Goal: Transaction & Acquisition: Book appointment/travel/reservation

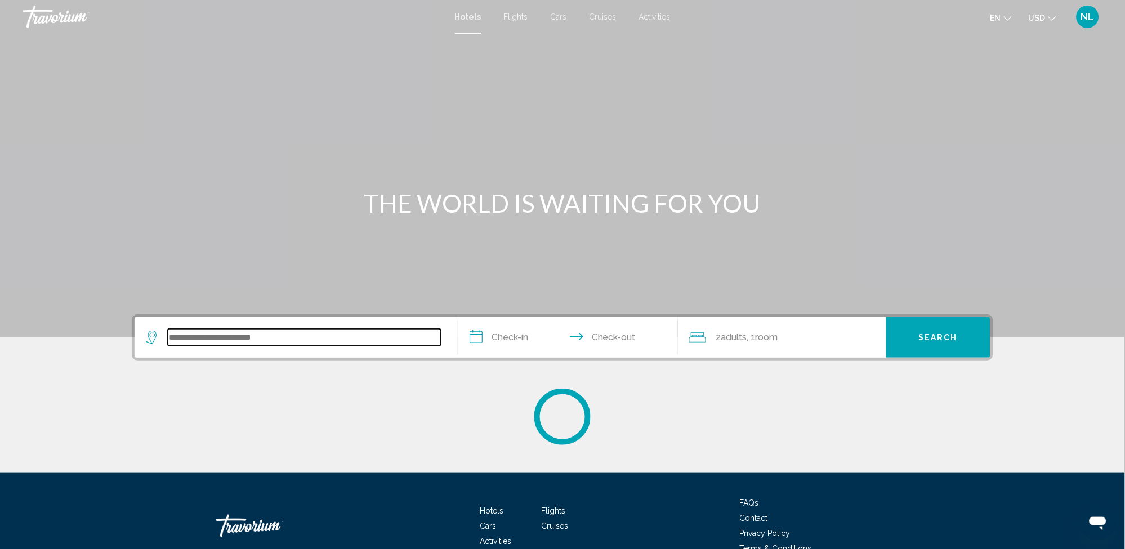
click at [204, 343] on input "Search widget" at bounding box center [304, 337] width 273 height 17
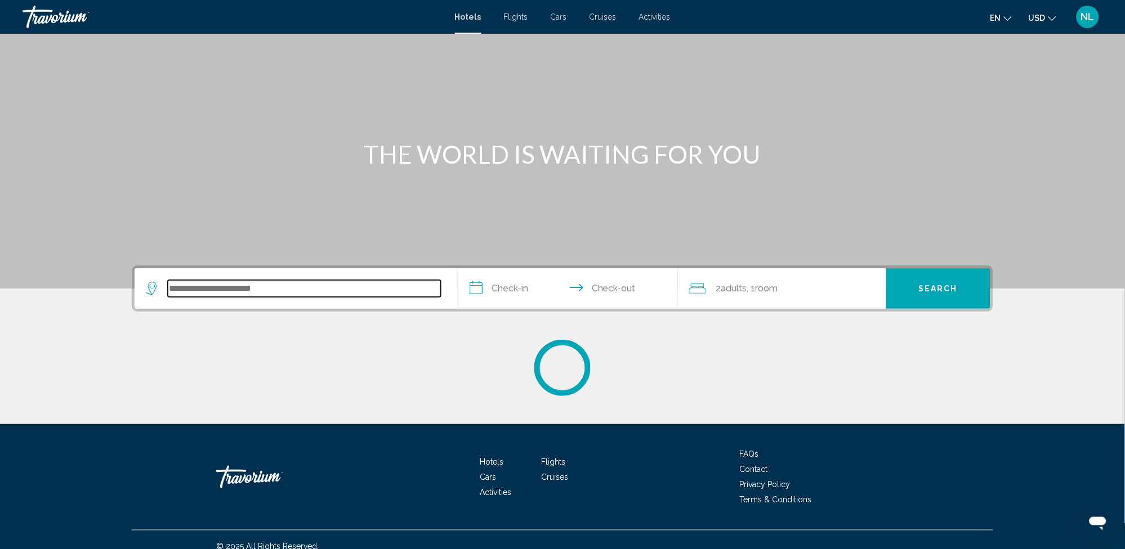
scroll to position [61, 0]
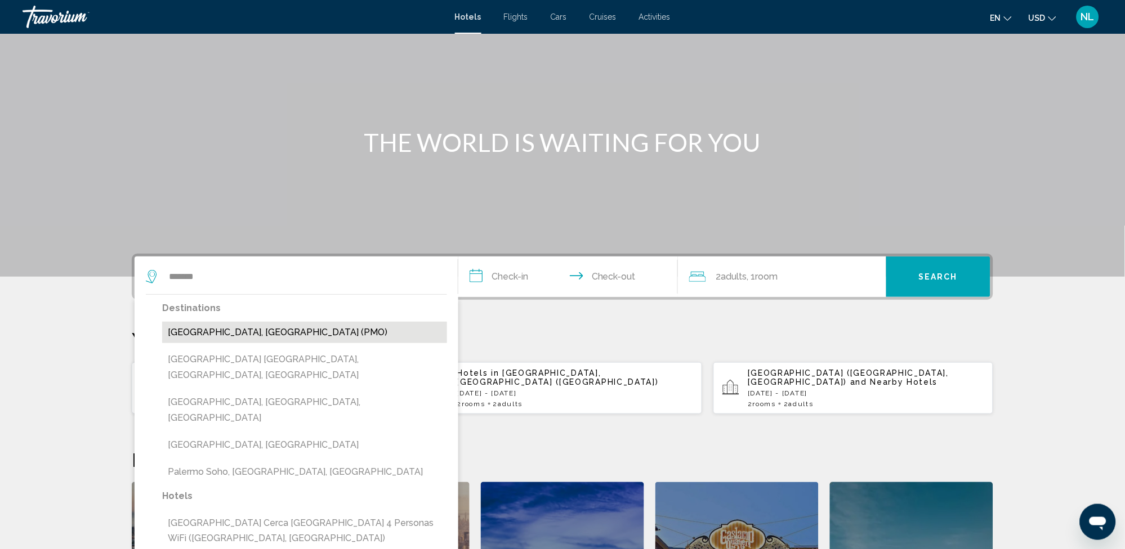
click at [221, 330] on button "Palermo, Italy (PMO)" at bounding box center [304, 332] width 285 height 21
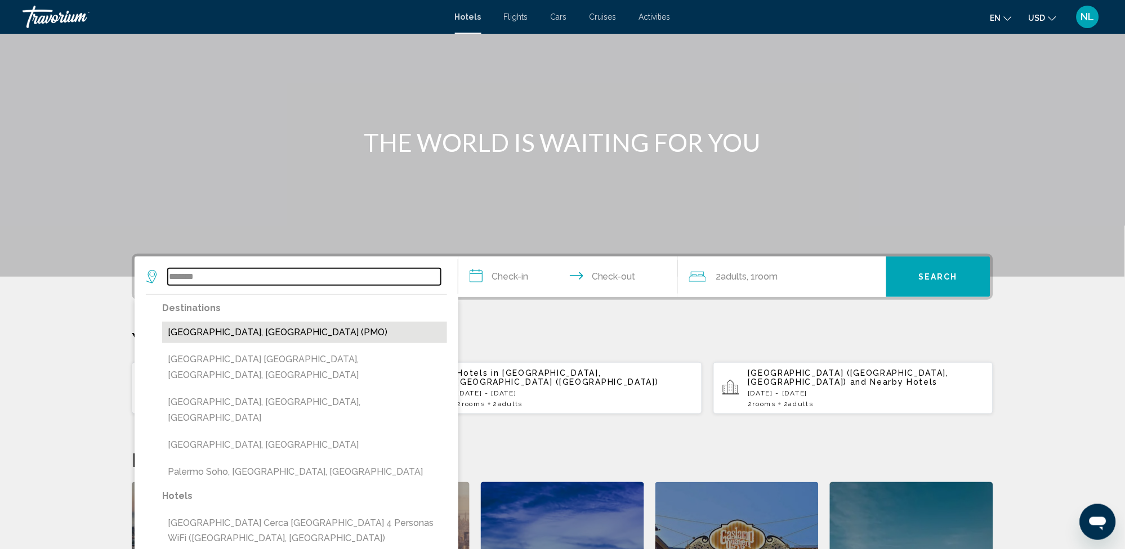
type input "**********"
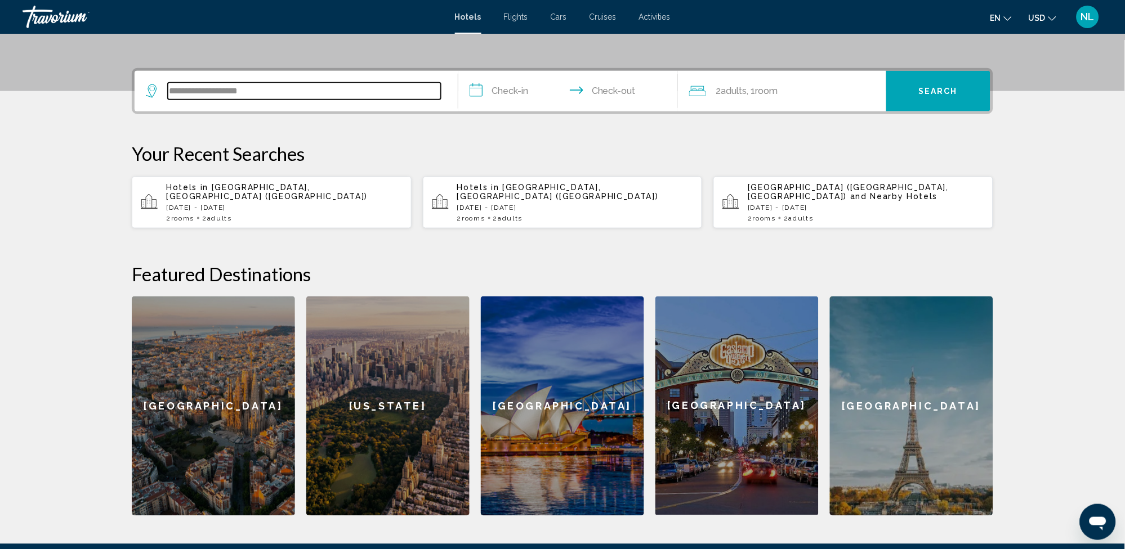
scroll to position [277, 0]
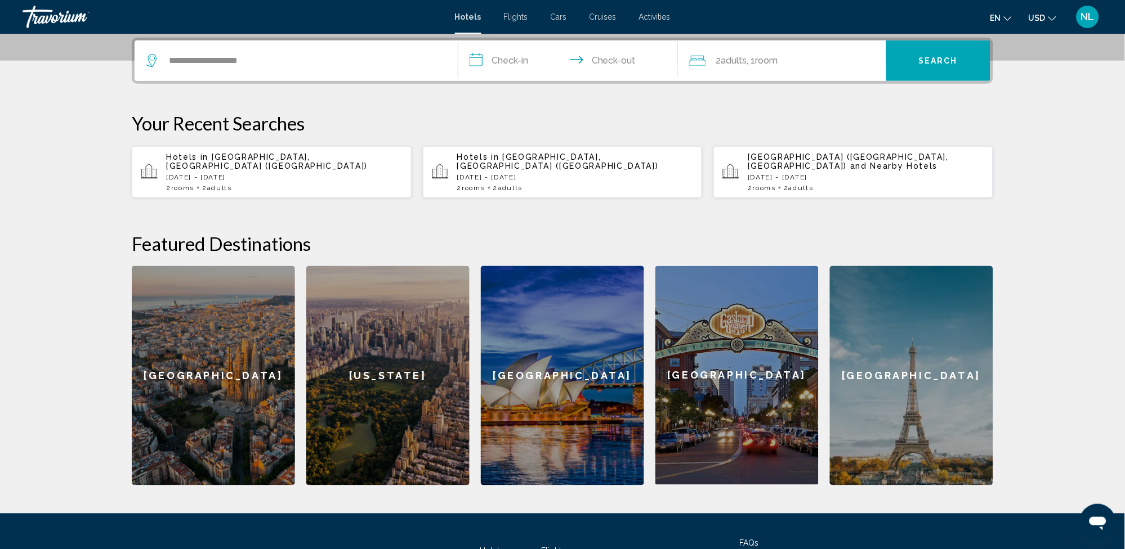
click at [497, 63] on input "**********" at bounding box center [570, 63] width 224 height 44
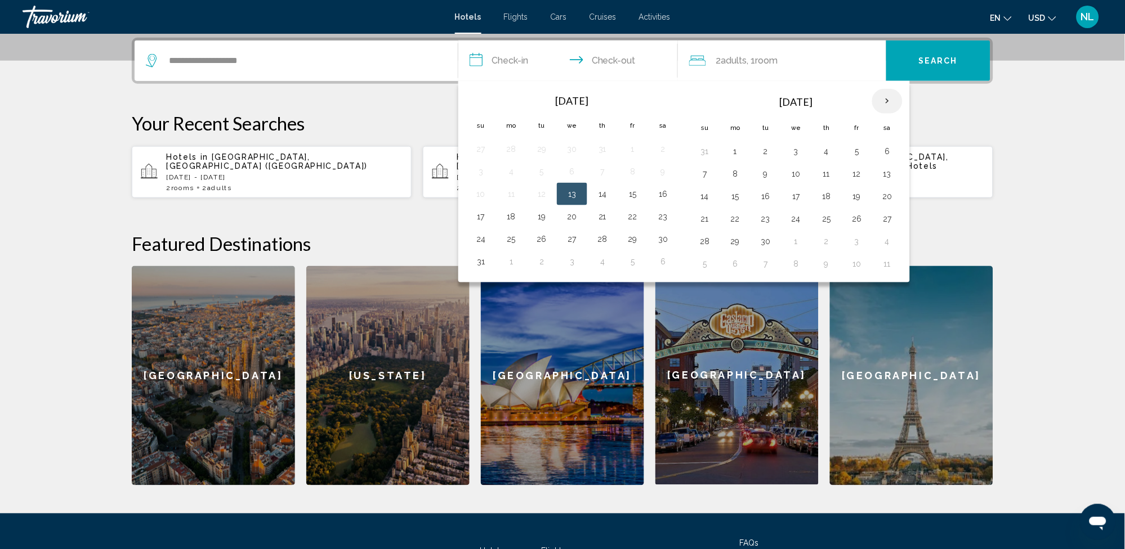
click at [888, 100] on th "Next month" at bounding box center [887, 101] width 30 height 25
click at [736, 197] on button "13" at bounding box center [735, 197] width 18 height 16
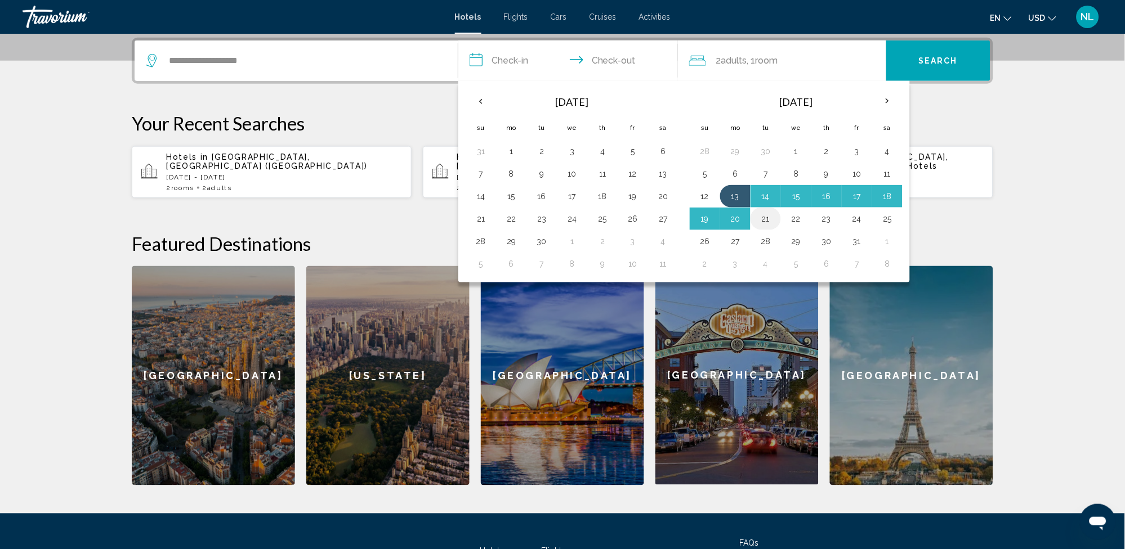
click at [766, 216] on button "21" at bounding box center [765, 219] width 18 height 16
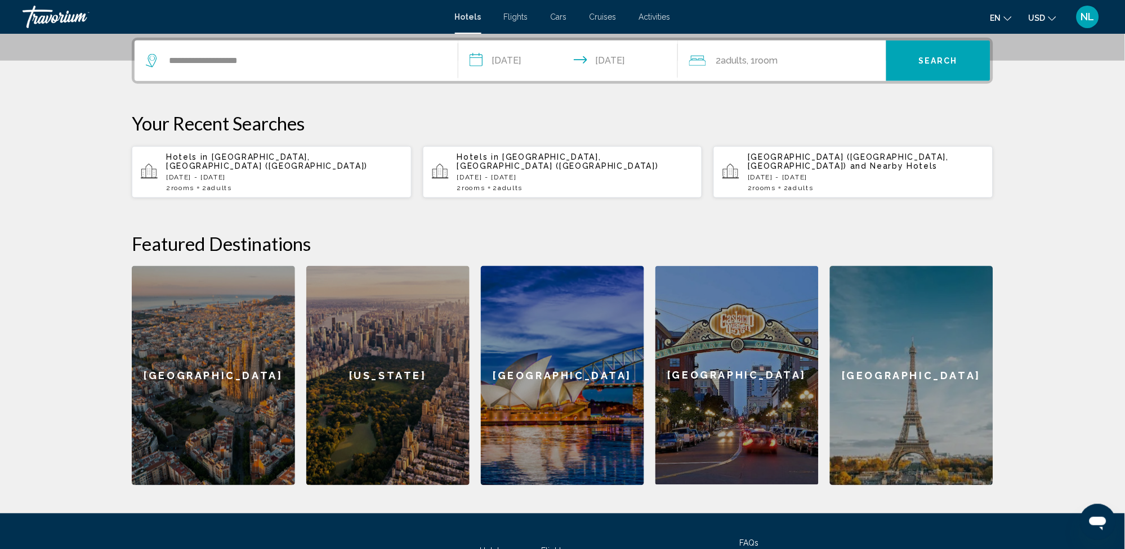
click at [521, 64] on input "**********" at bounding box center [570, 63] width 224 height 44
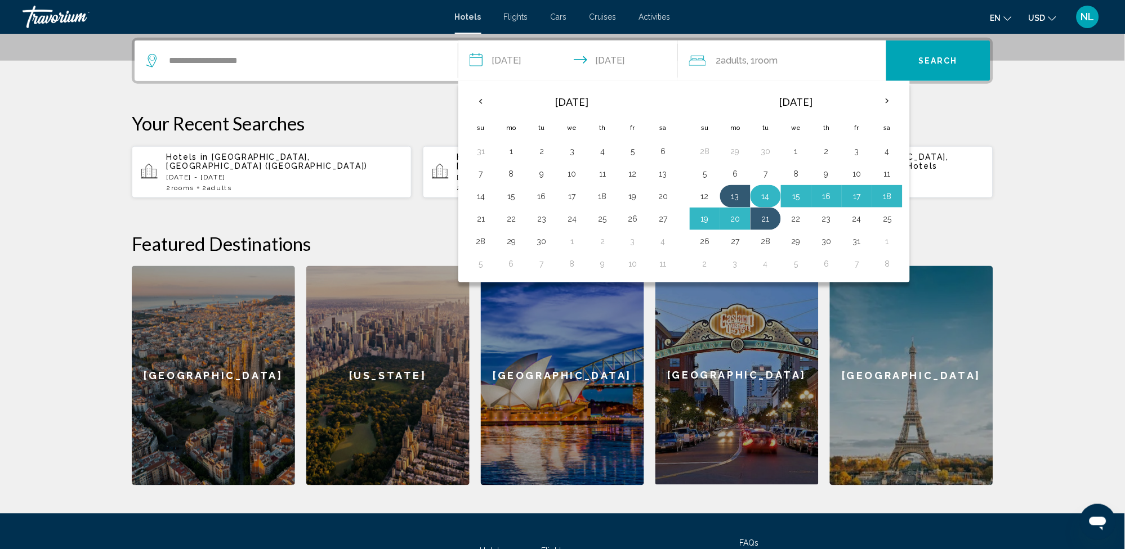
click at [768, 197] on button "14" at bounding box center [765, 197] width 18 height 16
click at [766, 222] on button "21" at bounding box center [765, 219] width 18 height 16
type input "**********"
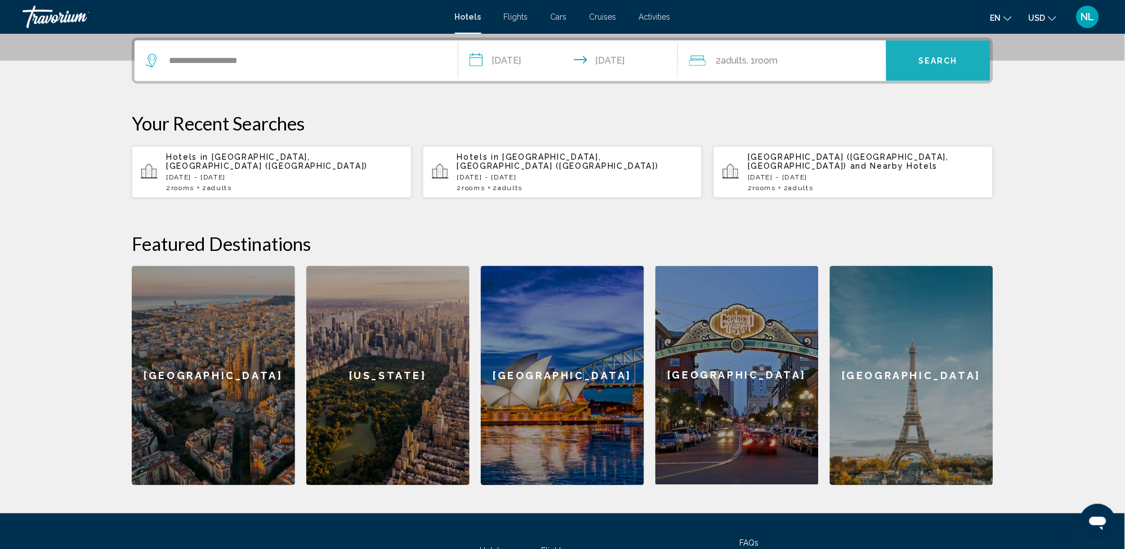
click at [938, 59] on span "Search" at bounding box center [938, 61] width 39 height 9
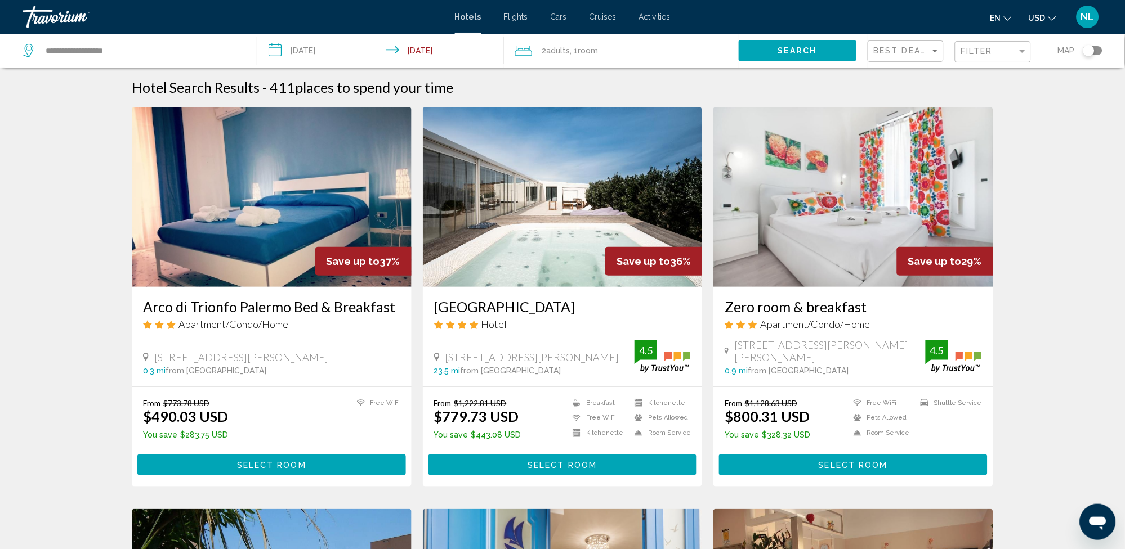
click at [1097, 51] on div "Toggle map" at bounding box center [1092, 50] width 19 height 9
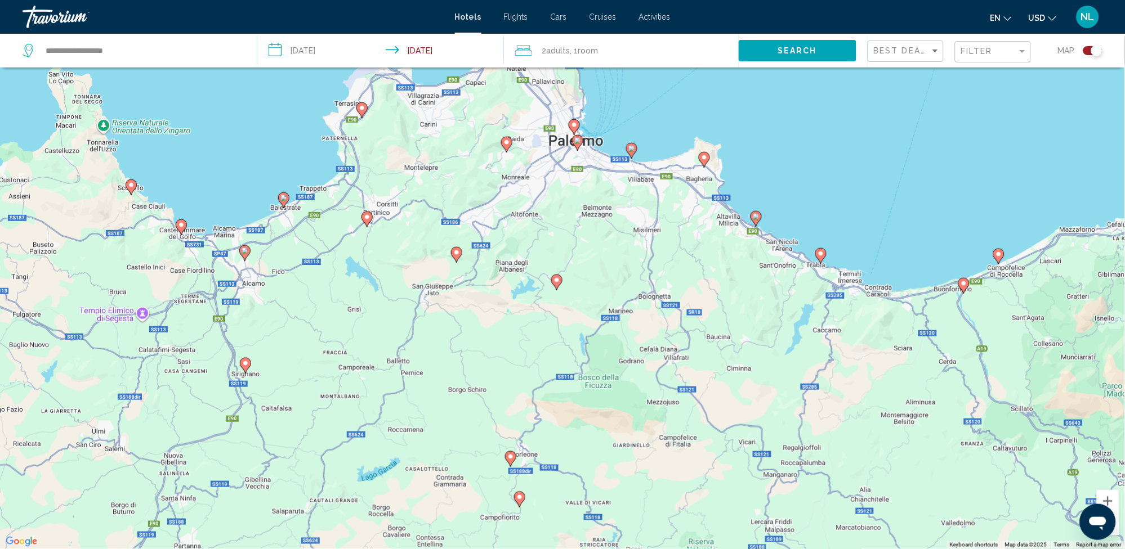
click at [1117, 532] on button "Zoom out" at bounding box center [1107, 524] width 23 height 23
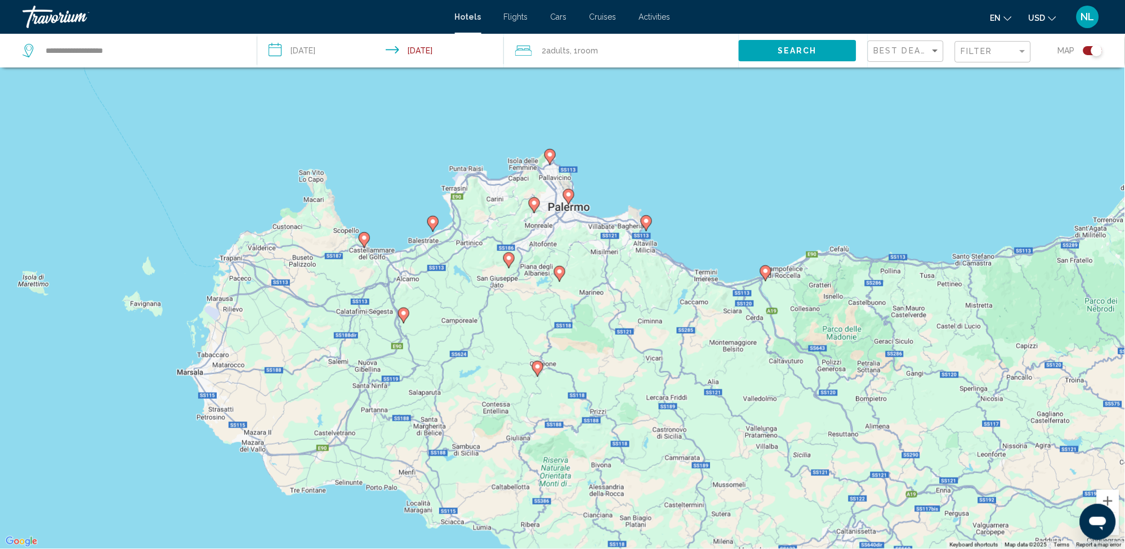
click at [644, 218] on image "Main content" at bounding box center [646, 221] width 7 height 7
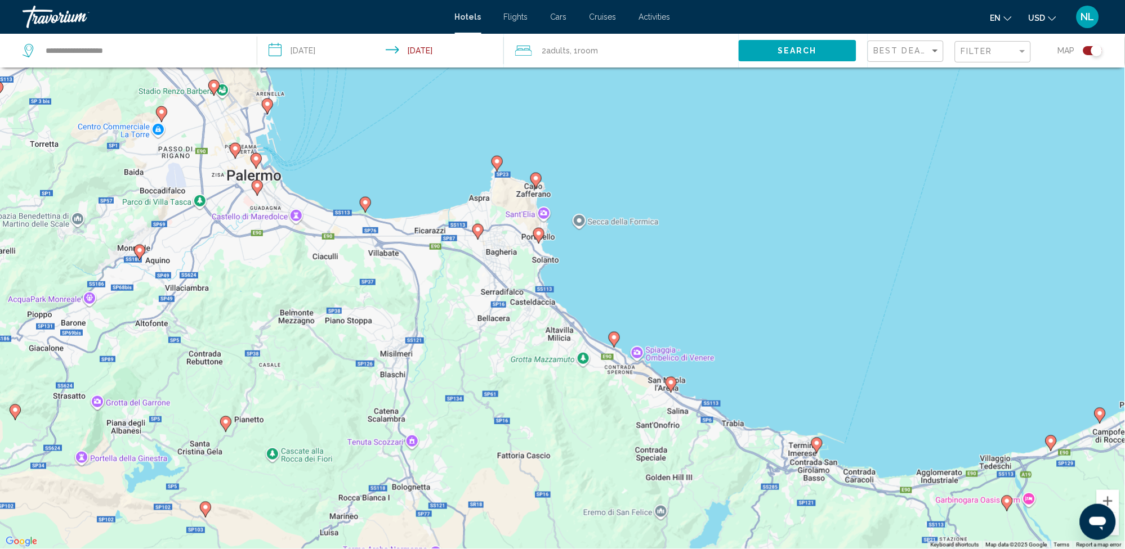
click at [535, 180] on image "Main content" at bounding box center [535, 178] width 7 height 7
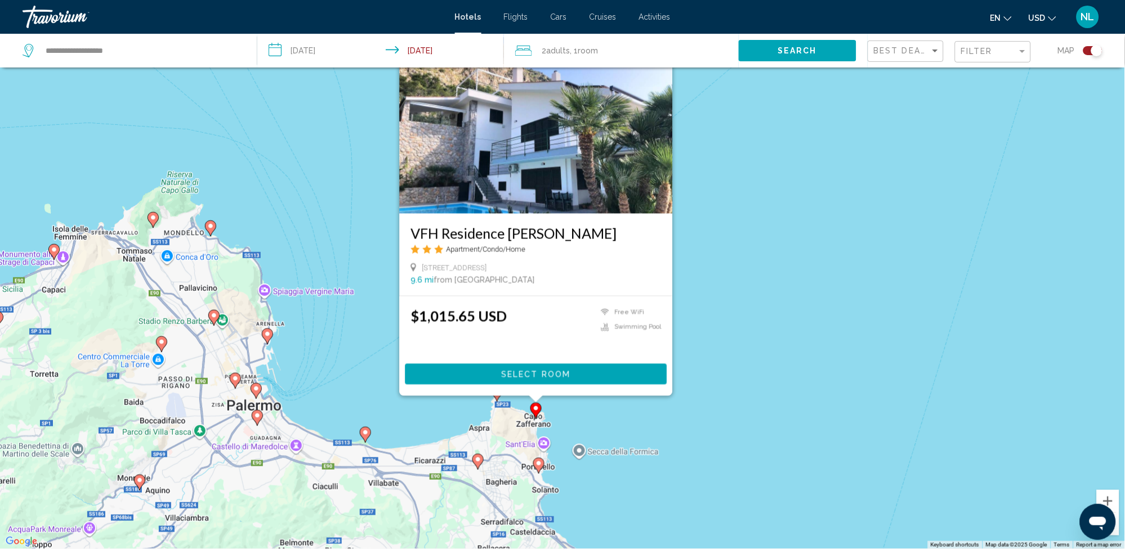
click at [1053, 18] on icon "Change currency" at bounding box center [1052, 19] width 8 height 8
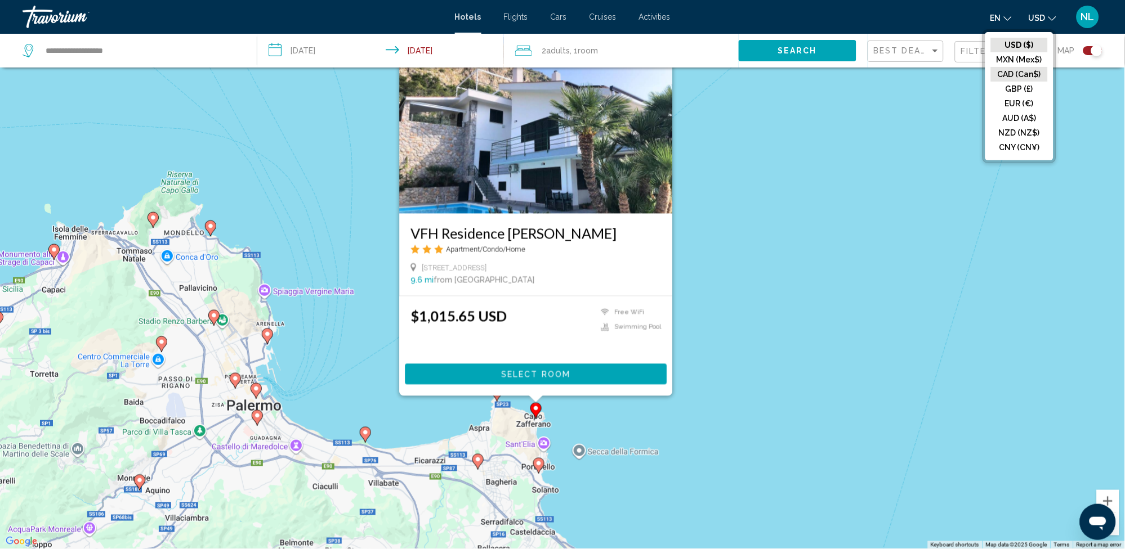
click at [1028, 78] on button "CAD (Can$)" at bounding box center [1019, 74] width 57 height 15
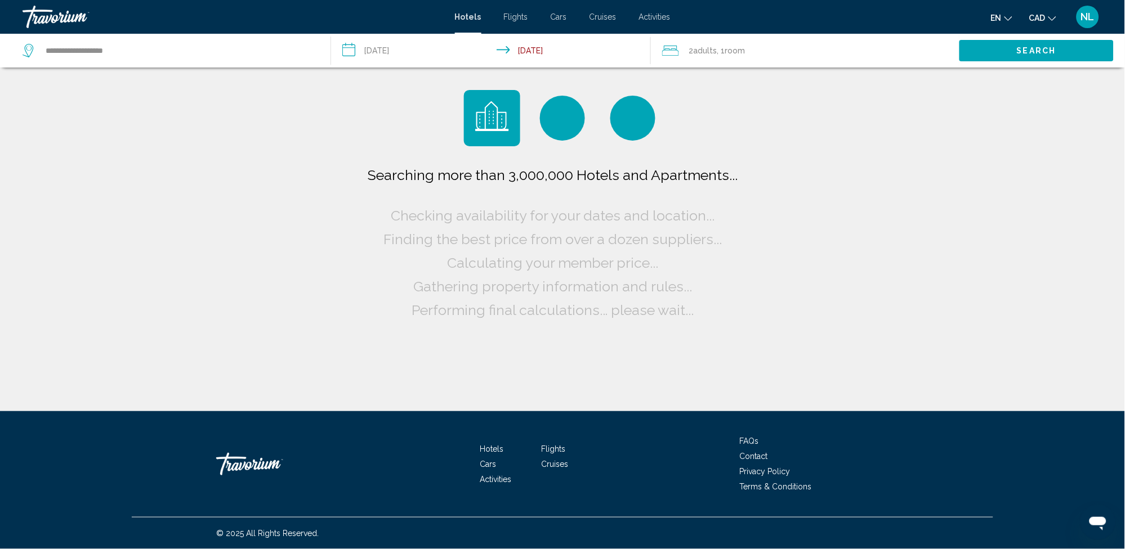
scroll to position [0, 0]
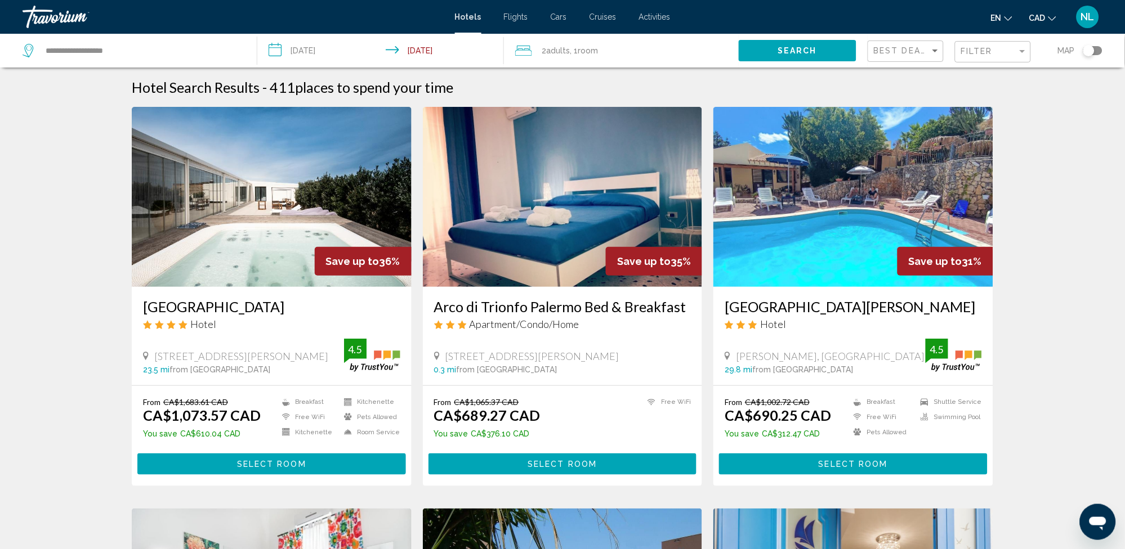
click at [1100, 50] on div "Toggle map" at bounding box center [1092, 50] width 19 height 9
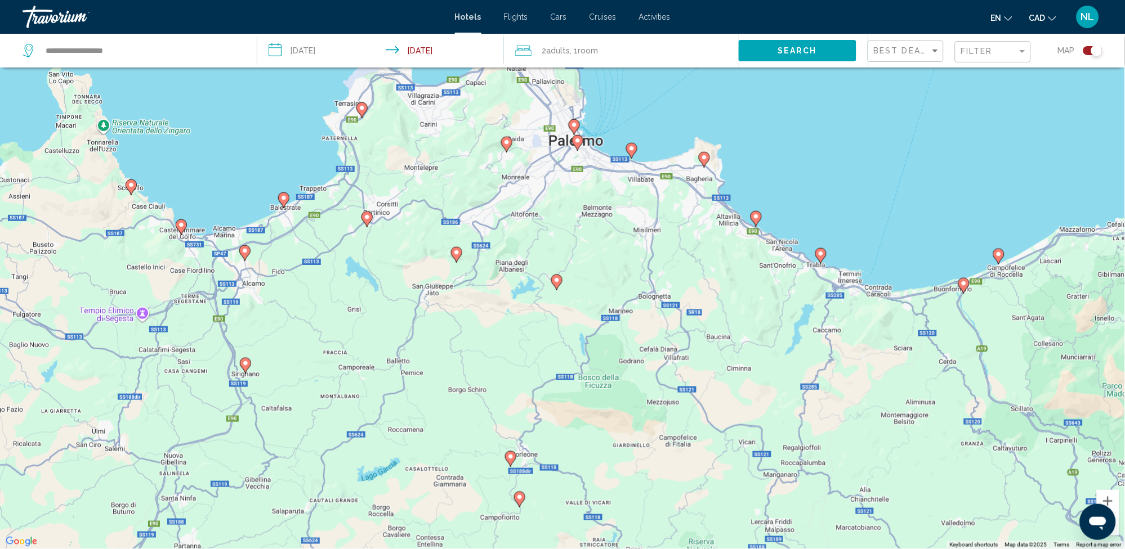
click at [632, 149] on image "Main content" at bounding box center [631, 148] width 7 height 7
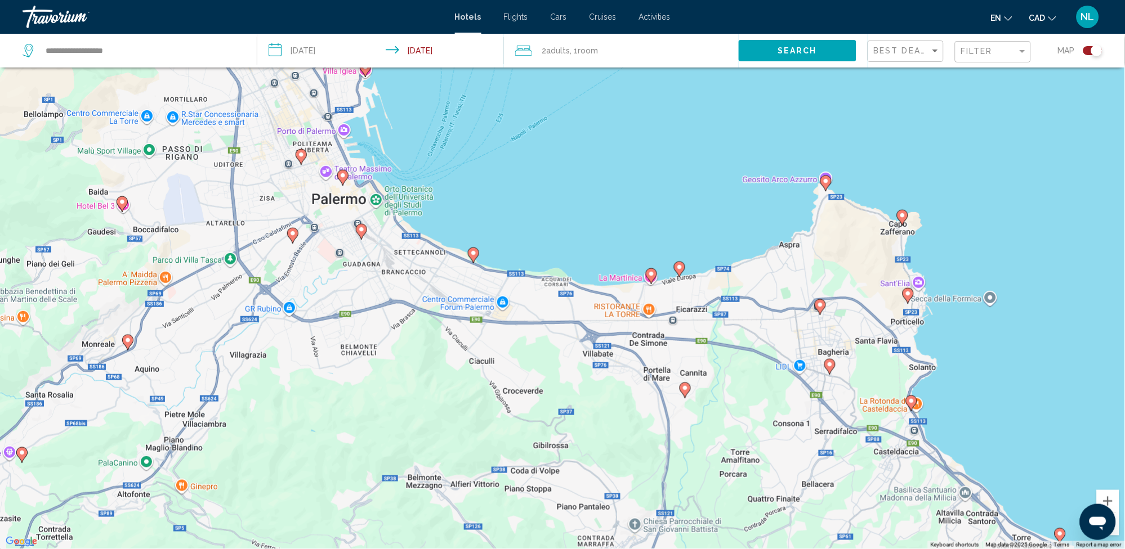
click at [475, 252] on image "Main content" at bounding box center [473, 253] width 7 height 7
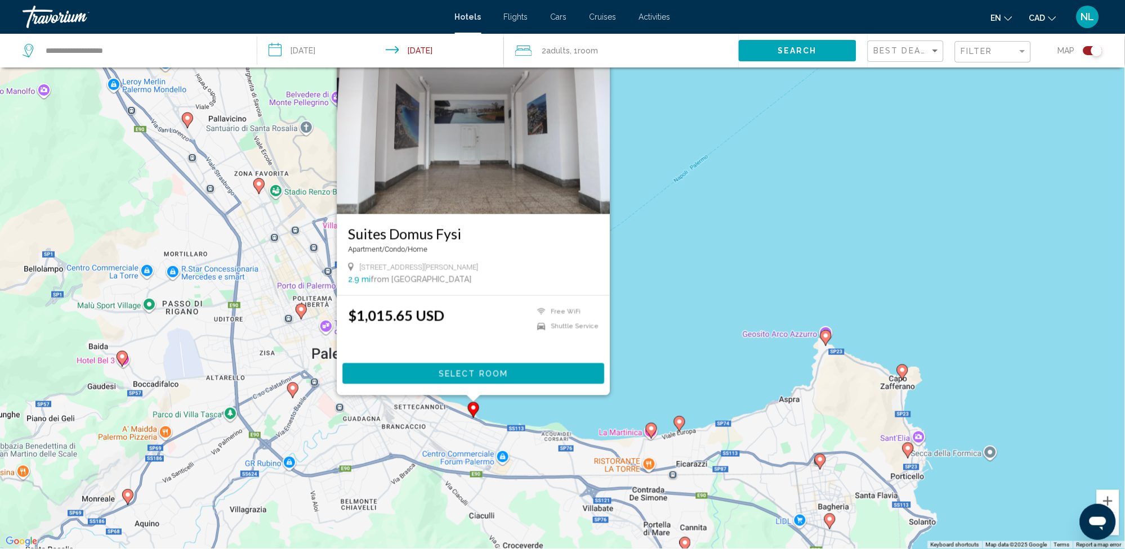
click at [480, 163] on img "Main content" at bounding box center [473, 124] width 273 height 180
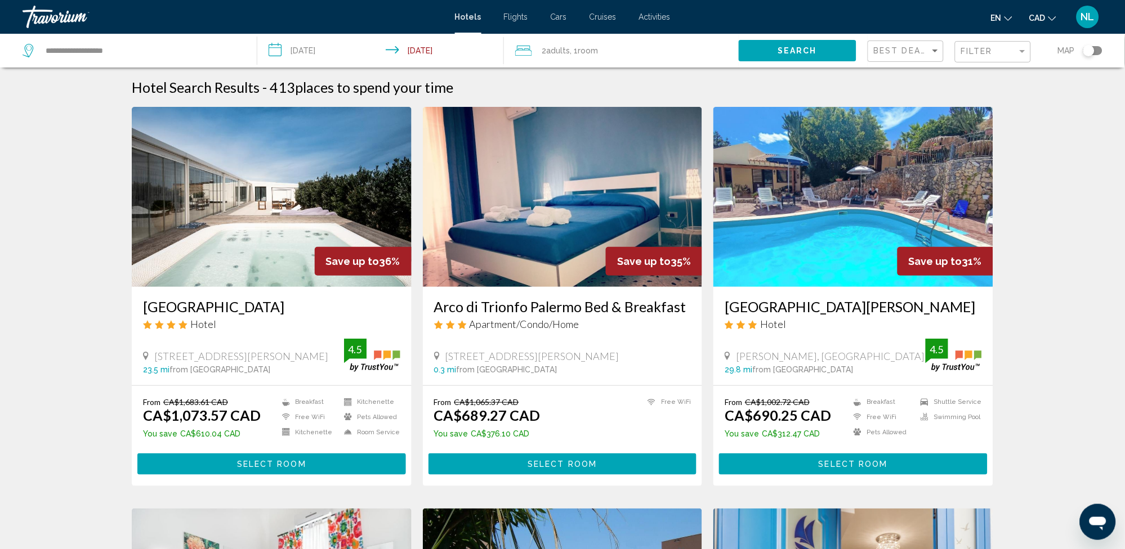
click at [888, 44] on div "Best Deals" at bounding box center [907, 51] width 66 height 21
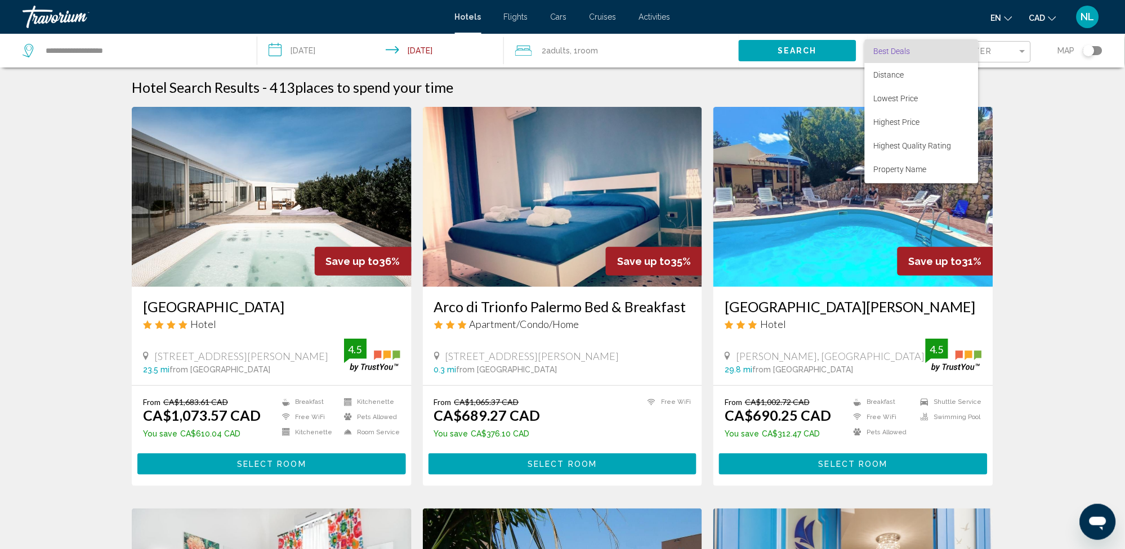
scroll to position [21, 0]
click at [892, 171] on span "Highest Guest Rating" at bounding box center [911, 171] width 74 height 9
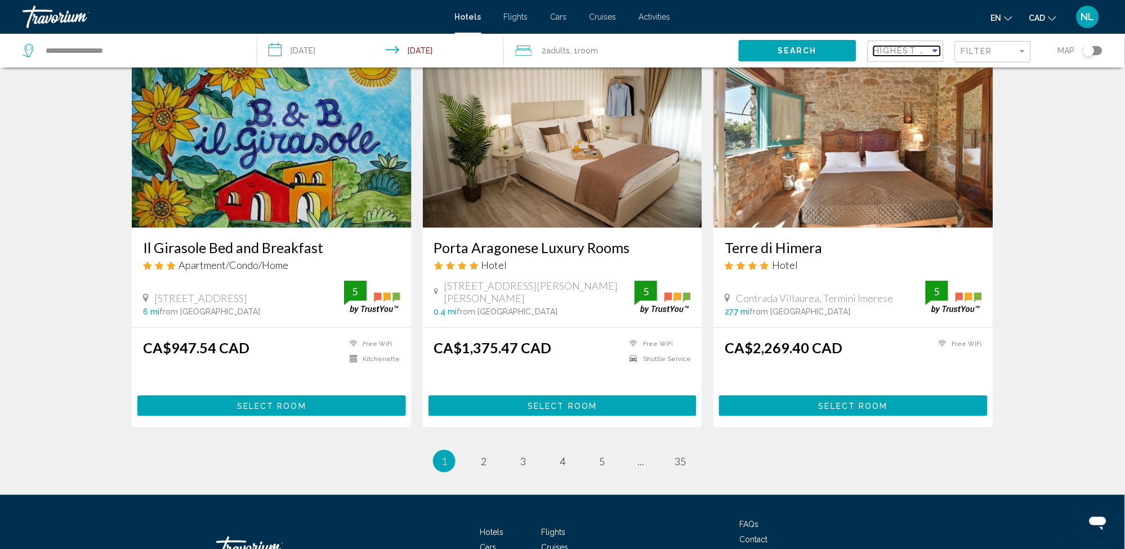
scroll to position [1299, 0]
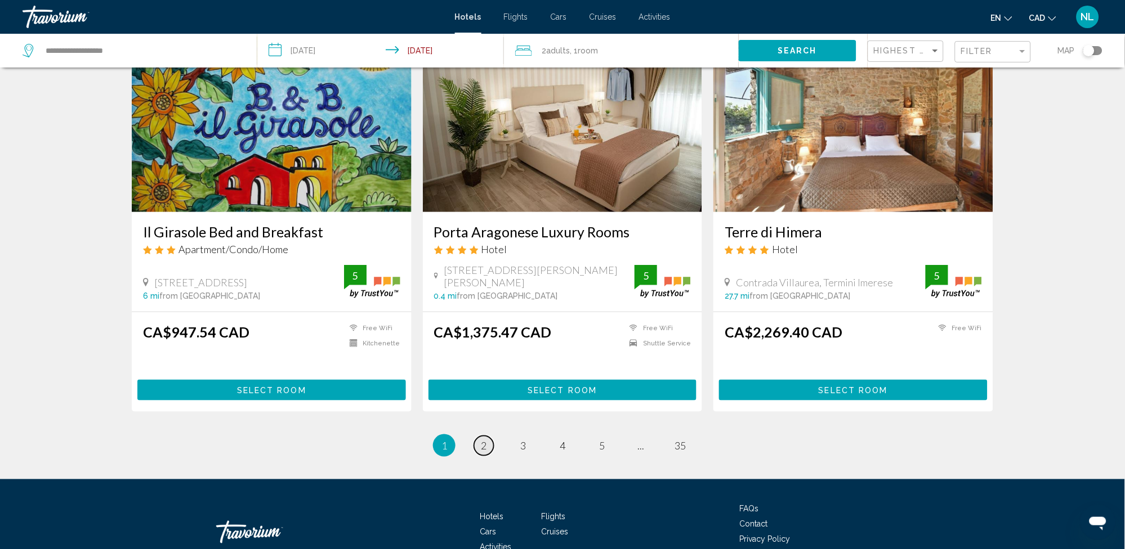
click at [481, 440] on span "2" at bounding box center [484, 446] width 6 height 12
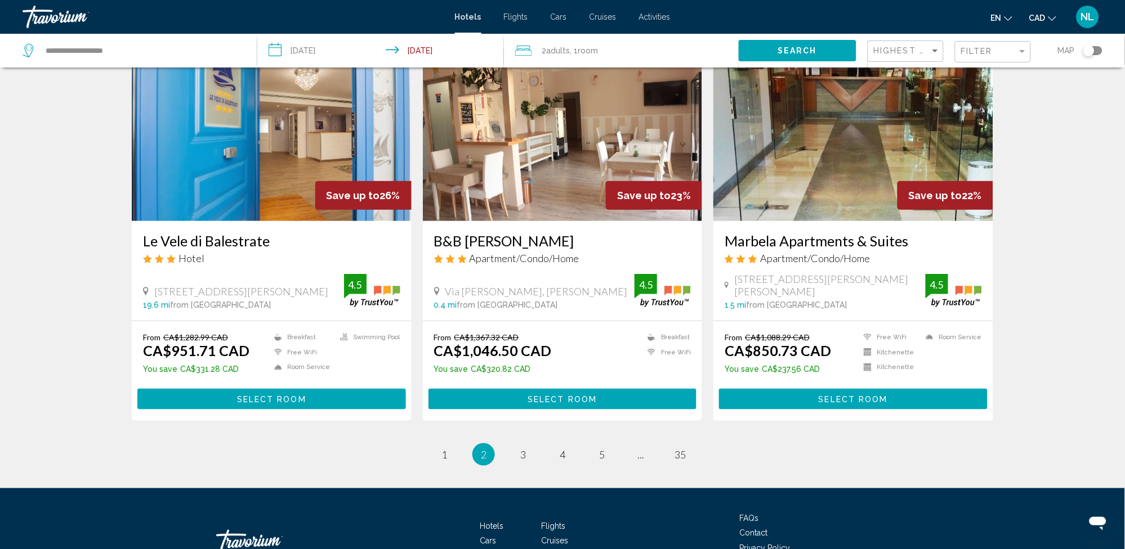
scroll to position [1308, 0]
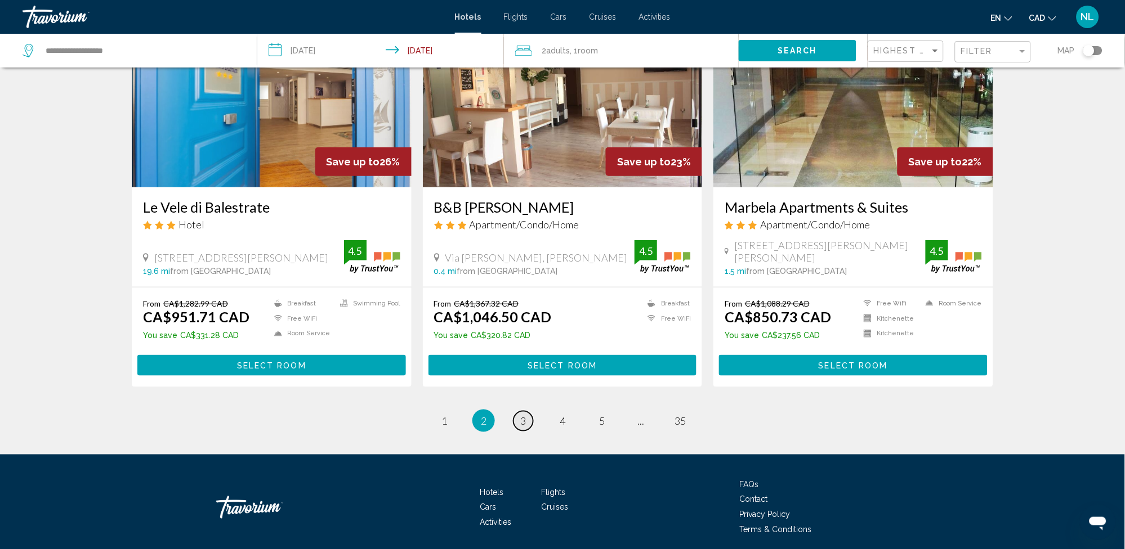
click at [520, 419] on span "3" at bounding box center [523, 421] width 6 height 12
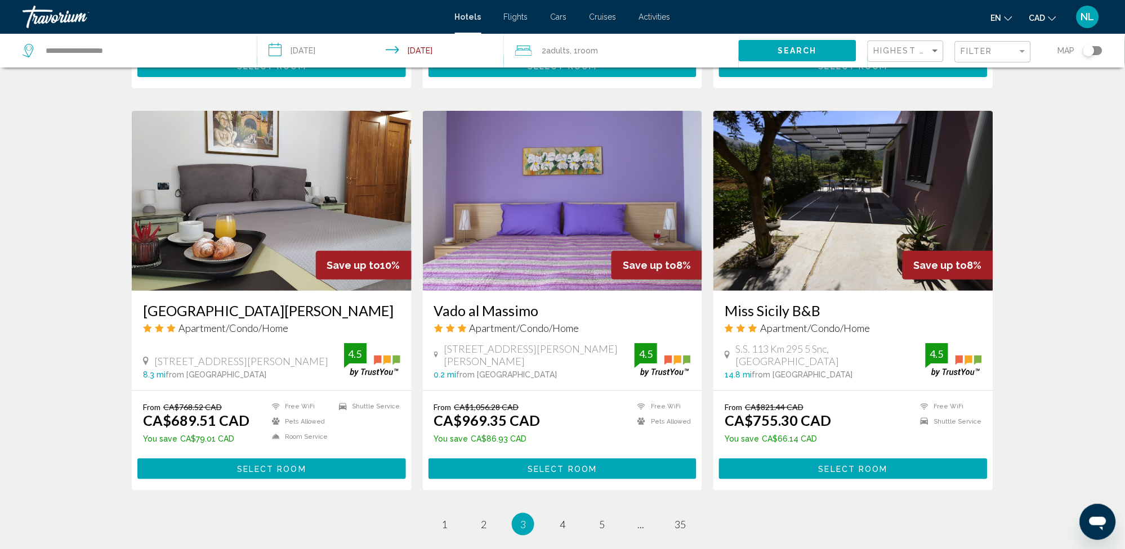
scroll to position [1239, 0]
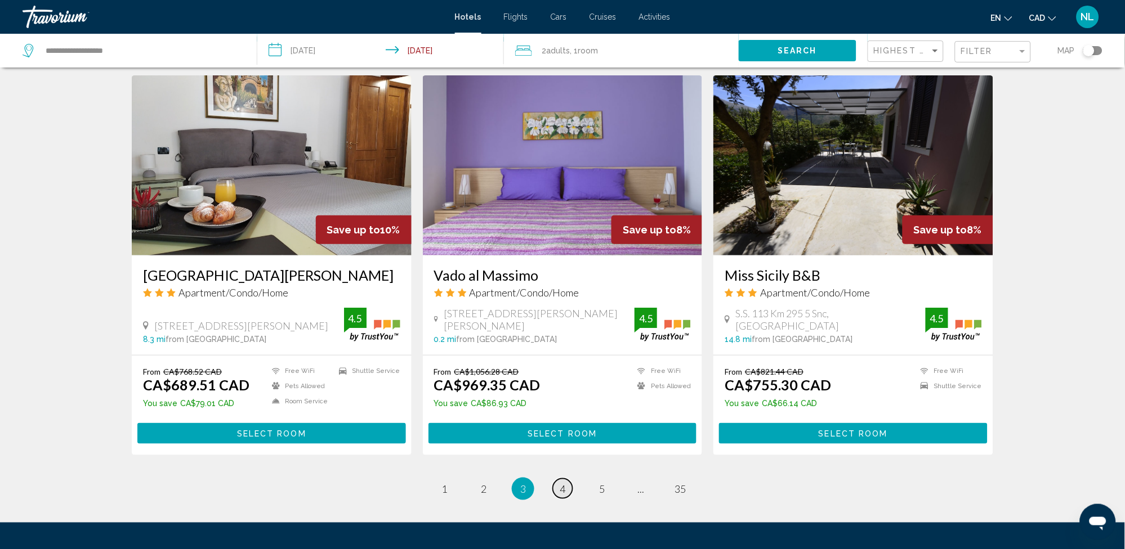
click at [559, 490] on span "4" at bounding box center [562, 489] width 6 height 12
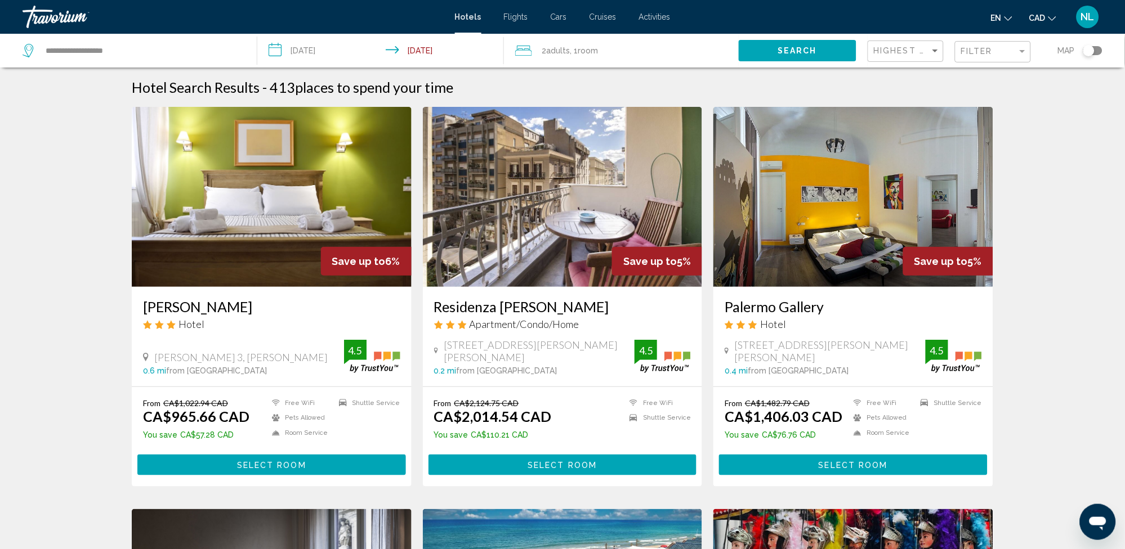
click at [312, 53] on input "**********" at bounding box center [382, 52] width 250 height 37
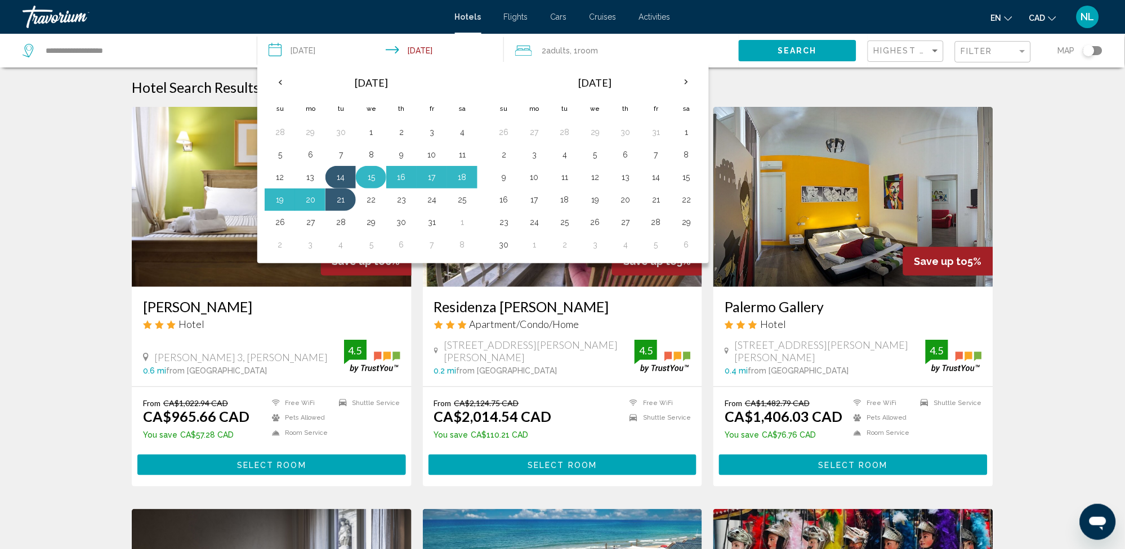
click at [371, 179] on button "15" at bounding box center [371, 177] width 18 height 16
click at [342, 200] on button "21" at bounding box center [341, 200] width 18 height 16
type input "**********"
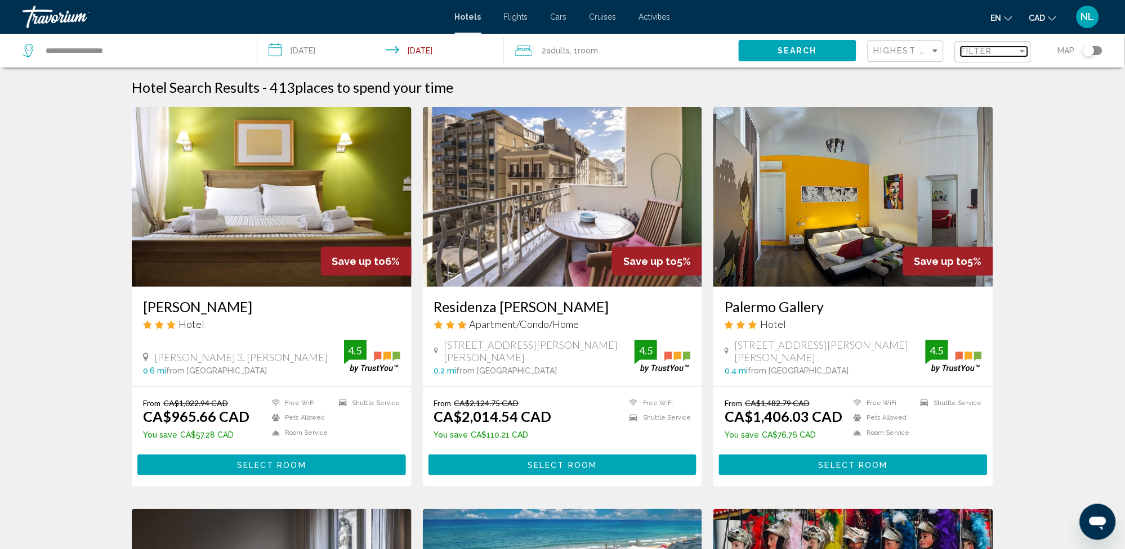
click at [973, 53] on span "Filter" at bounding box center [977, 51] width 32 height 9
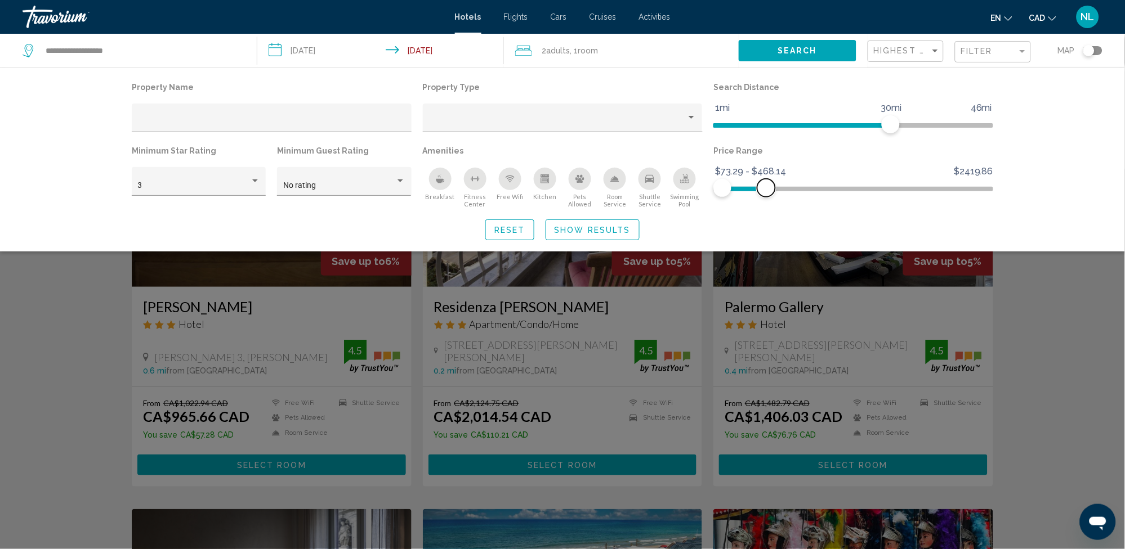
drag, startPoint x: 985, startPoint y: 189, endPoint x: 767, endPoint y: 204, distance: 218.9
click at [767, 204] on div "Price Range $73.29 $2419.86 $73.29 $468.14 $73.29 - $468.14" at bounding box center [853, 175] width 291 height 65
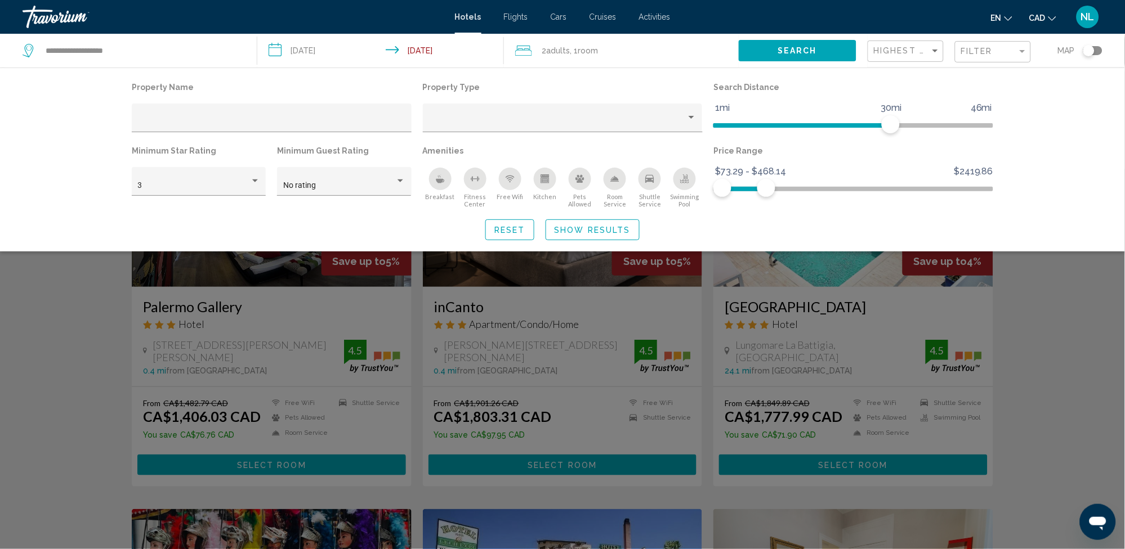
click at [436, 180] on icon "Breakfast" at bounding box center [440, 178] width 9 height 9
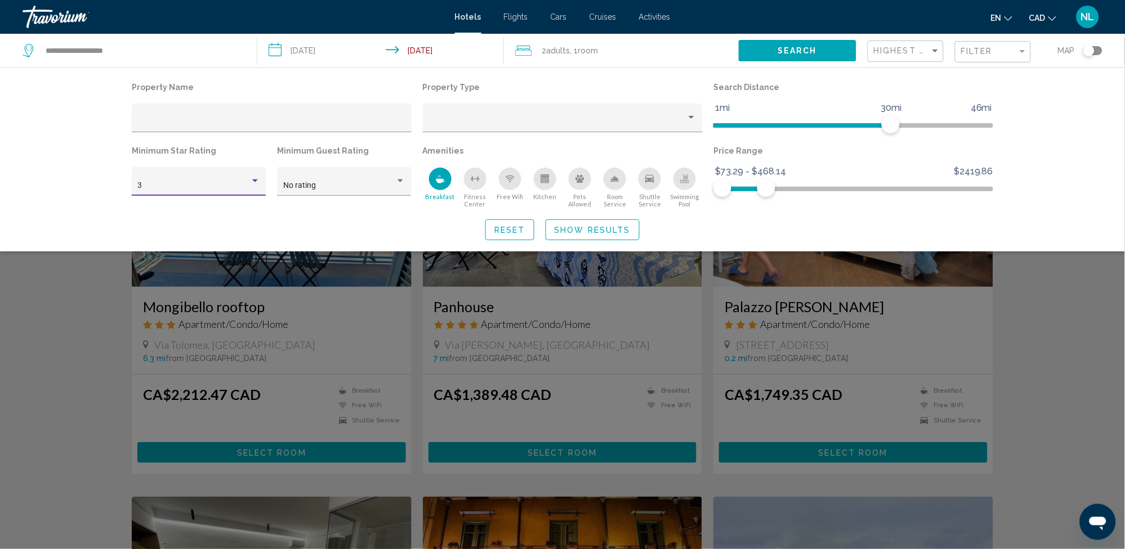
click at [257, 186] on div "Hotel Filters" at bounding box center [255, 181] width 10 height 9
click at [249, 211] on span "4" at bounding box center [199, 211] width 122 height 24
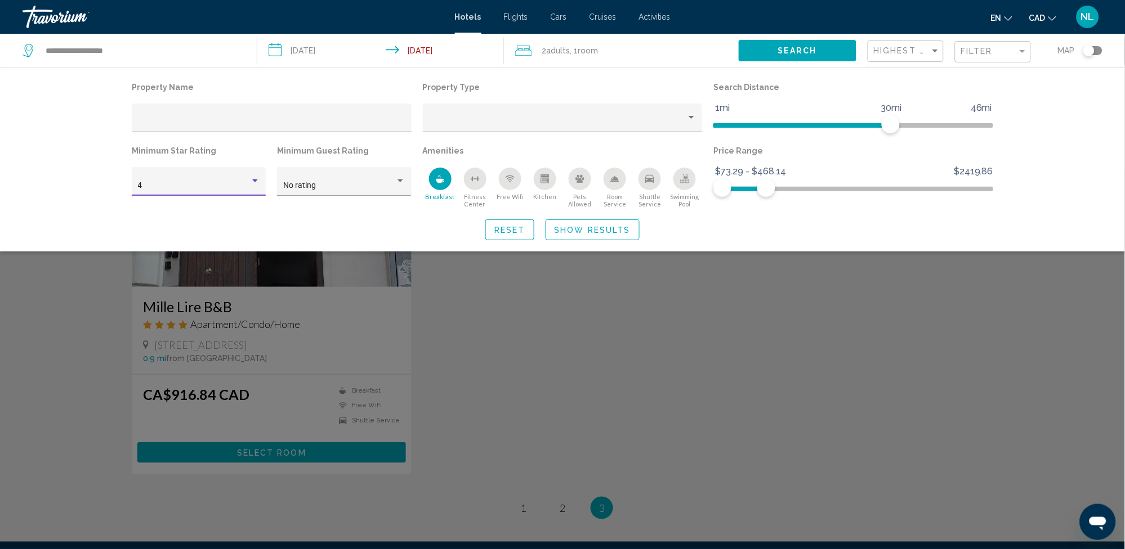
click at [585, 231] on span "Show Results" at bounding box center [592, 230] width 76 height 9
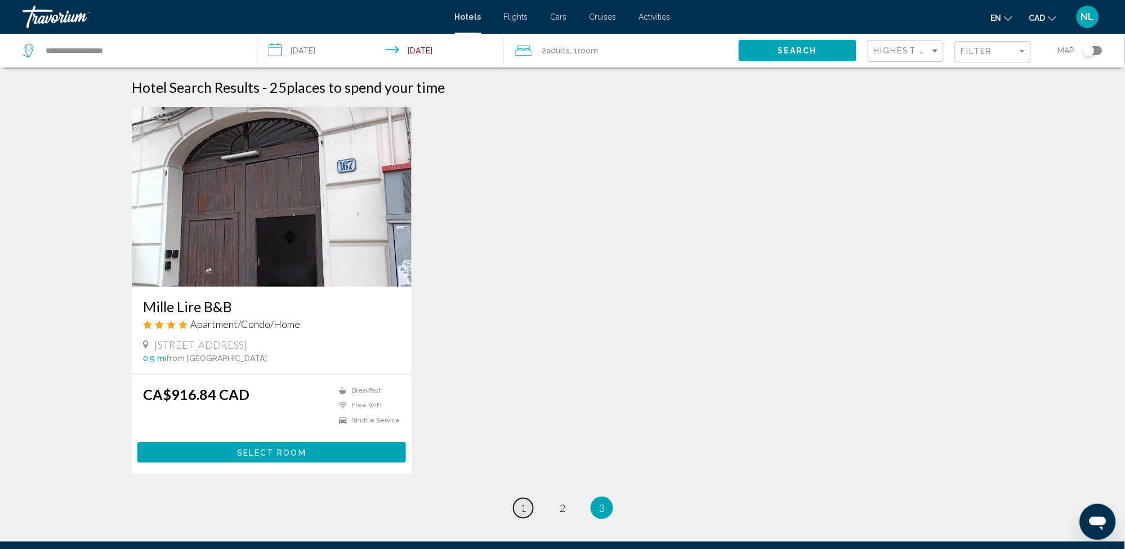
click at [525, 504] on span "1" at bounding box center [523, 508] width 6 height 12
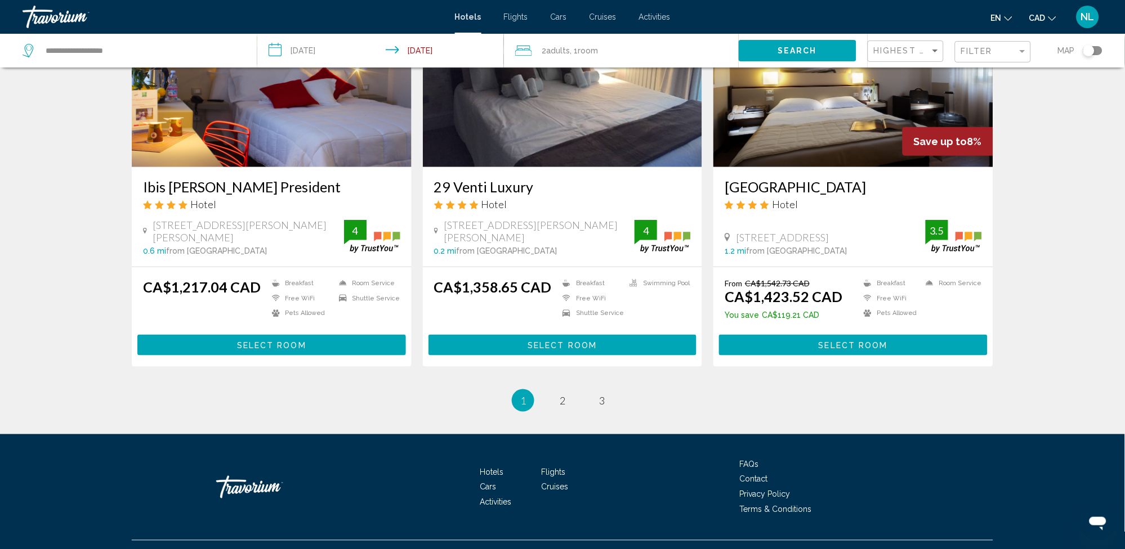
scroll to position [1349, 0]
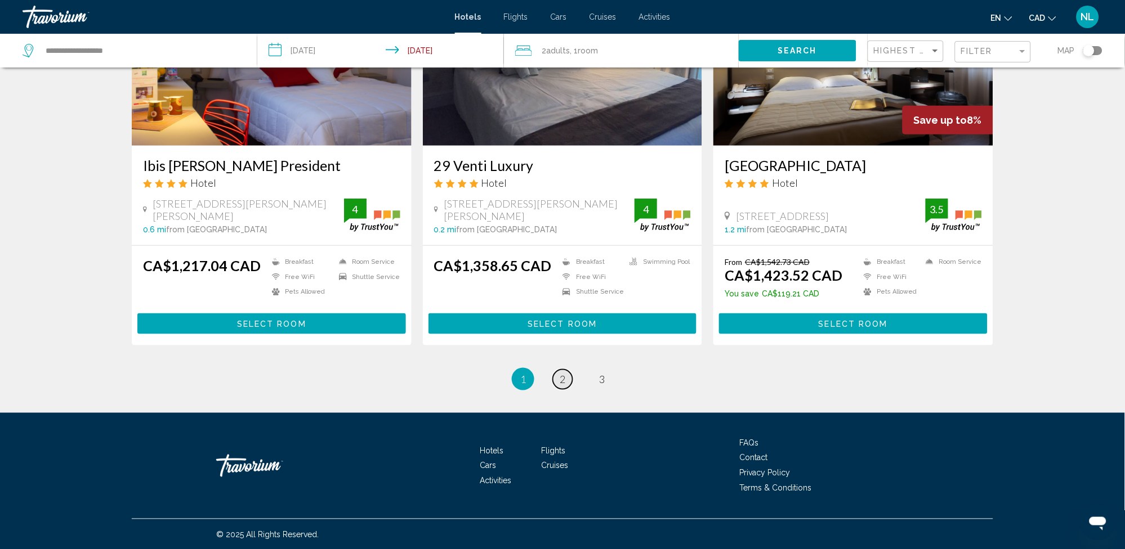
click at [563, 377] on span "2" at bounding box center [562, 379] width 6 height 12
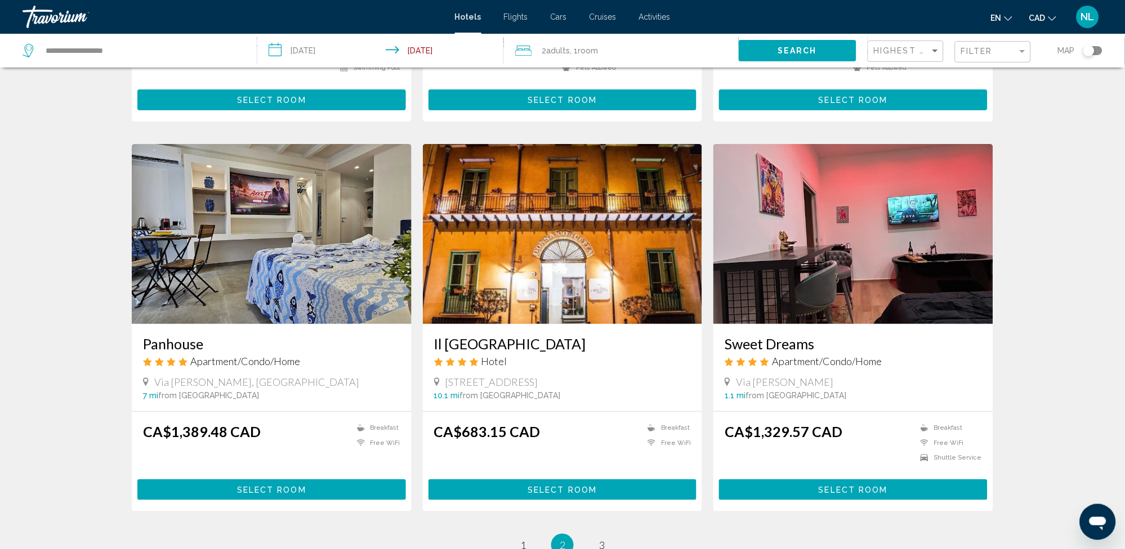
scroll to position [1161, 0]
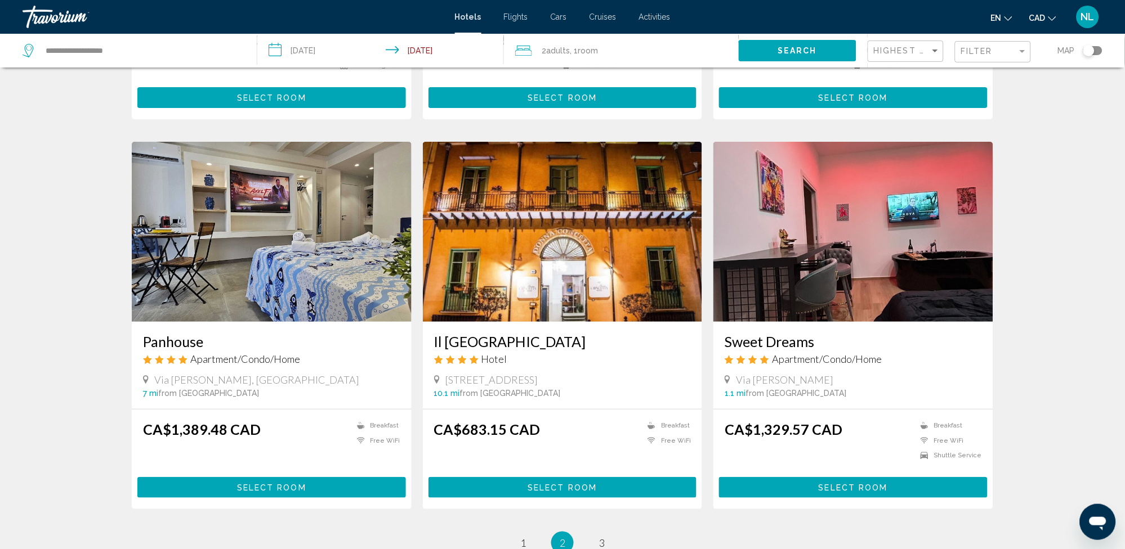
click at [567, 196] on img "Main content" at bounding box center [563, 232] width 280 height 180
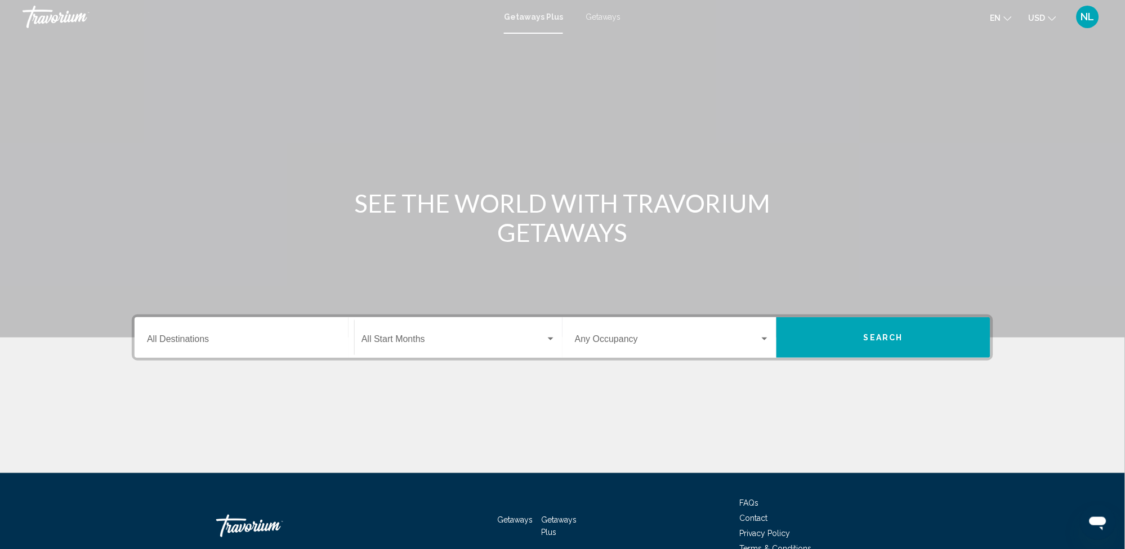
click at [601, 17] on span "Getaways" at bounding box center [602, 16] width 35 height 9
click at [520, 18] on span "Getaways Plus" at bounding box center [530, 16] width 53 height 9
click at [313, 342] on input "Destination All Destinations" at bounding box center [244, 342] width 195 height 10
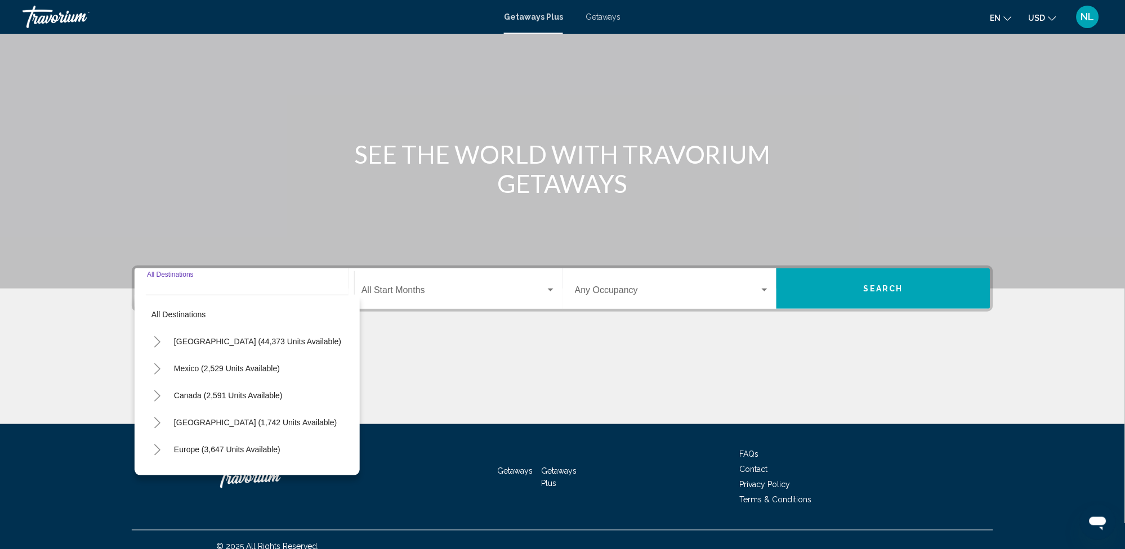
scroll to position [61, 0]
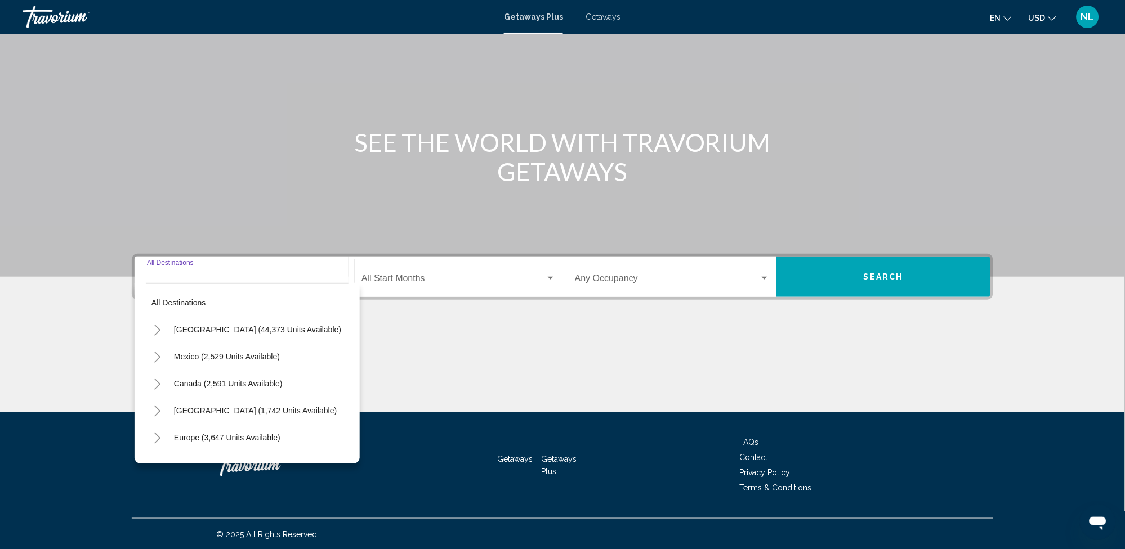
click at [268, 276] on input "Destination All Destinations" at bounding box center [244, 281] width 195 height 10
click at [263, 263] on div "Destination All Destinations" at bounding box center [244, 276] width 195 height 35
click at [152, 278] on input "Destination All Destinations" at bounding box center [244, 281] width 195 height 10
click at [243, 438] on span "Europe (3,647 units available)" at bounding box center [227, 437] width 106 height 9
type input "**********"
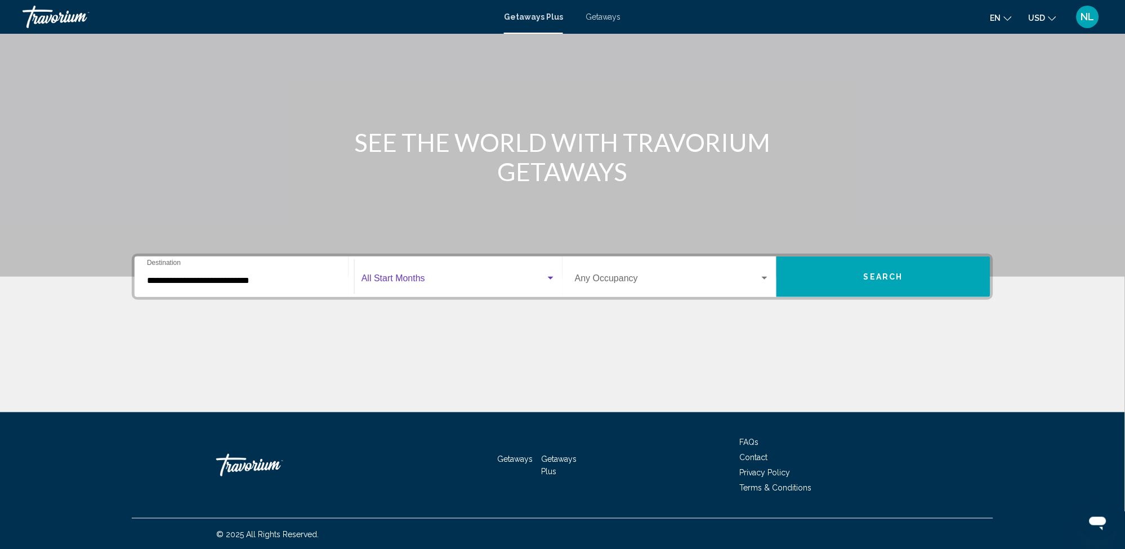
click at [397, 276] on span "Search widget" at bounding box center [453, 281] width 184 height 10
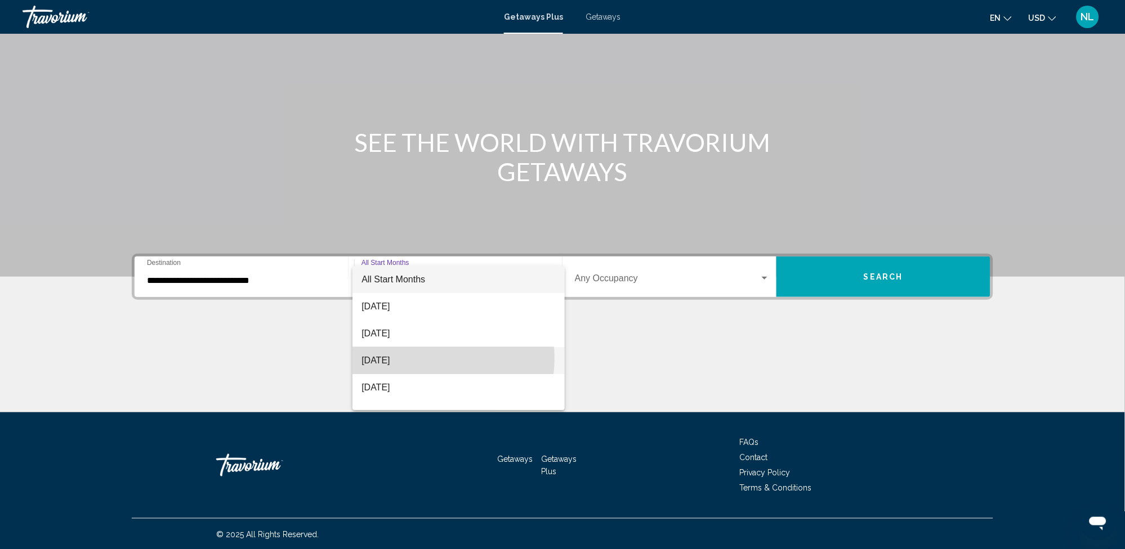
click at [424, 359] on span "[DATE]" at bounding box center [458, 360] width 194 height 27
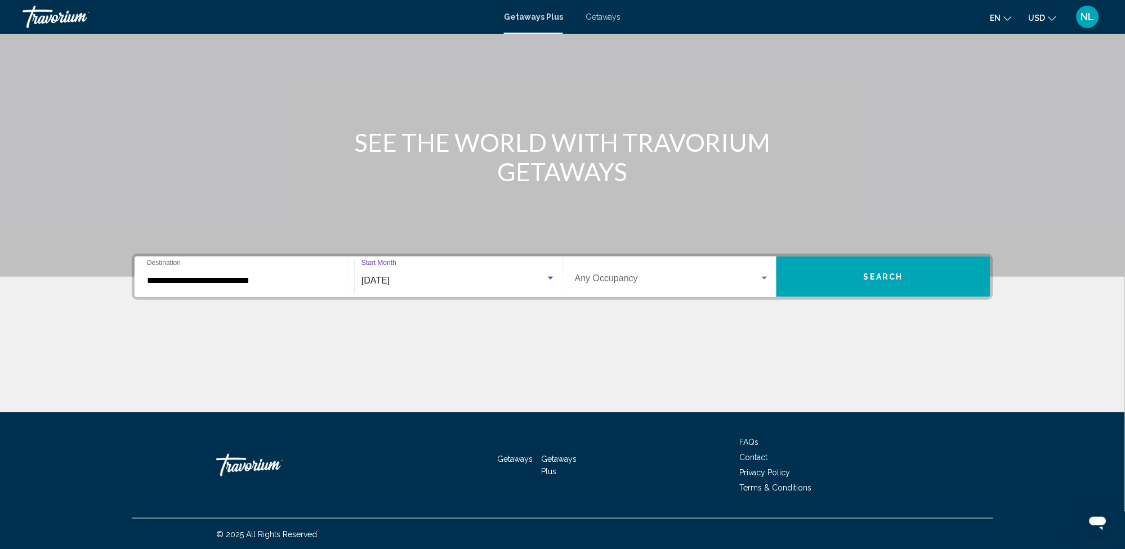
click at [764, 277] on div "Search widget" at bounding box center [765, 278] width 6 height 3
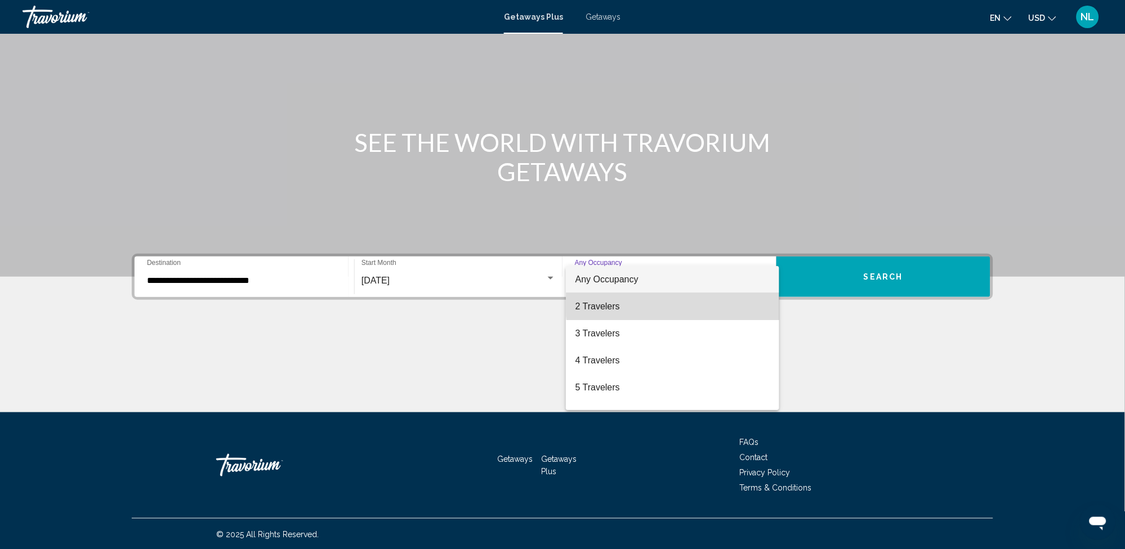
click at [689, 304] on span "2 Travelers" at bounding box center [672, 306] width 195 height 27
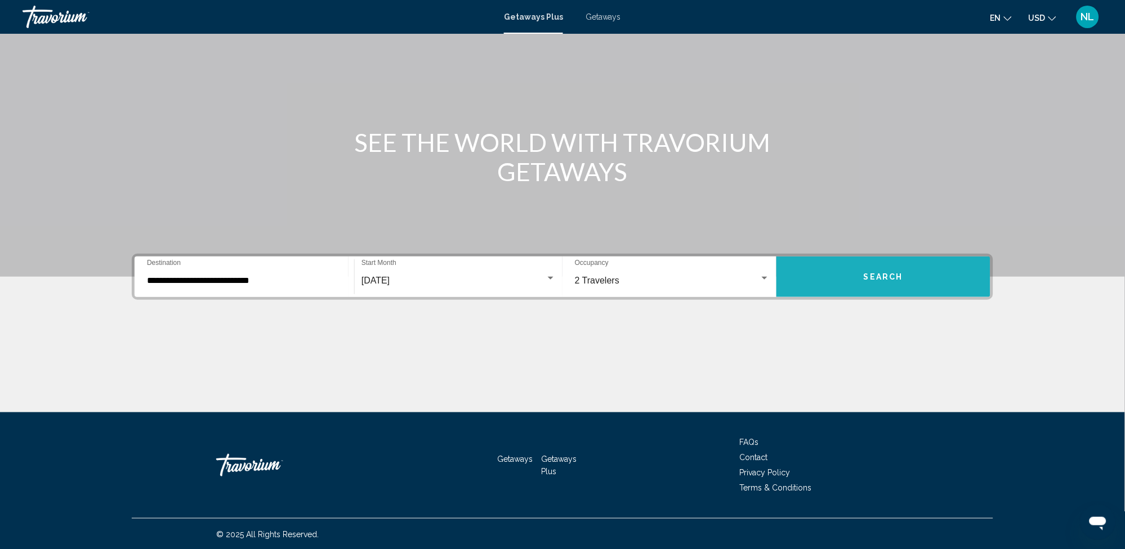
click at [857, 277] on button "Search" at bounding box center [883, 277] width 214 height 41
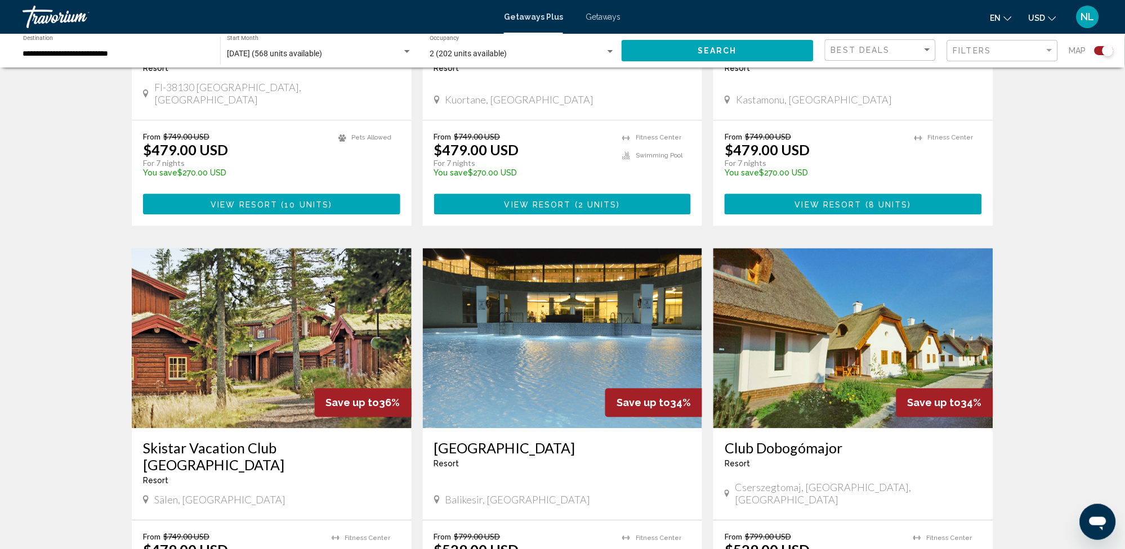
scroll to position [663, 0]
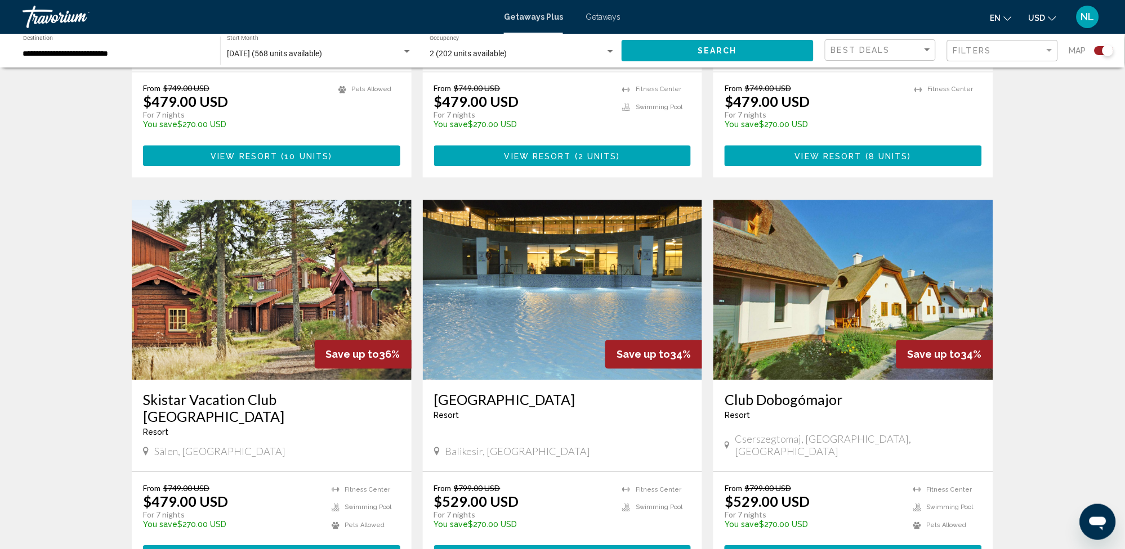
click at [541, 305] on img "Main content" at bounding box center [563, 290] width 280 height 180
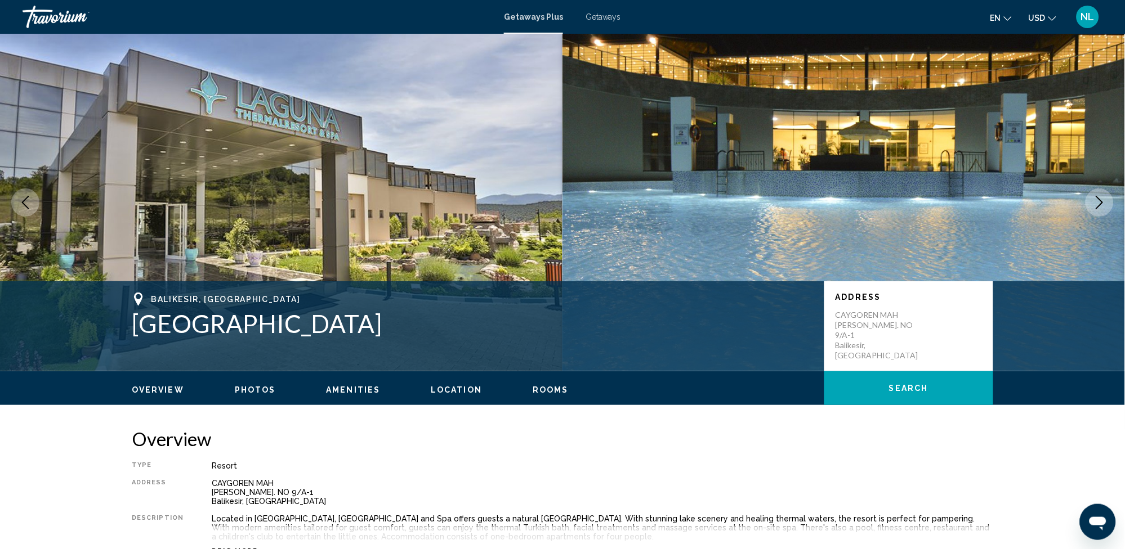
click at [1100, 198] on icon "Next image" at bounding box center [1100, 203] width 14 height 14
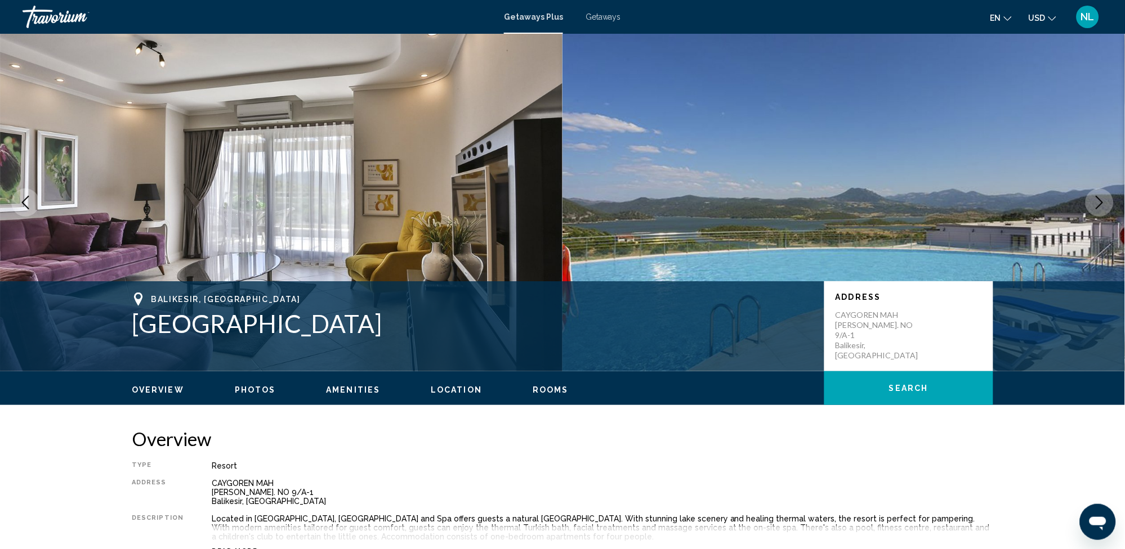
click at [1101, 203] on icon "Next image" at bounding box center [1100, 203] width 14 height 14
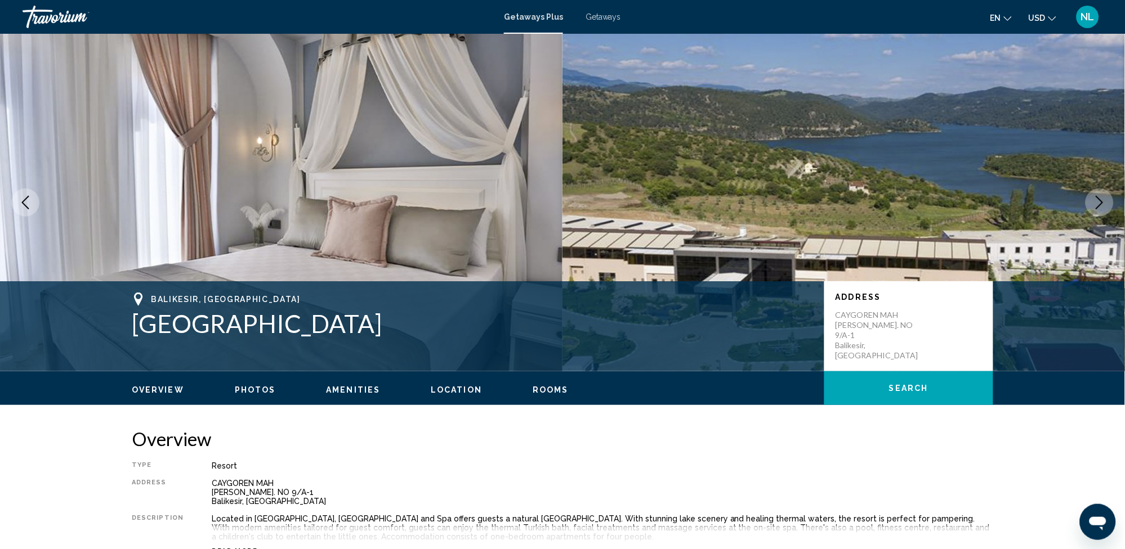
click at [1101, 203] on icon "Next image" at bounding box center [1100, 203] width 14 height 14
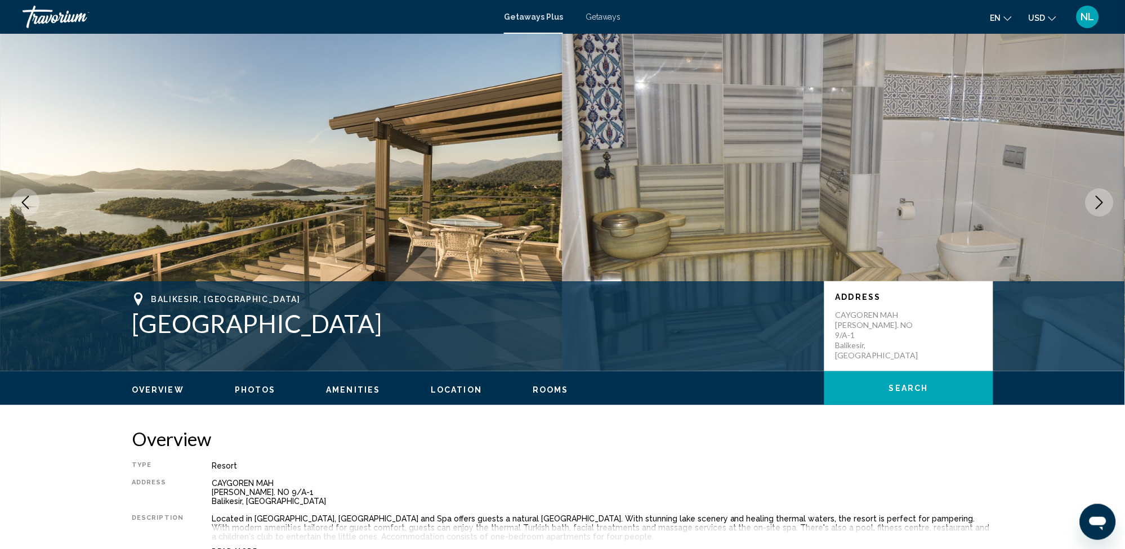
click at [1100, 201] on icon "Next image" at bounding box center [1099, 203] width 7 height 14
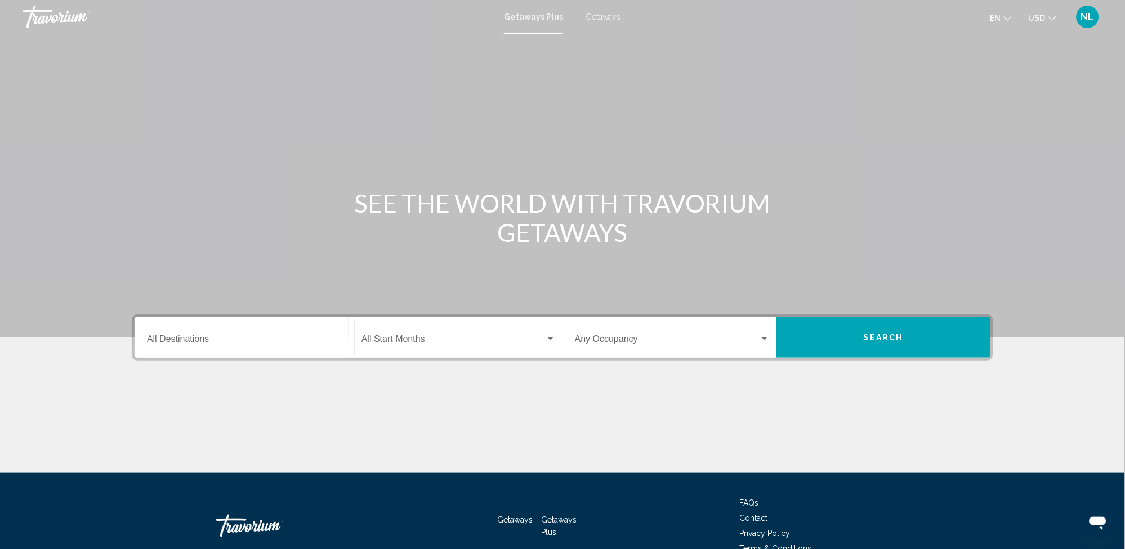
click at [552, 336] on div "Search widget" at bounding box center [550, 339] width 10 height 9
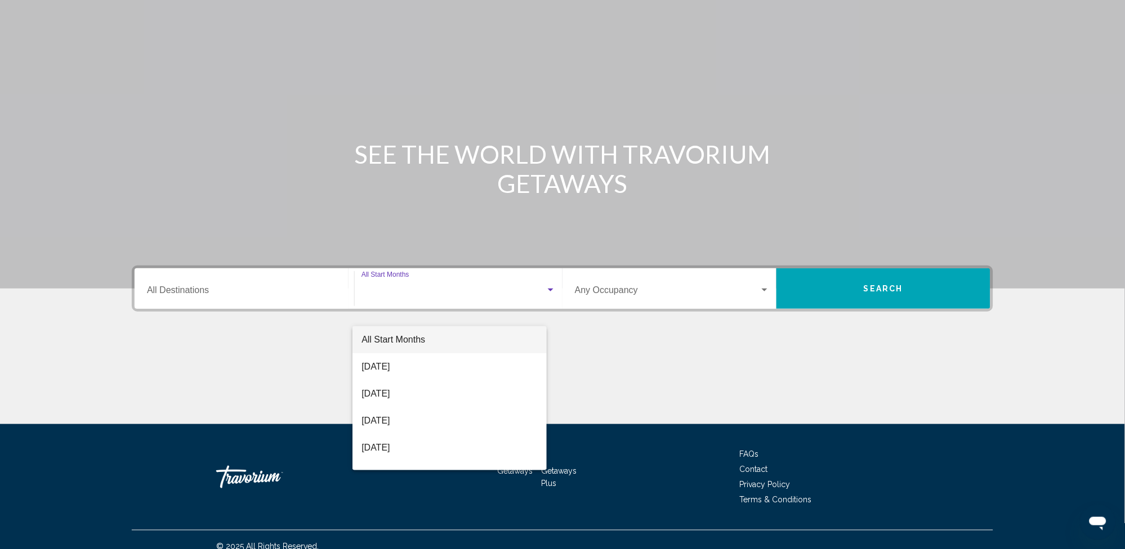
scroll to position [61, 0]
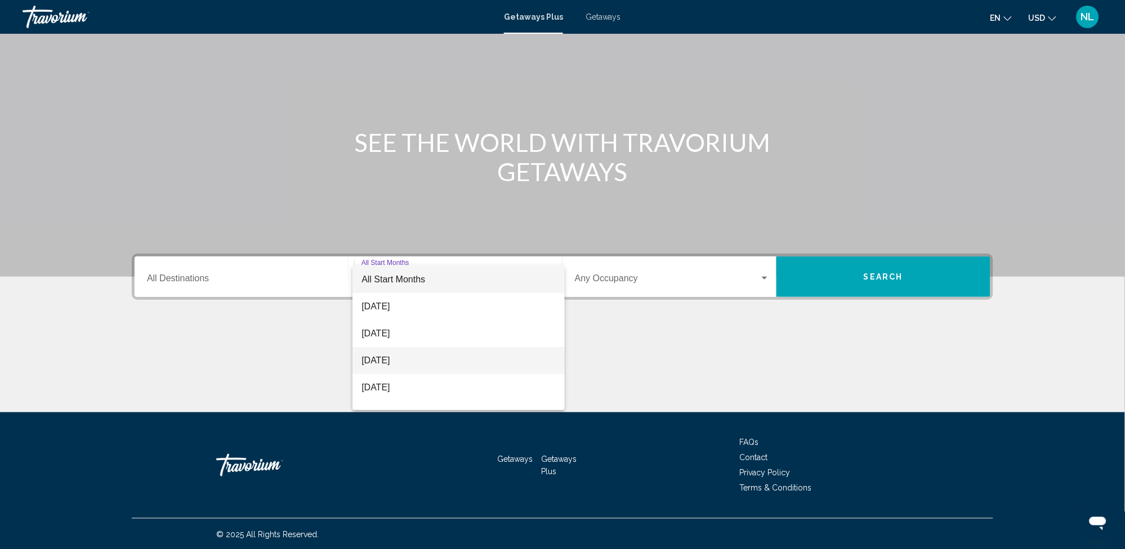
click at [535, 355] on span "[DATE]" at bounding box center [458, 360] width 194 height 27
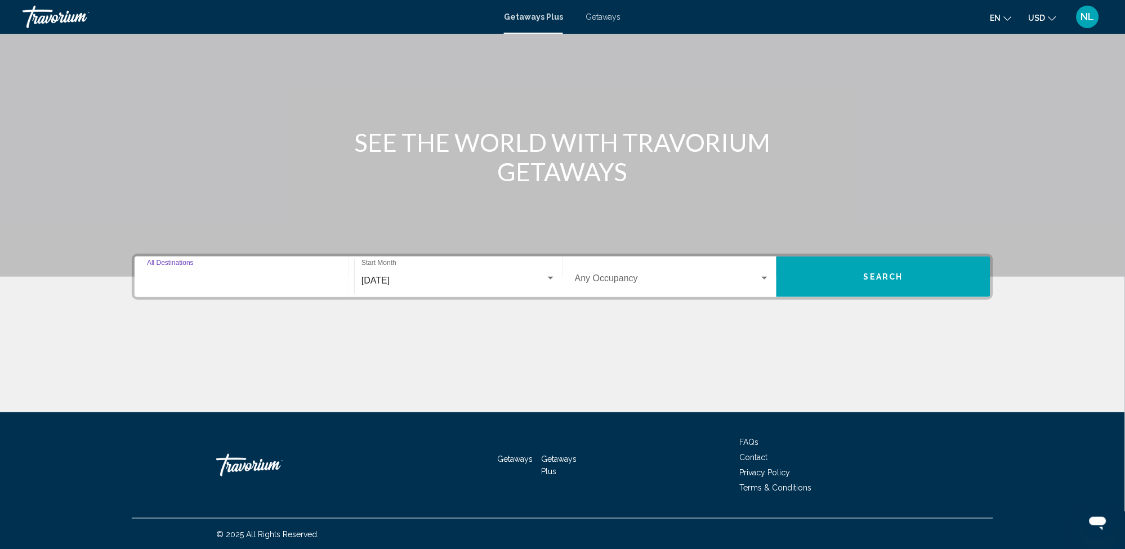
click at [294, 282] on input "Destination All Destinations" at bounding box center [244, 281] width 195 height 10
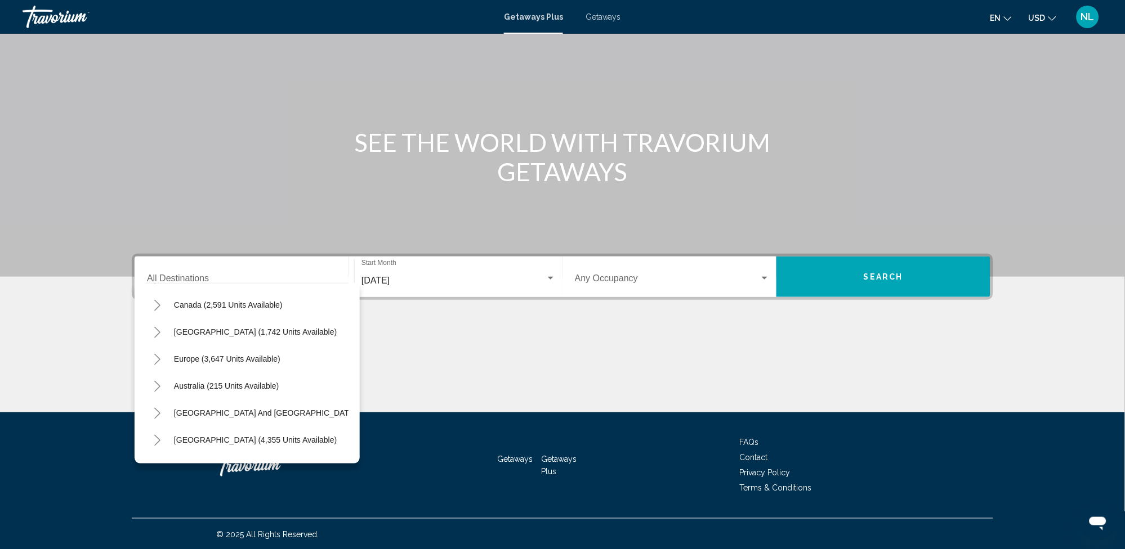
scroll to position [62, 0]
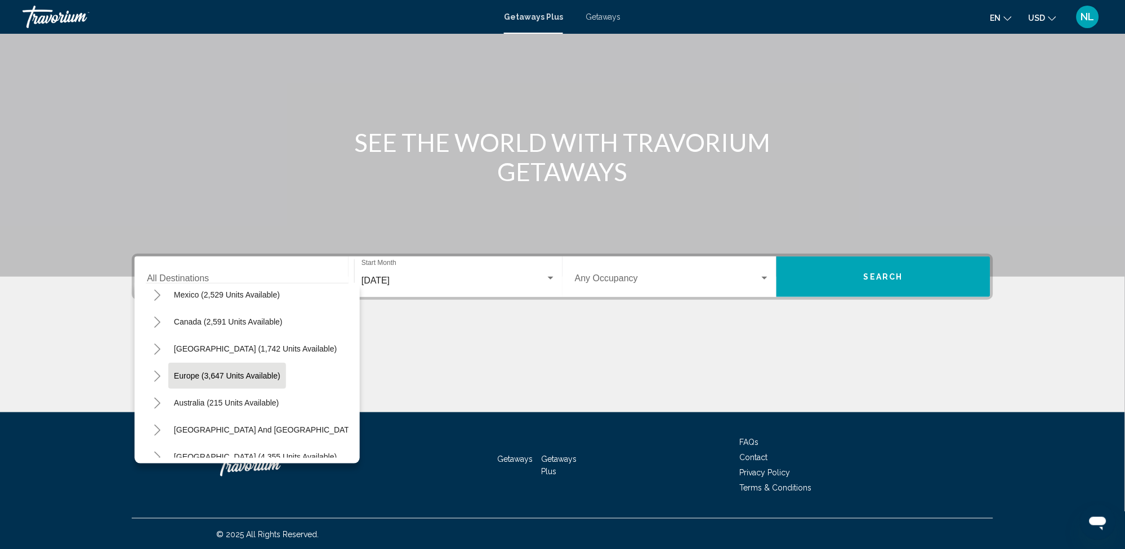
click at [178, 375] on span "Europe (3,647 units available)" at bounding box center [227, 375] width 106 height 9
type input "**********"
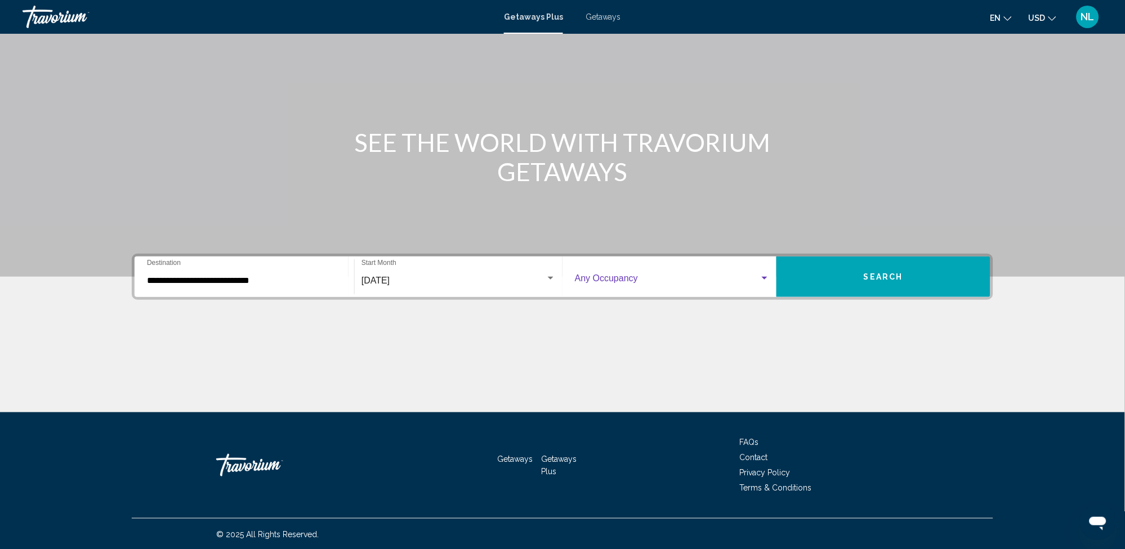
click at [763, 279] on div "Search widget" at bounding box center [764, 278] width 10 height 9
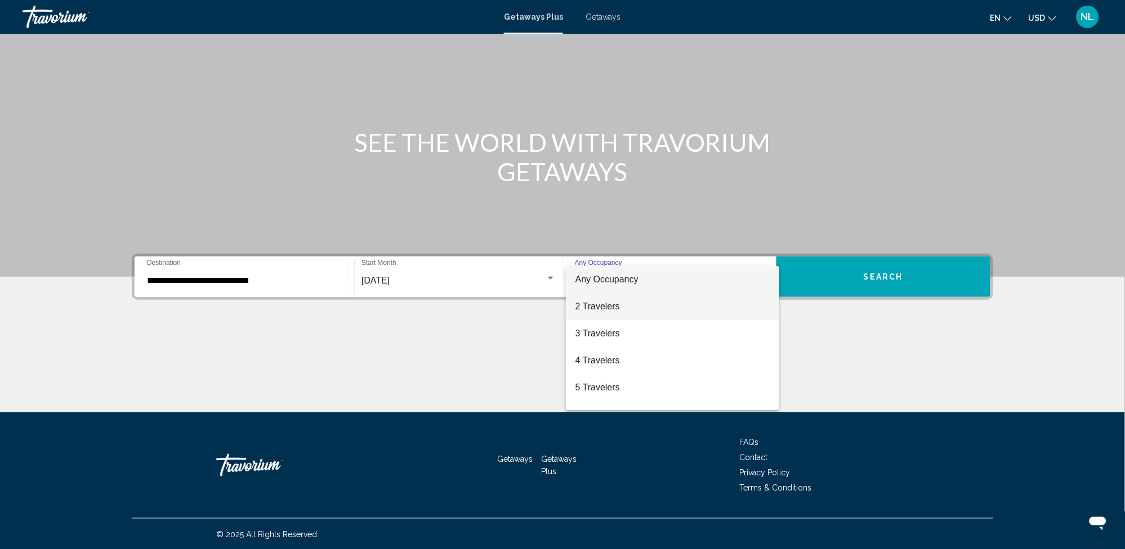
click at [740, 303] on span "2 Travelers" at bounding box center [672, 306] width 195 height 27
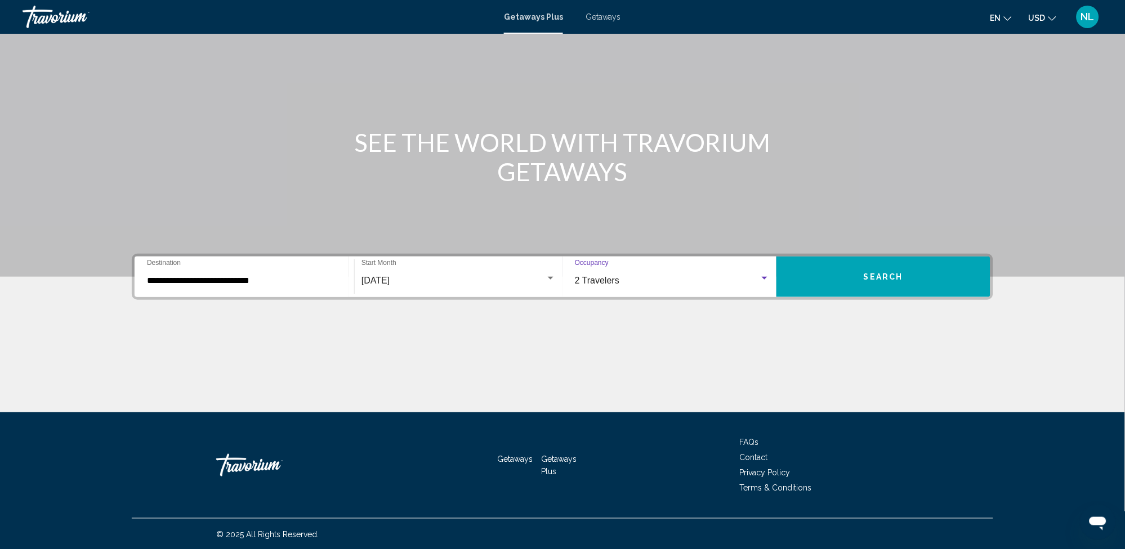
click at [868, 280] on span "Search" at bounding box center [882, 277] width 39 height 9
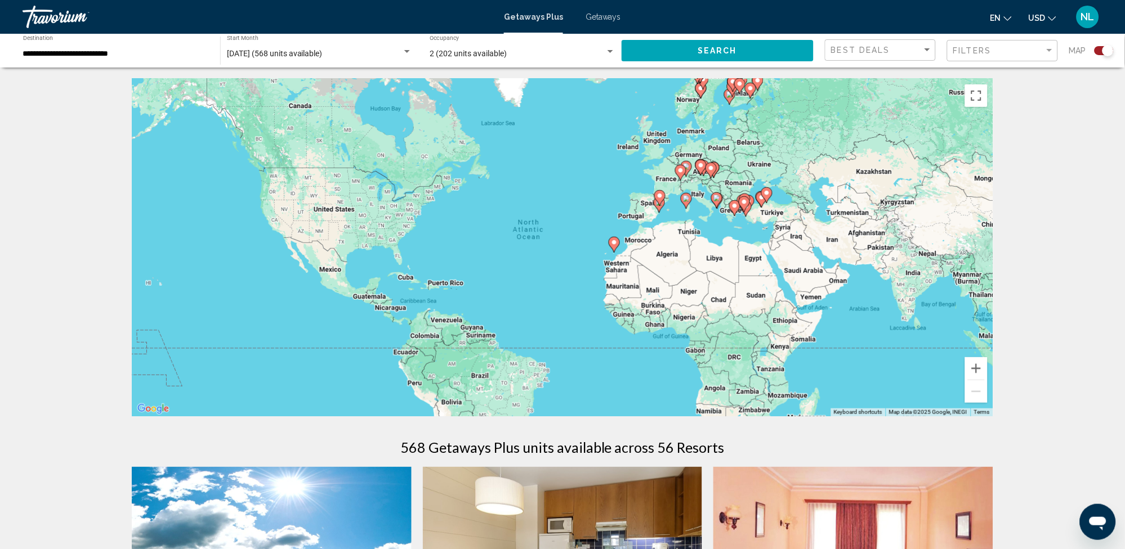
click at [686, 198] on image "Main content" at bounding box center [686, 198] width 7 height 7
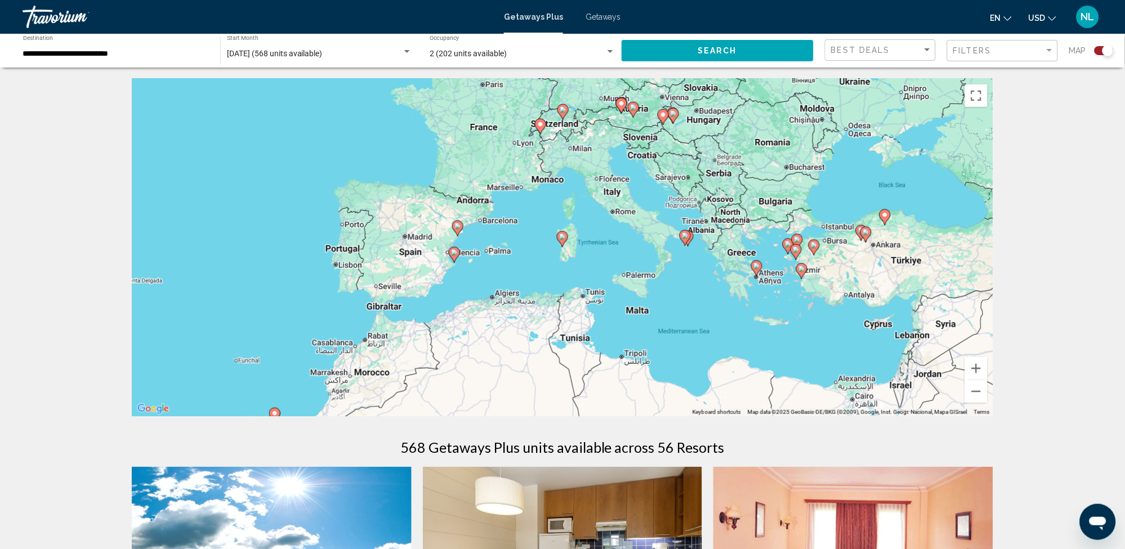
click at [562, 235] on image "Main content" at bounding box center [562, 237] width 7 height 7
type input "**********"
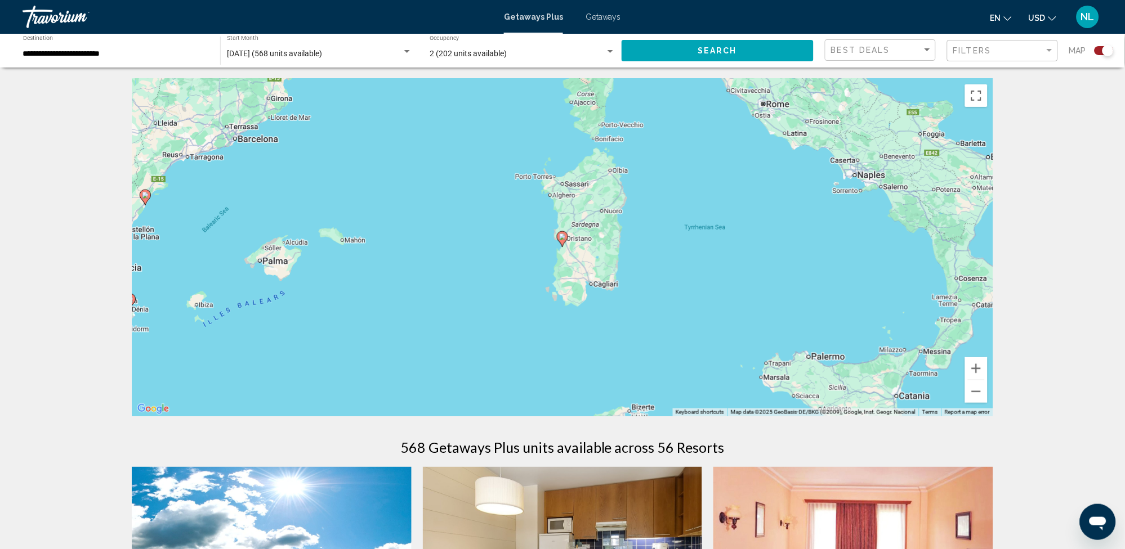
click at [561, 233] on icon "Main content" at bounding box center [562, 239] width 10 height 15
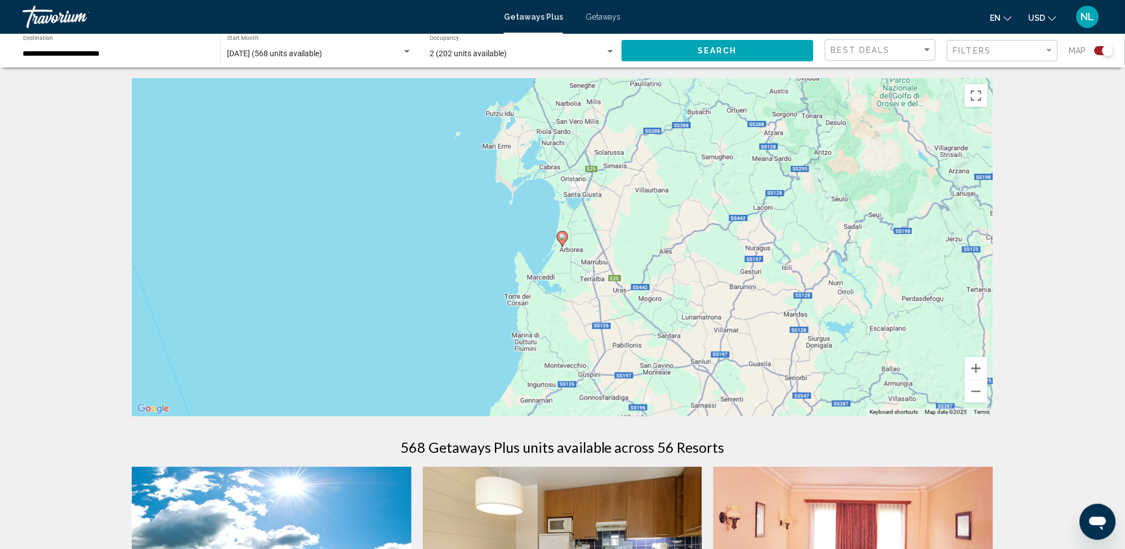
click at [562, 234] on image "Main content" at bounding box center [562, 237] width 7 height 7
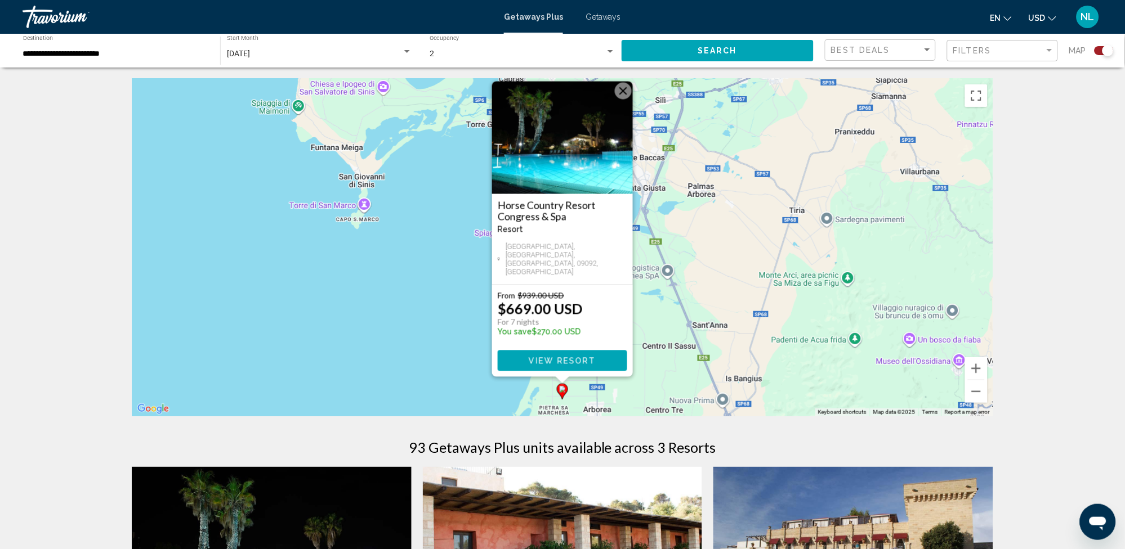
click at [550, 155] on img "Main content" at bounding box center [562, 138] width 141 height 113
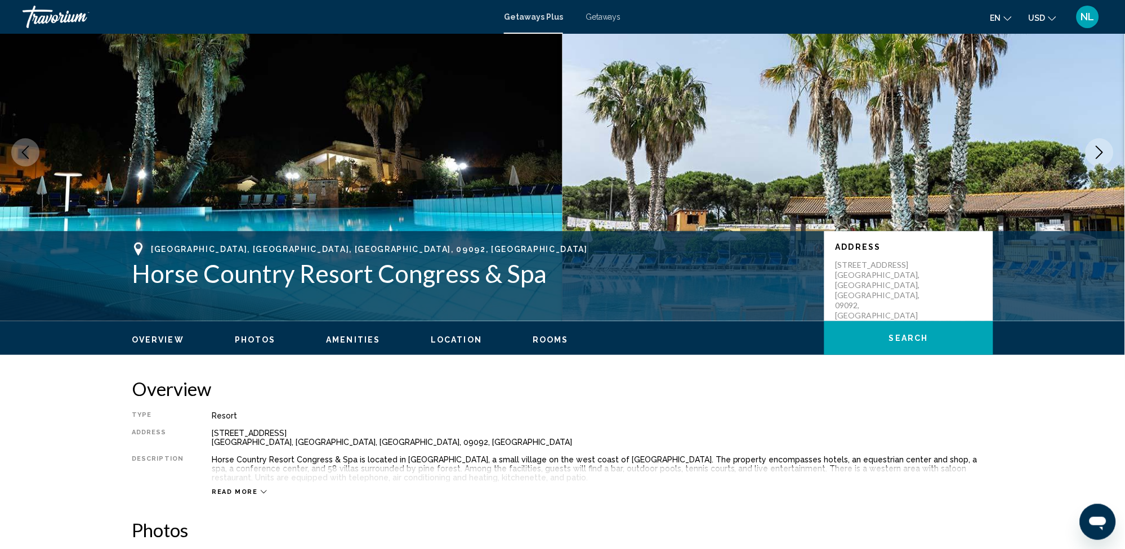
scroll to position [55, 0]
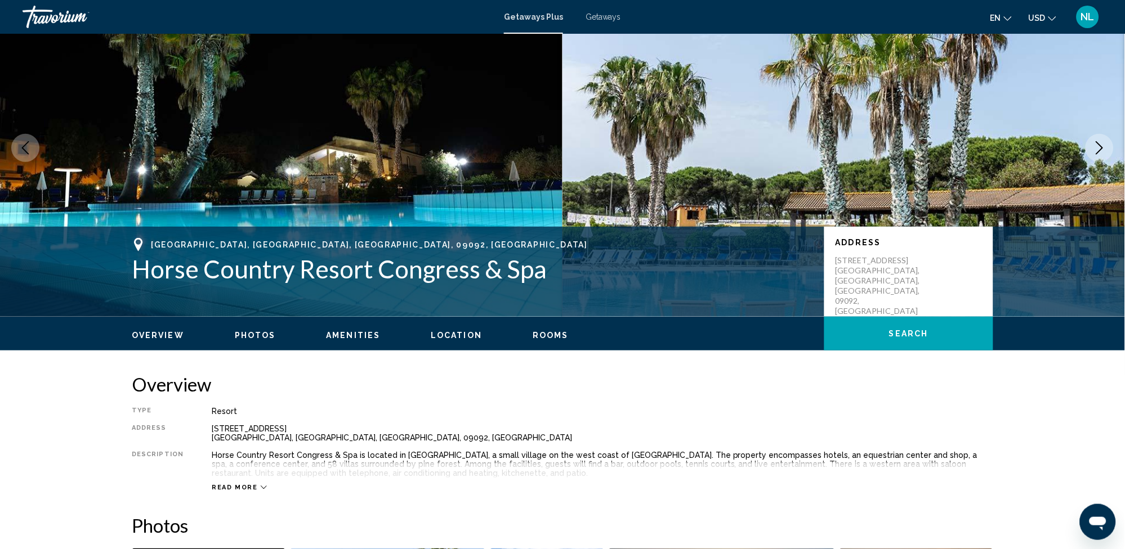
click at [1098, 152] on icon "Next image" at bounding box center [1099, 148] width 7 height 14
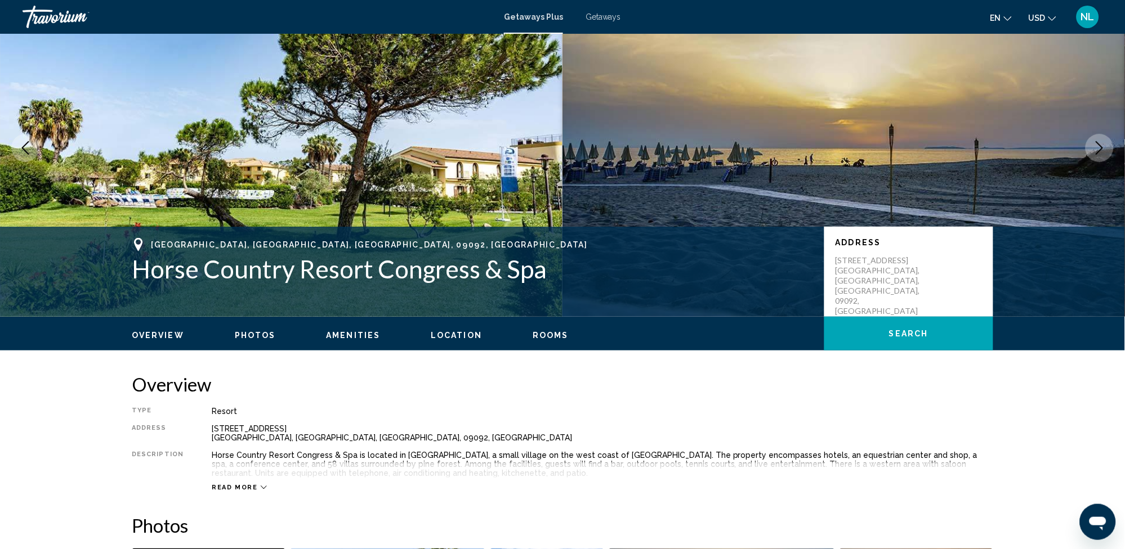
click at [1098, 152] on icon "Next image" at bounding box center [1099, 148] width 7 height 14
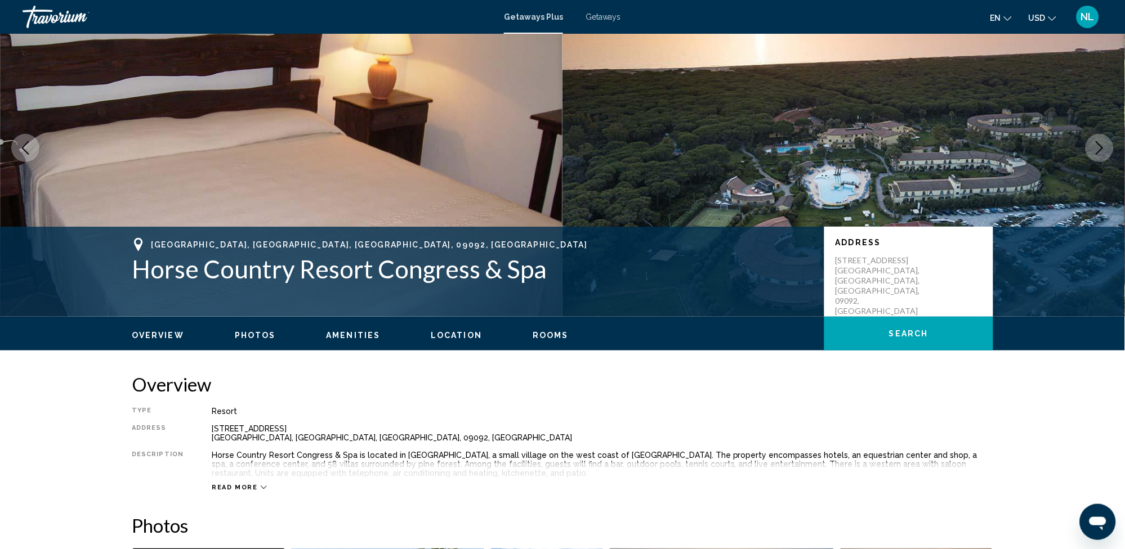
click at [1098, 152] on icon "Next image" at bounding box center [1099, 148] width 7 height 14
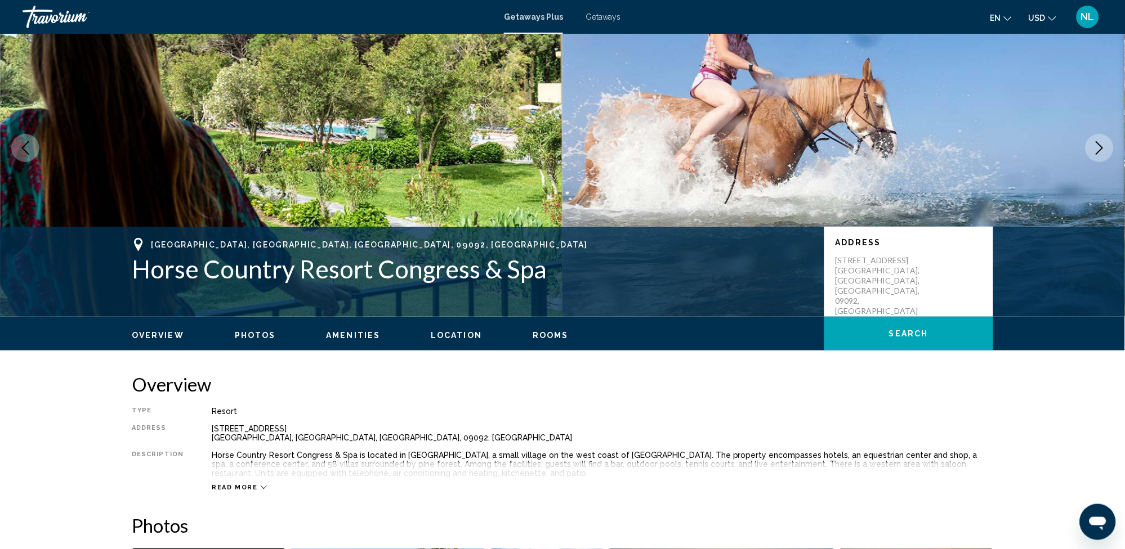
click at [1098, 152] on icon "Next image" at bounding box center [1099, 148] width 7 height 14
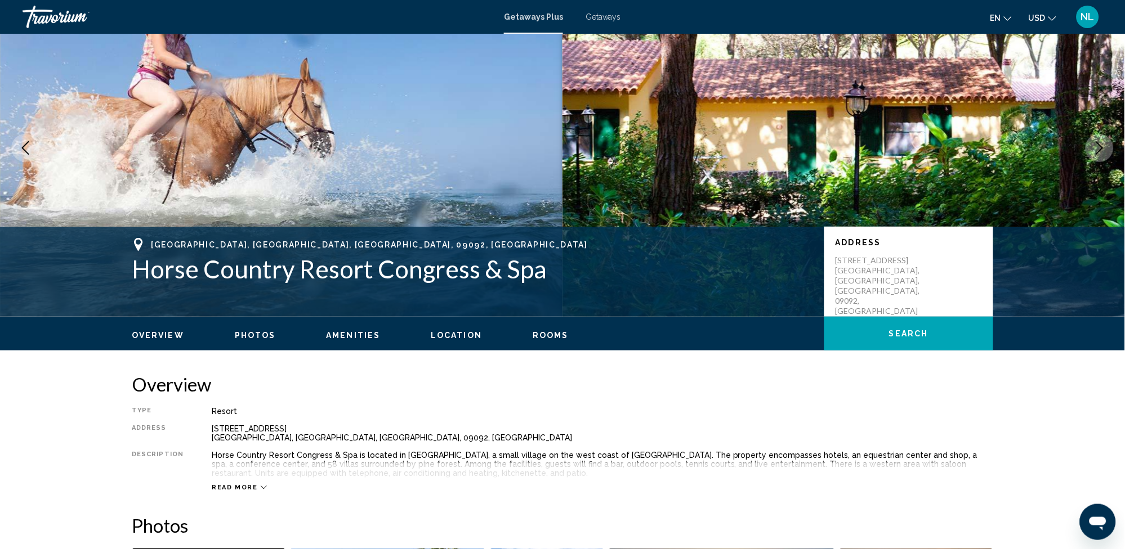
click at [1098, 152] on icon "Next image" at bounding box center [1099, 148] width 7 height 14
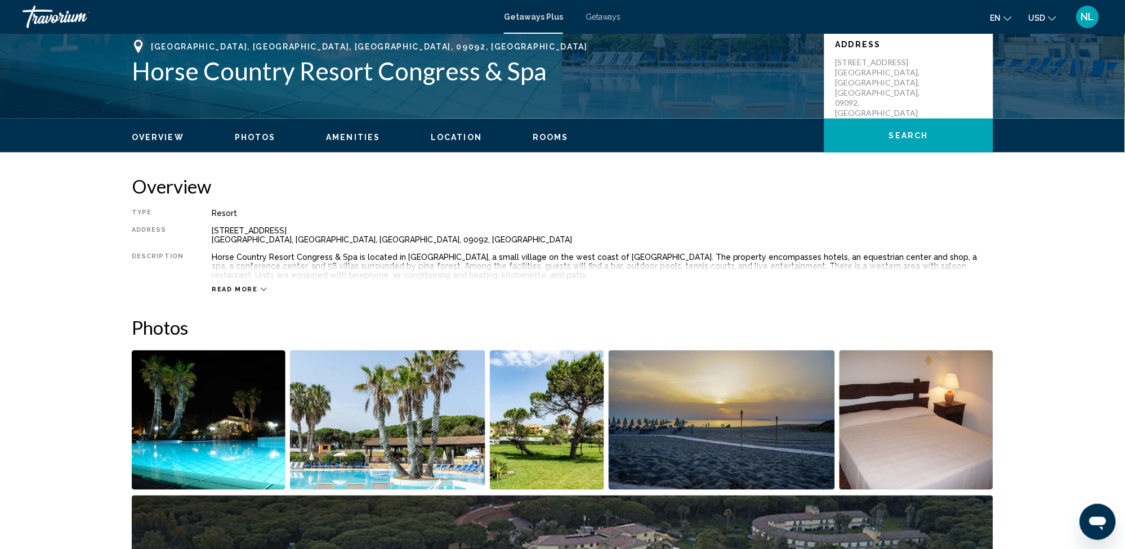
scroll to position [0, 0]
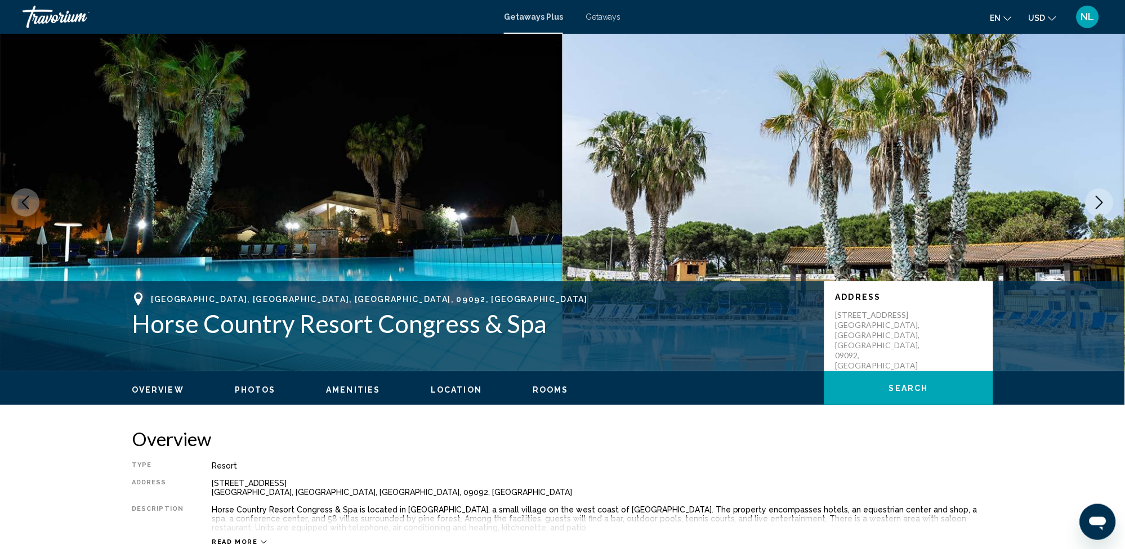
click at [604, 15] on span "Getaways" at bounding box center [602, 16] width 35 height 9
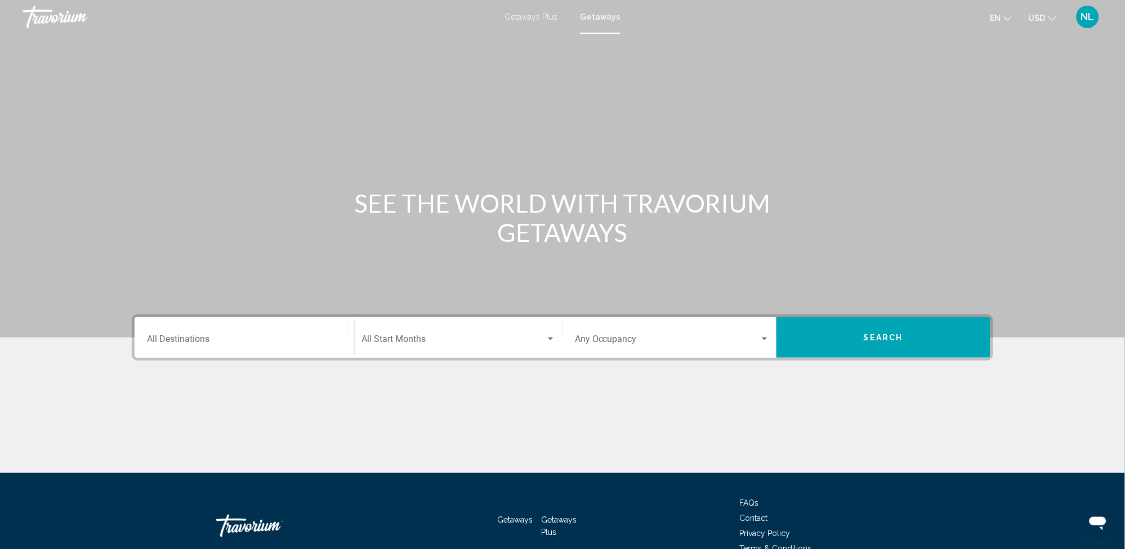
click at [551, 337] on div "Search widget" at bounding box center [550, 339] width 10 height 9
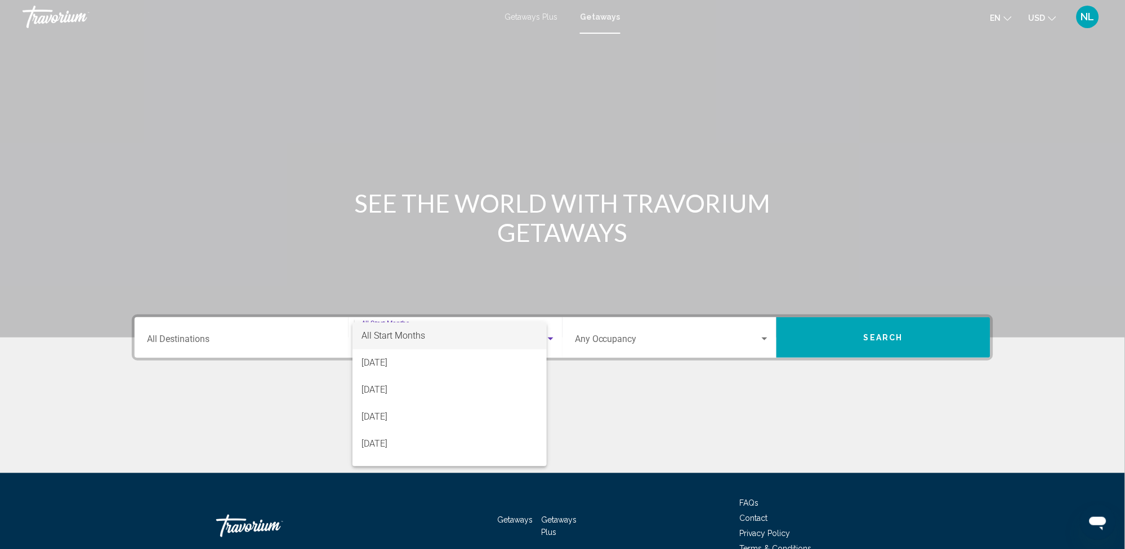
scroll to position [61, 0]
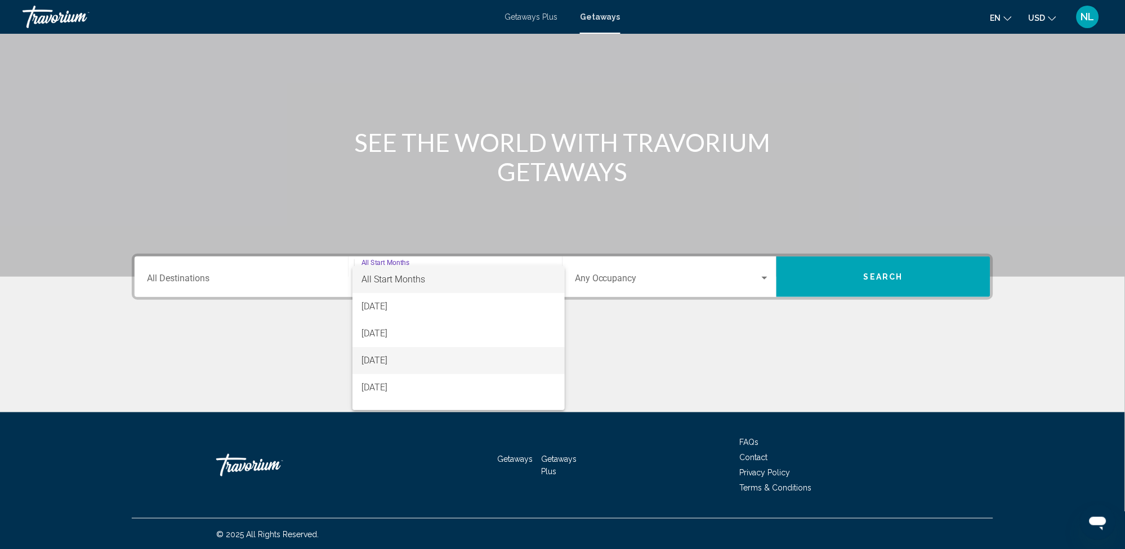
click at [496, 368] on span "[DATE]" at bounding box center [458, 360] width 194 height 27
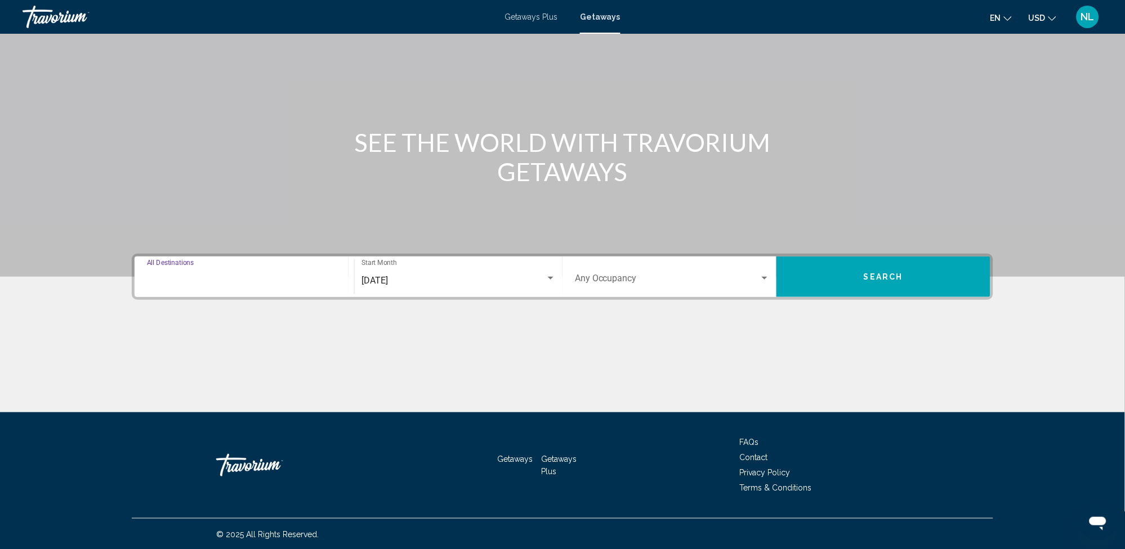
click at [278, 276] on input "Destination All Destinations" at bounding box center [244, 281] width 195 height 10
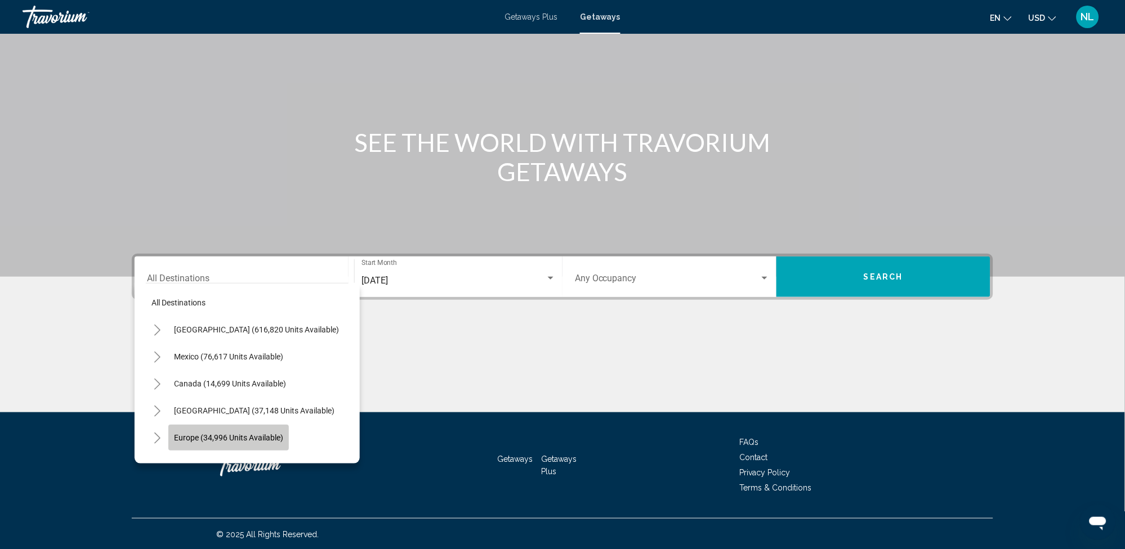
click at [256, 438] on span "Europe (34,996 units available)" at bounding box center [228, 437] width 109 height 9
type input "**********"
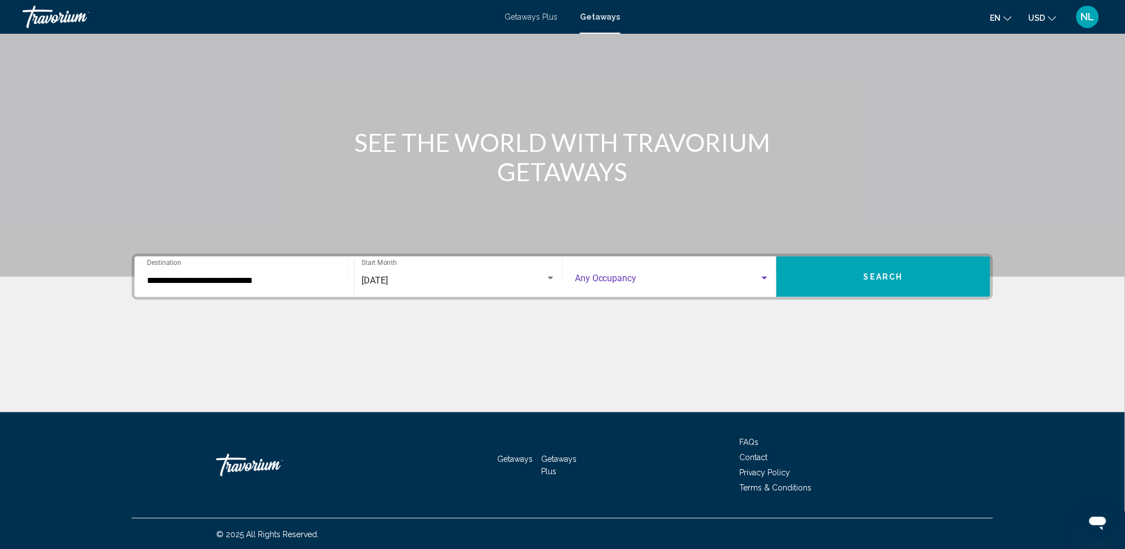
click at [763, 277] on div "Search widget" at bounding box center [765, 278] width 6 height 3
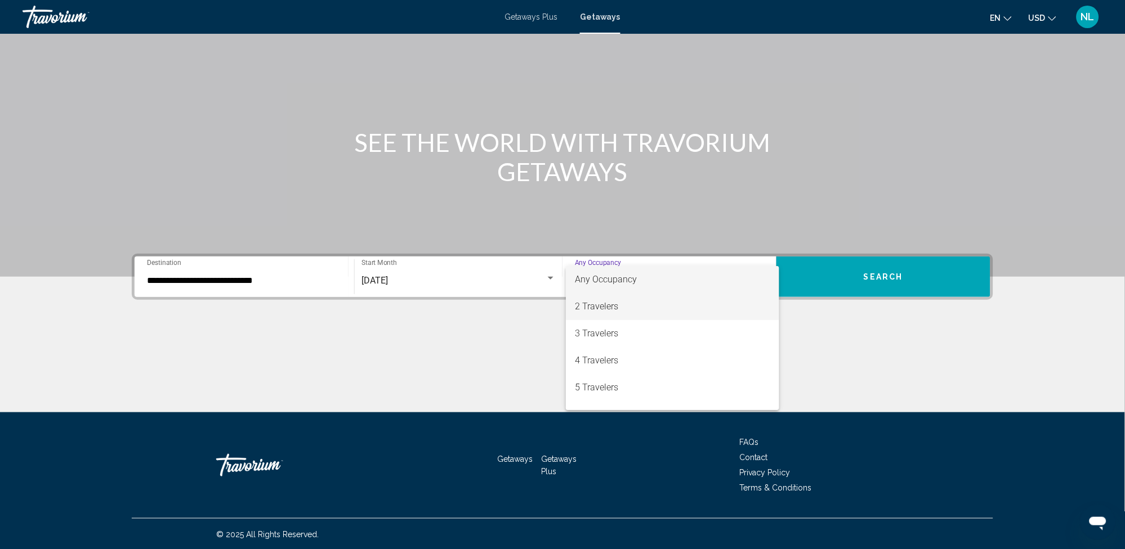
click at [639, 312] on span "2 Travelers" at bounding box center [672, 306] width 195 height 27
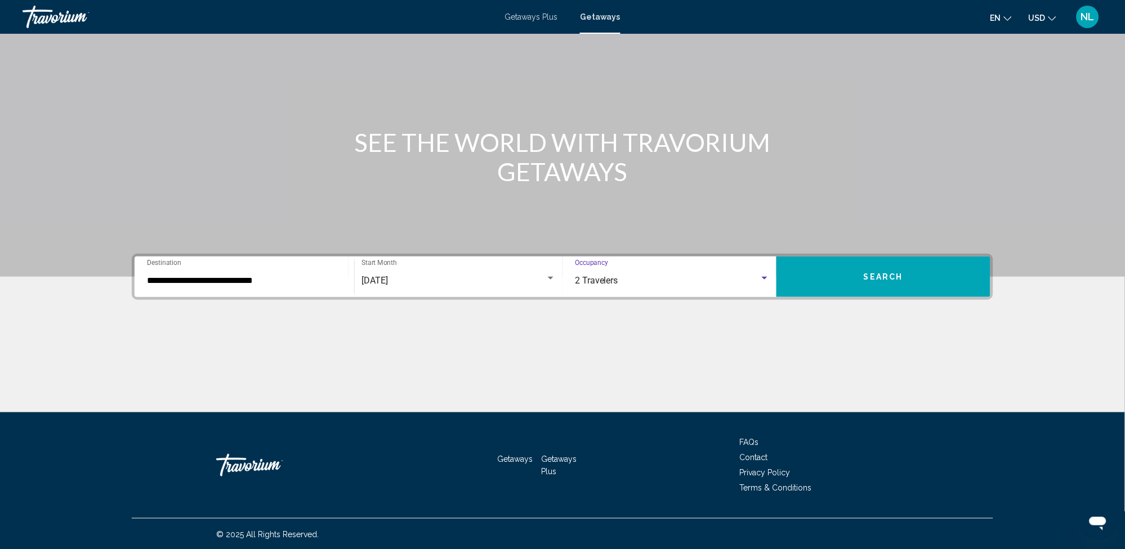
click at [863, 276] on span "Search" at bounding box center [882, 277] width 39 height 9
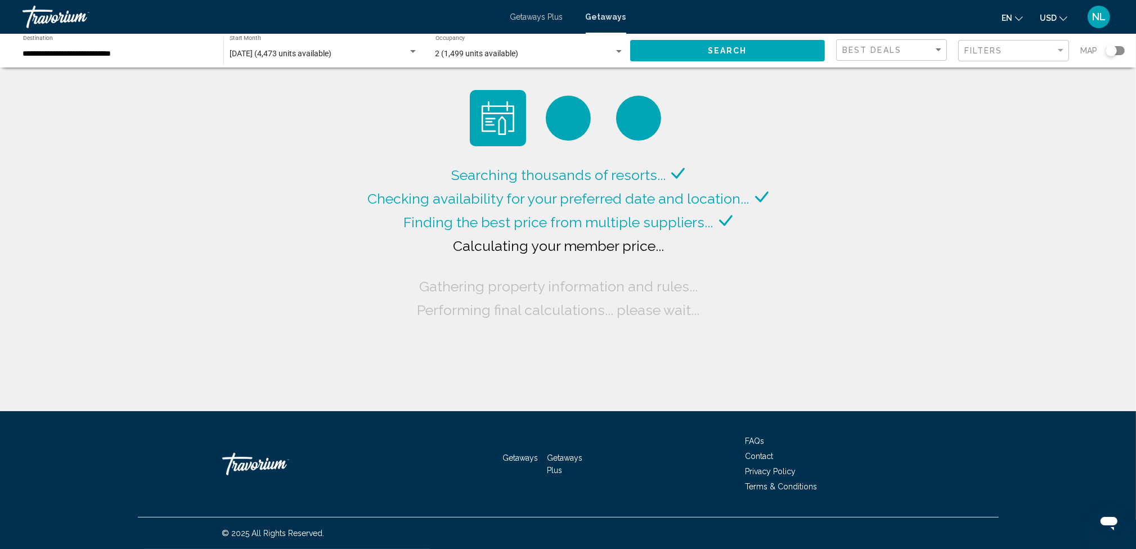
click at [1062, 16] on icon "Change currency" at bounding box center [1064, 19] width 8 height 8
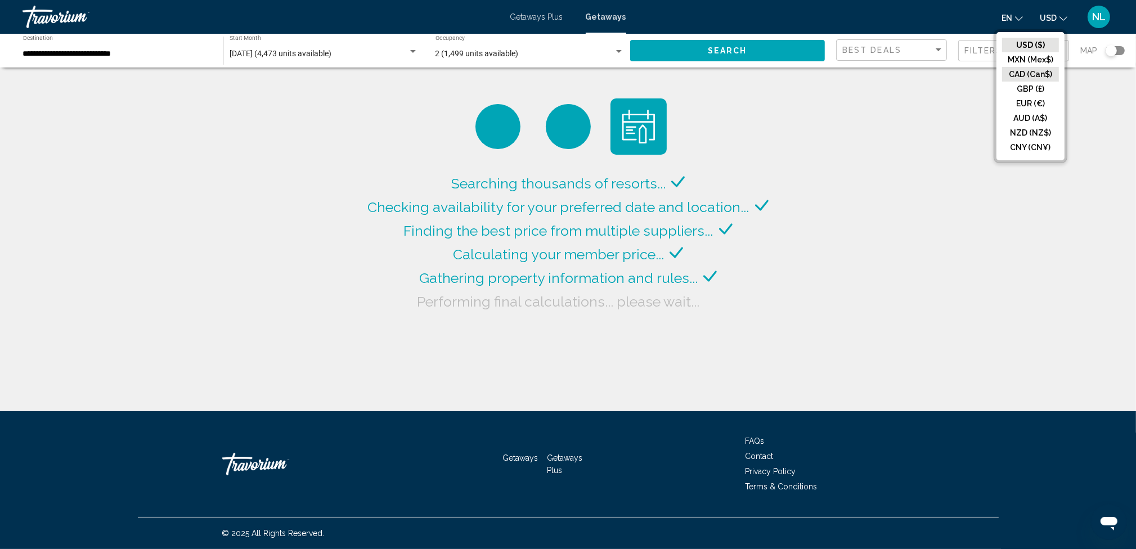
click at [1042, 70] on button "CAD (Can$)" at bounding box center [1030, 74] width 57 height 15
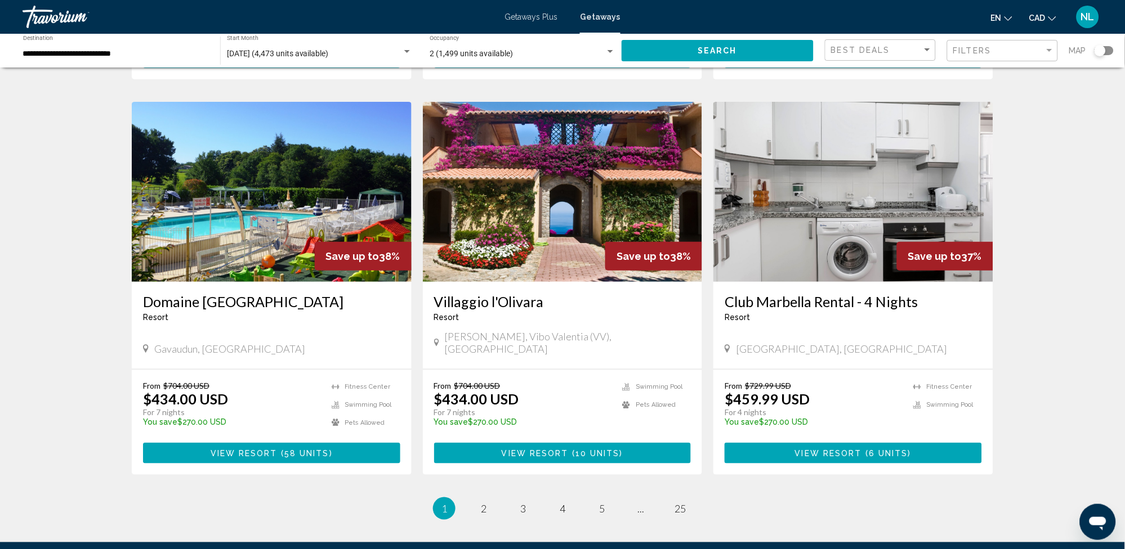
scroll to position [1238, 0]
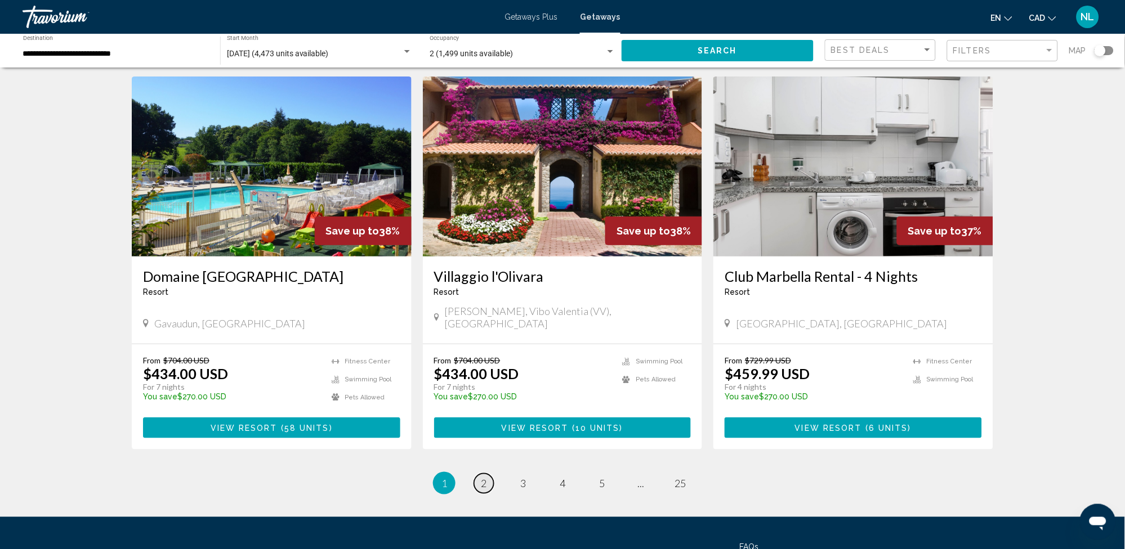
click at [483, 477] on span "2" at bounding box center [484, 483] width 6 height 12
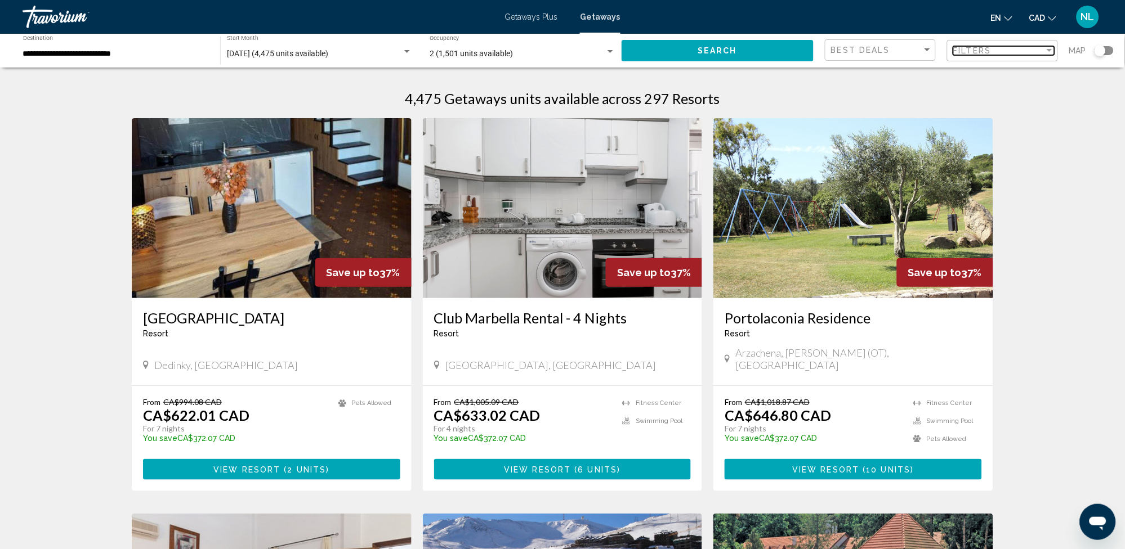
click at [1048, 50] on div "Filter" at bounding box center [1049, 50] width 6 height 3
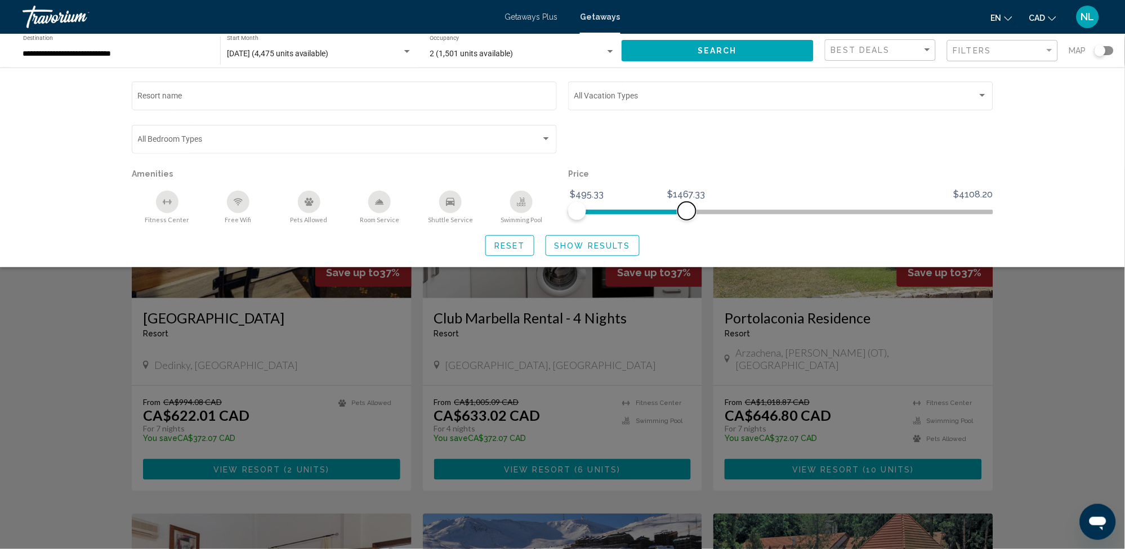
drag, startPoint x: 982, startPoint y: 211, endPoint x: 687, endPoint y: 217, distance: 295.0
click at [687, 217] on span "Search widget" at bounding box center [687, 211] width 18 height 18
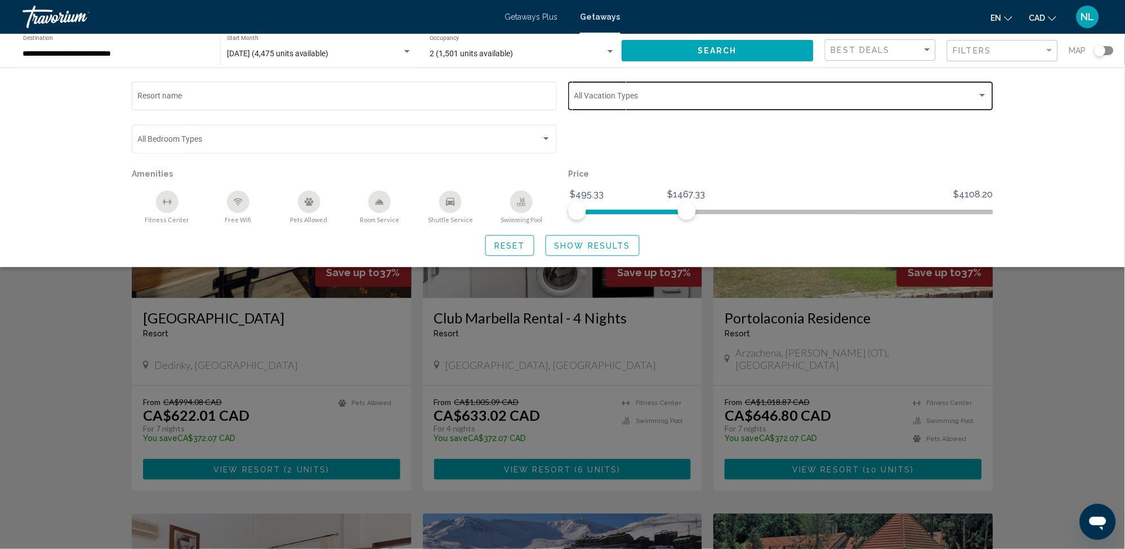
click at [983, 93] on div "Search widget" at bounding box center [982, 95] width 10 height 9
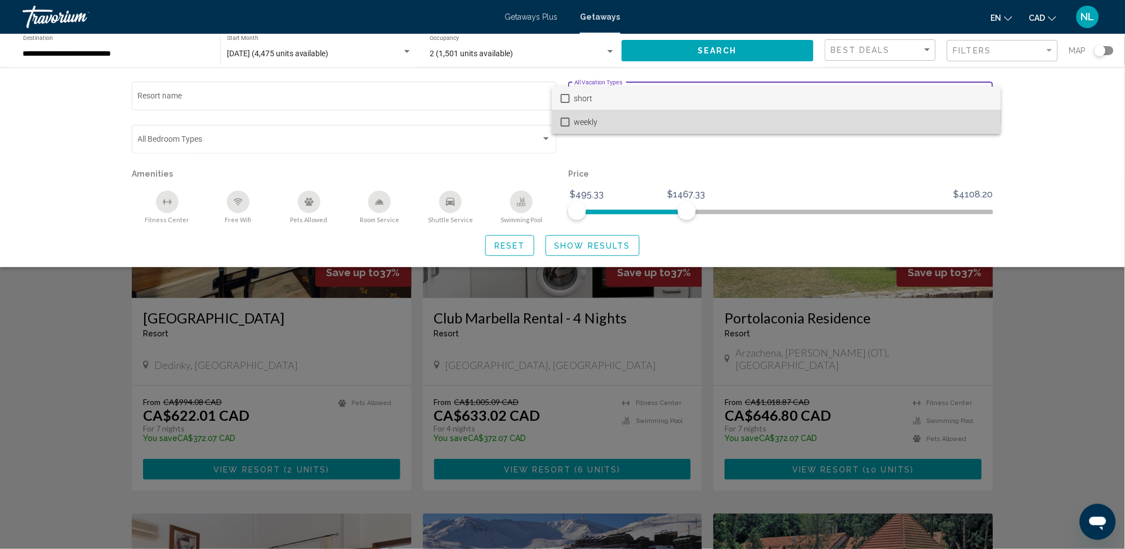
click at [981, 124] on span "weekly" at bounding box center [783, 122] width 418 height 24
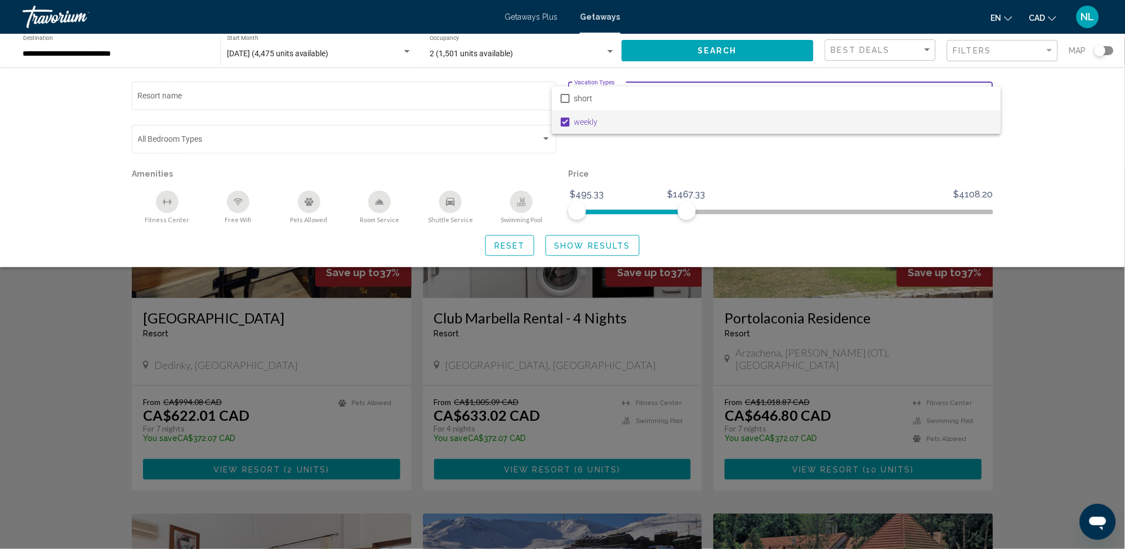
click at [1044, 110] on div at bounding box center [562, 274] width 1125 height 549
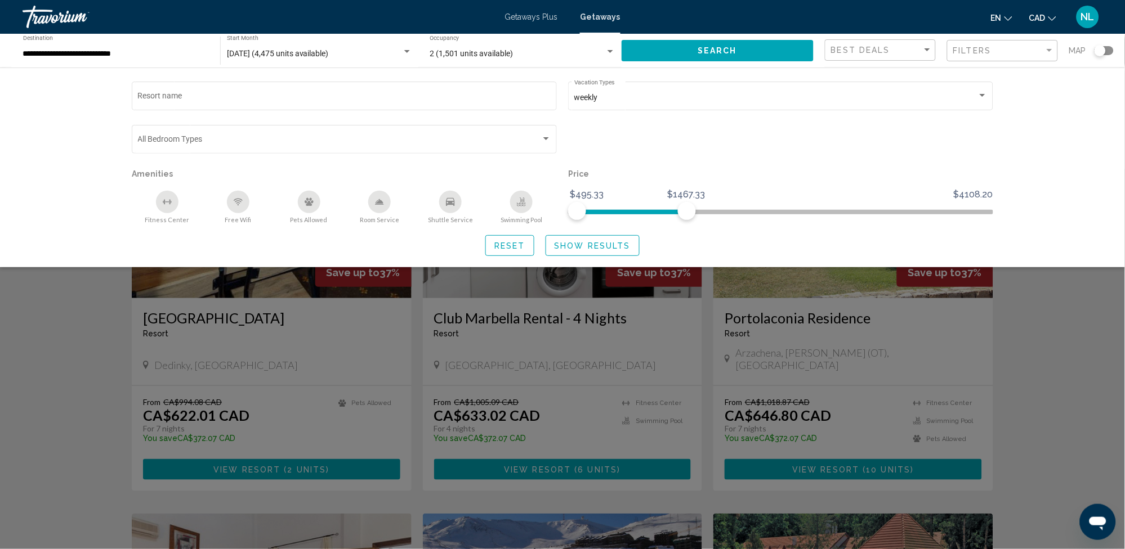
click at [564, 248] on span "Show Results" at bounding box center [592, 245] width 76 height 9
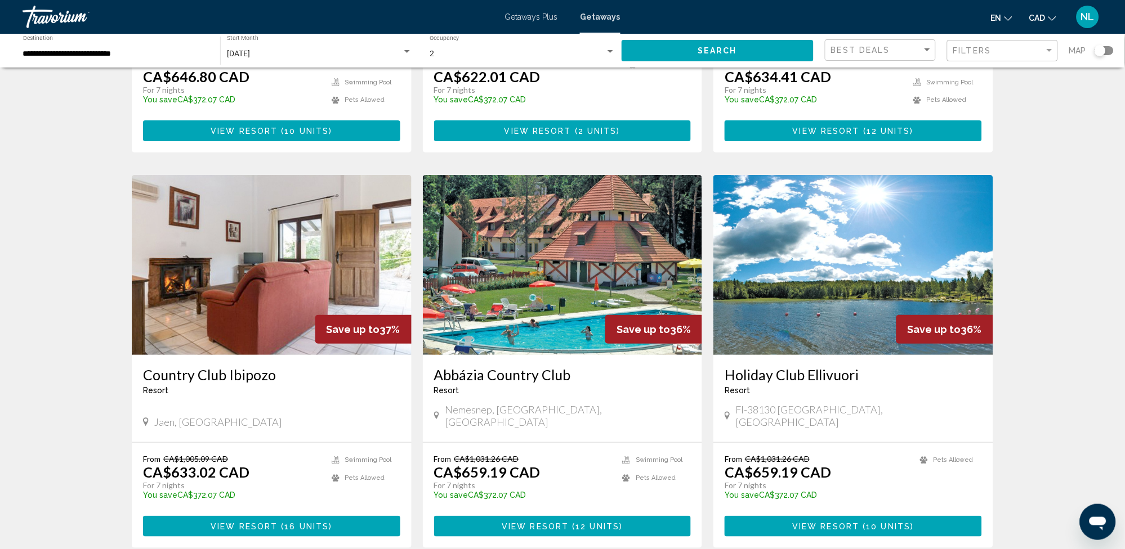
scroll to position [1133, 0]
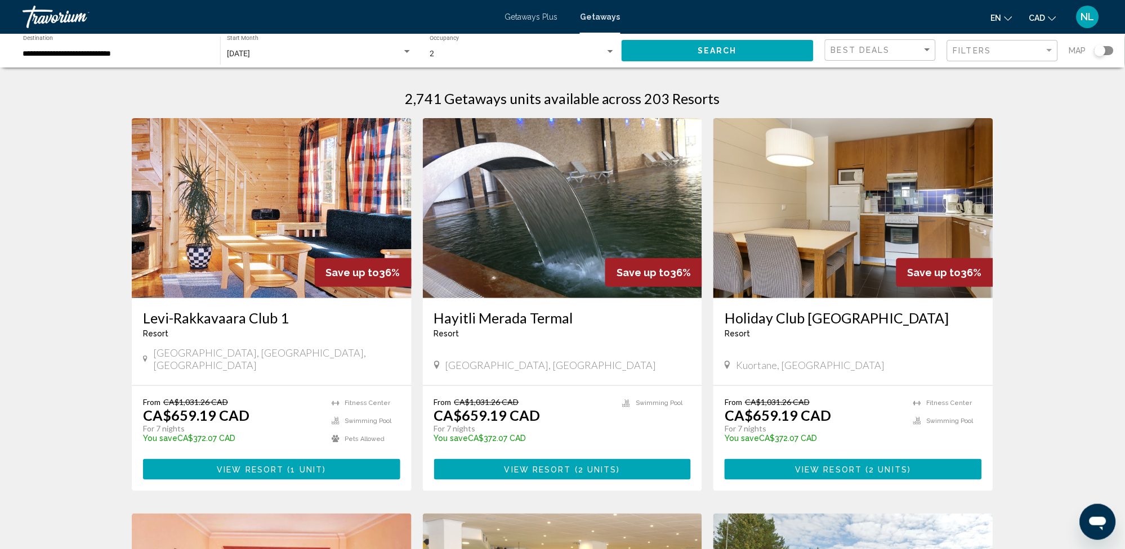
click at [532, 17] on span "Getaways Plus" at bounding box center [530, 16] width 53 height 9
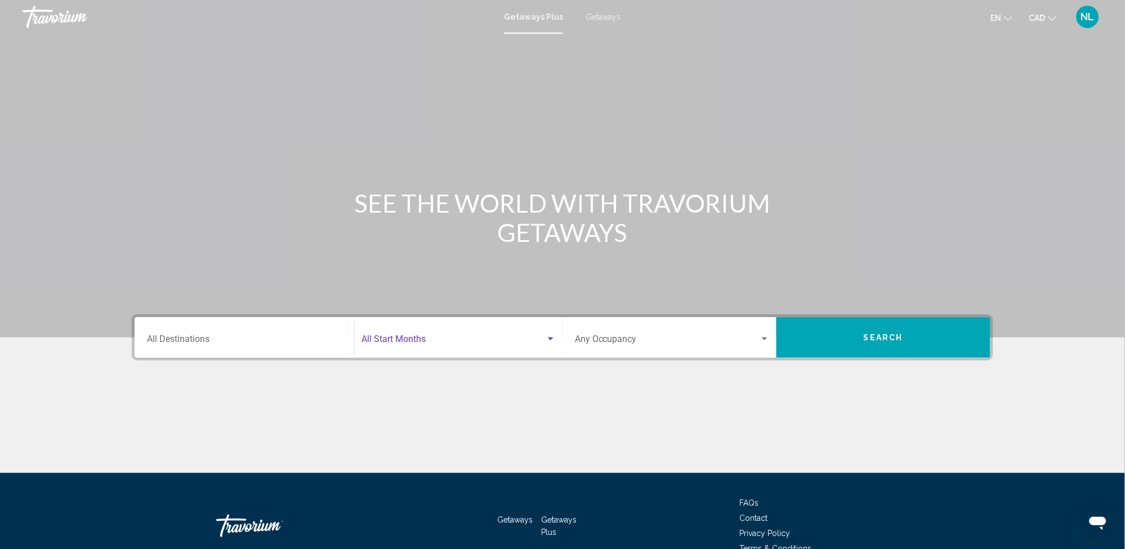
click at [552, 338] on div "Search widget" at bounding box center [551, 339] width 6 height 3
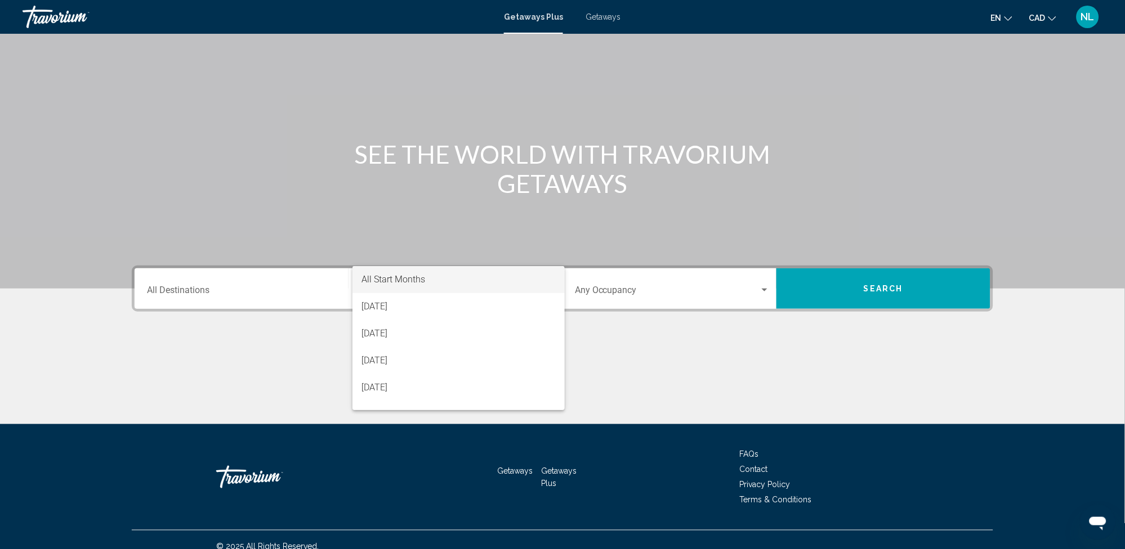
scroll to position [61, 0]
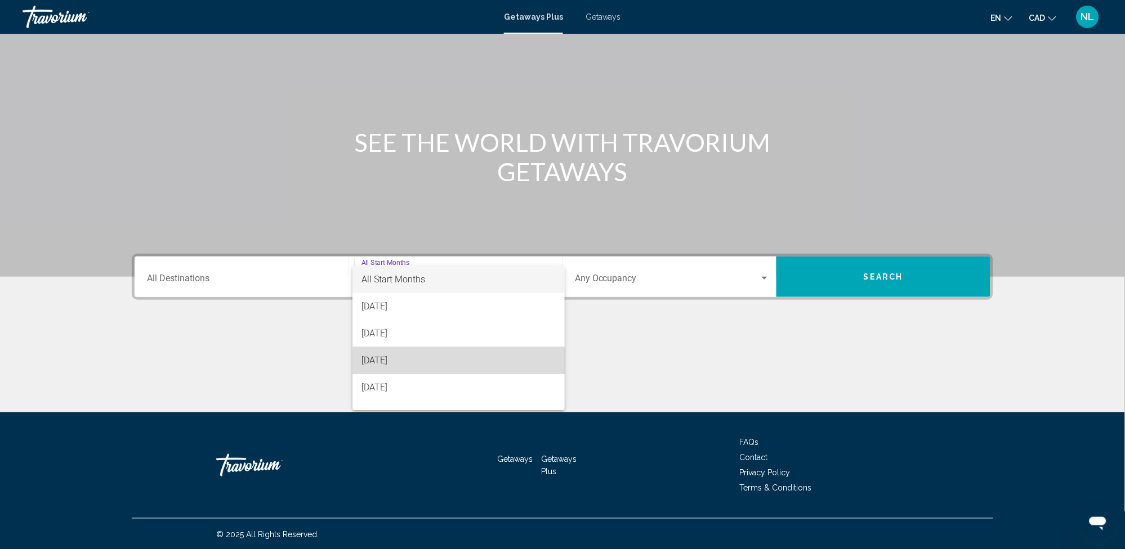
click at [537, 363] on span "[DATE]" at bounding box center [458, 360] width 194 height 27
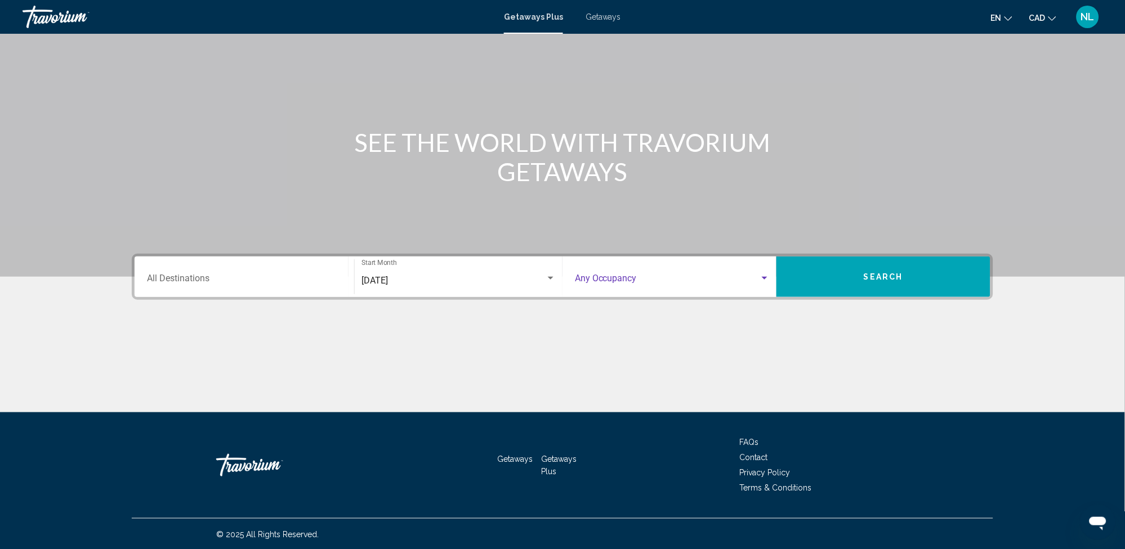
click at [767, 274] on div "Search widget" at bounding box center [764, 278] width 10 height 9
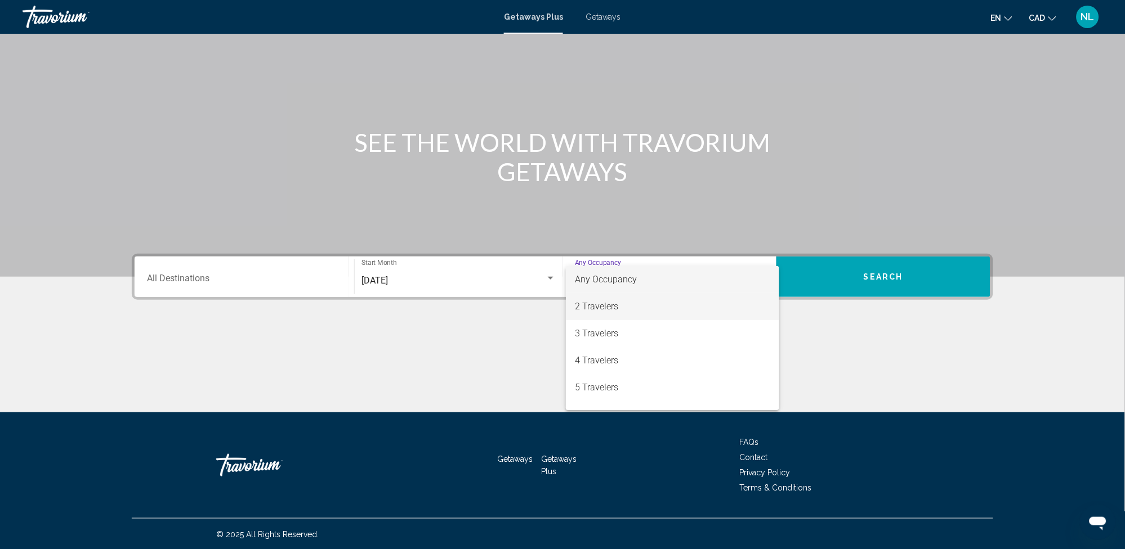
click at [749, 303] on span "2 Travelers" at bounding box center [672, 306] width 195 height 27
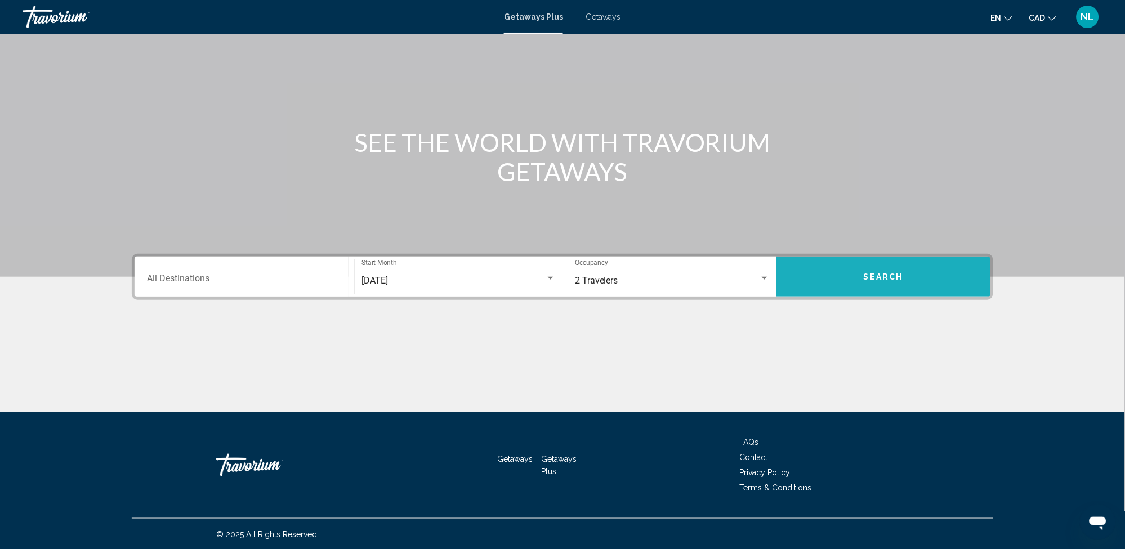
click at [879, 284] on button "Search" at bounding box center [883, 277] width 214 height 41
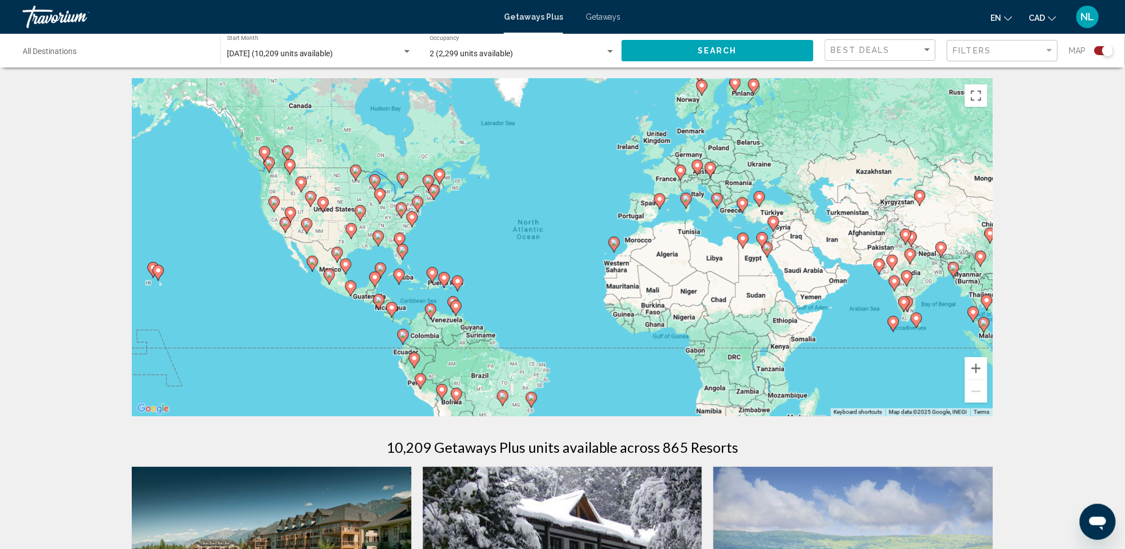
click at [717, 196] on image "Main content" at bounding box center [717, 198] width 7 height 7
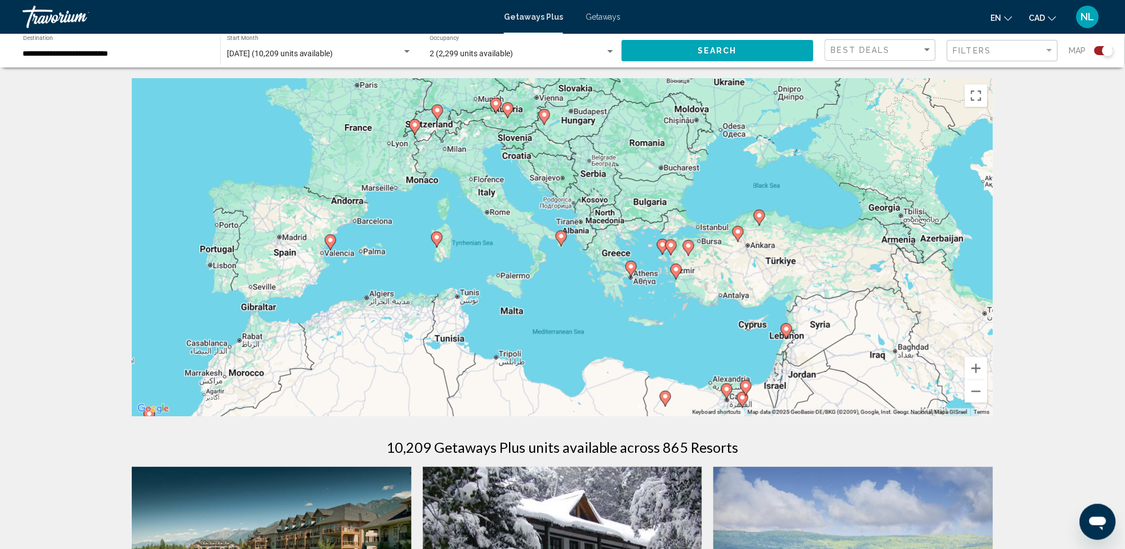
click at [561, 236] on image "Main content" at bounding box center [561, 236] width 7 height 7
type input "**********"
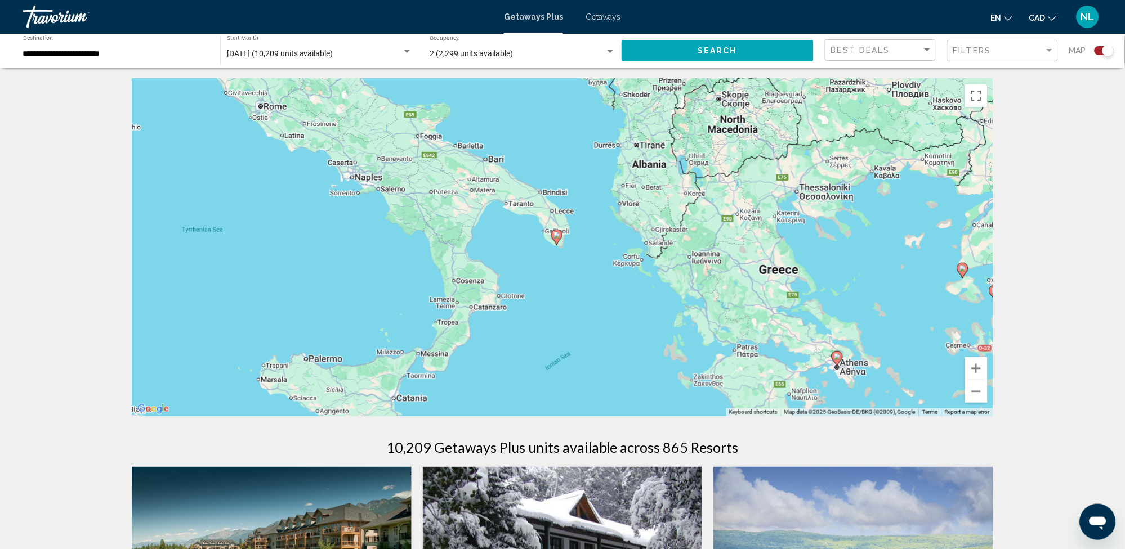
click at [556, 231] on icon "Main content" at bounding box center [557, 237] width 10 height 15
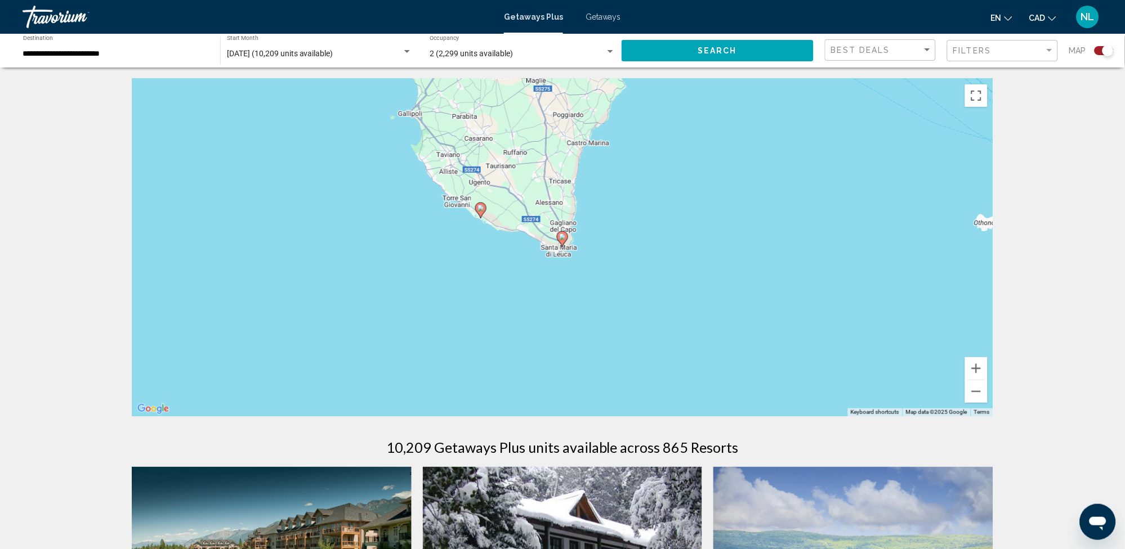
click at [562, 235] on image "Main content" at bounding box center [562, 237] width 7 height 7
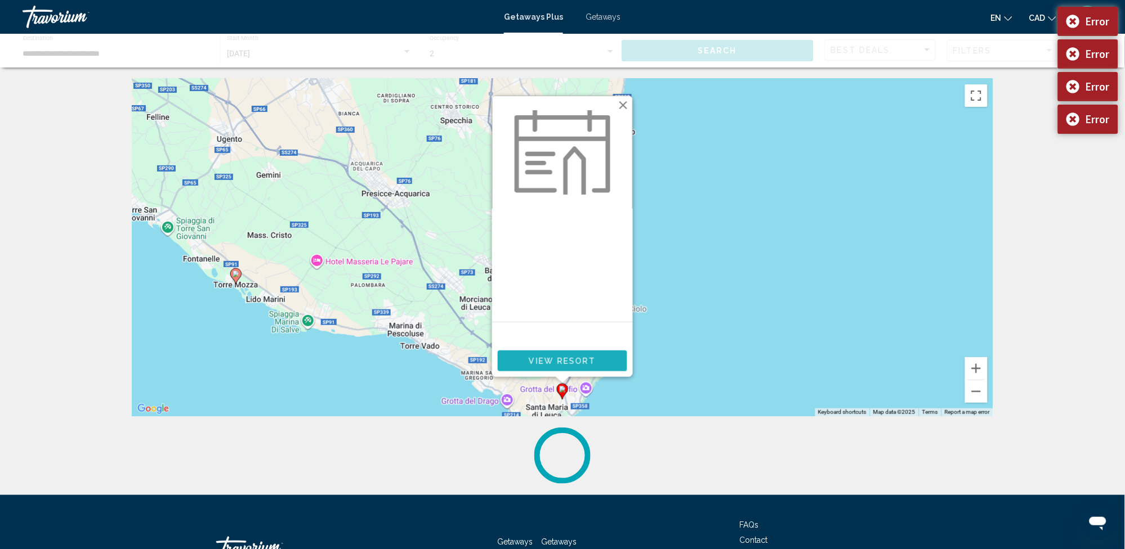
click at [543, 359] on span "View Resort" at bounding box center [562, 361] width 67 height 9
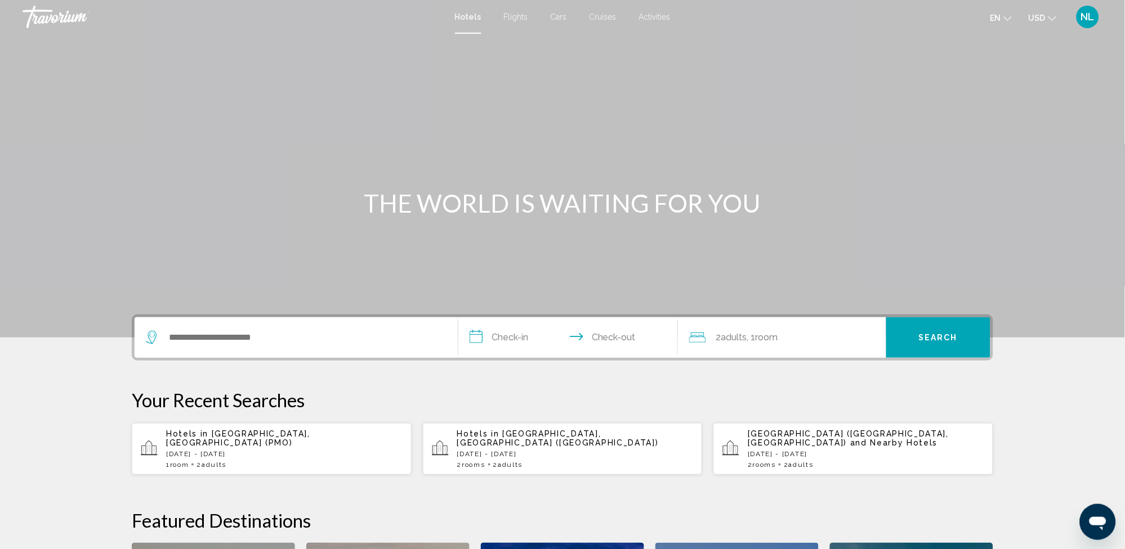
click at [499, 341] on input "**********" at bounding box center [570, 339] width 224 height 44
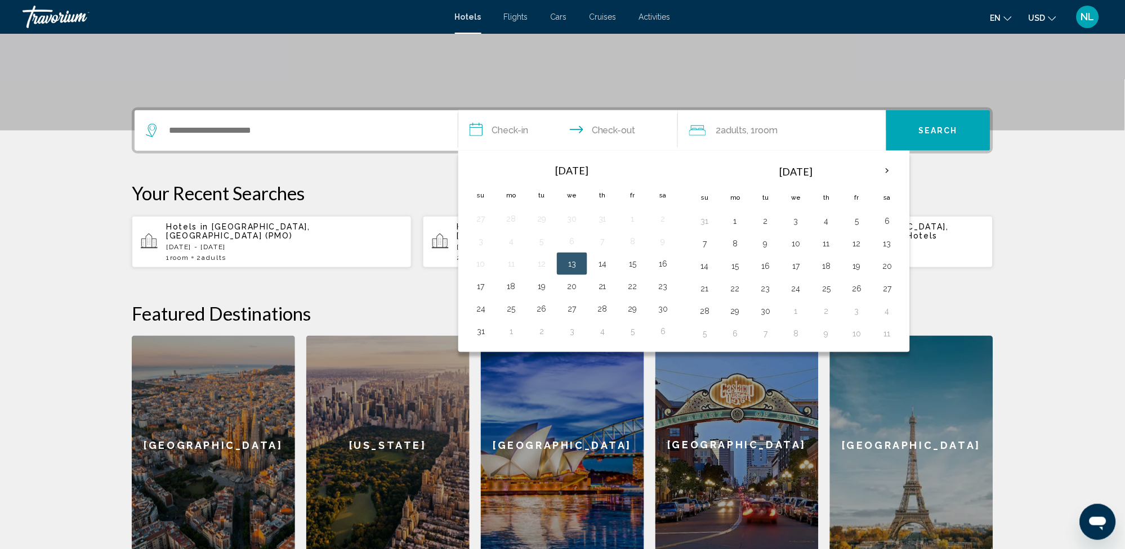
scroll to position [277, 0]
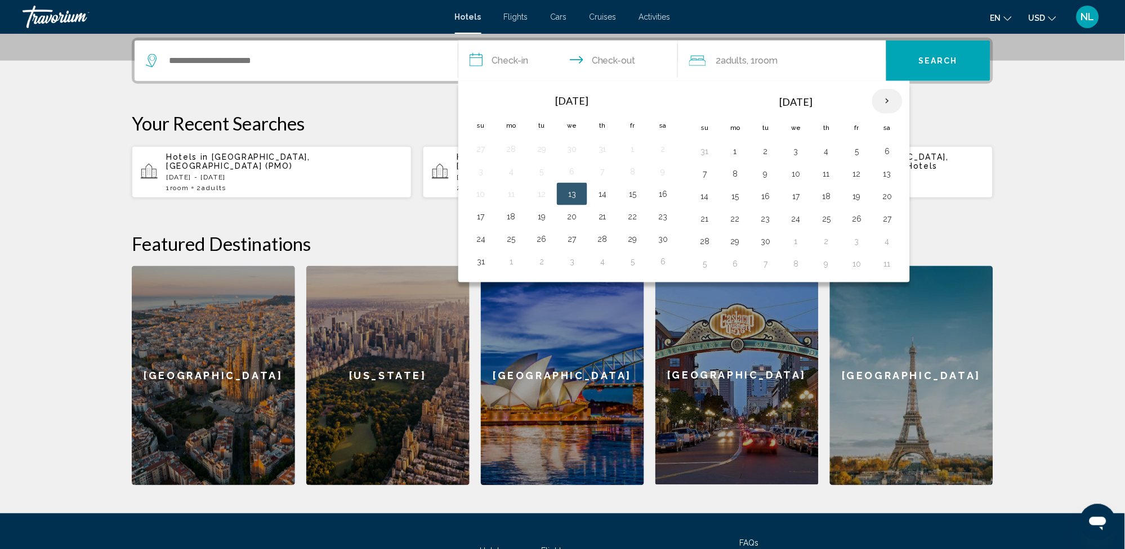
click at [885, 99] on th "Next month" at bounding box center [887, 101] width 30 height 25
click at [767, 199] on button "14" at bounding box center [765, 197] width 18 height 16
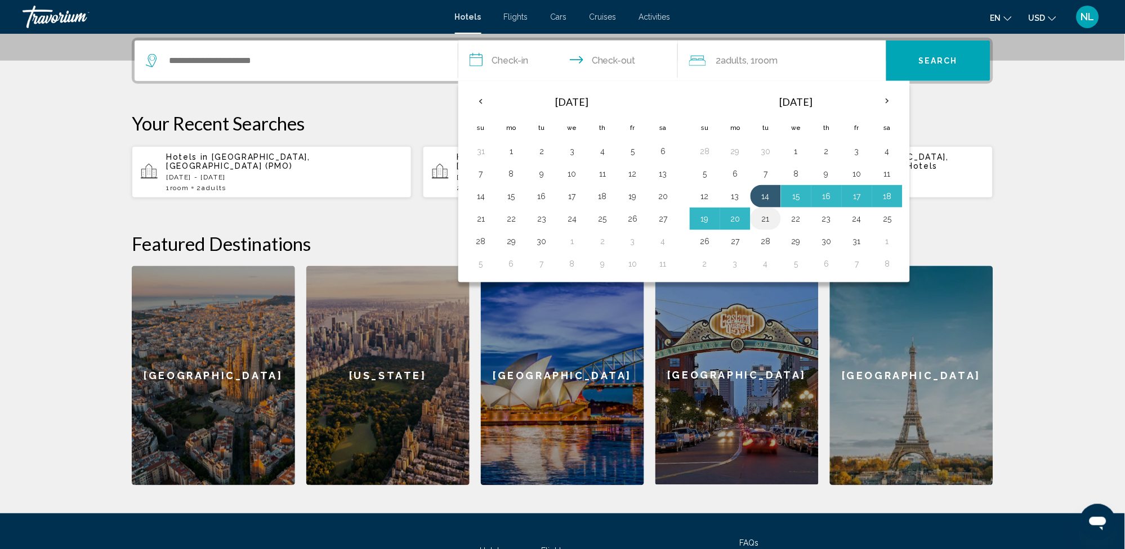
click at [766, 218] on button "21" at bounding box center [765, 219] width 18 height 16
type input "**********"
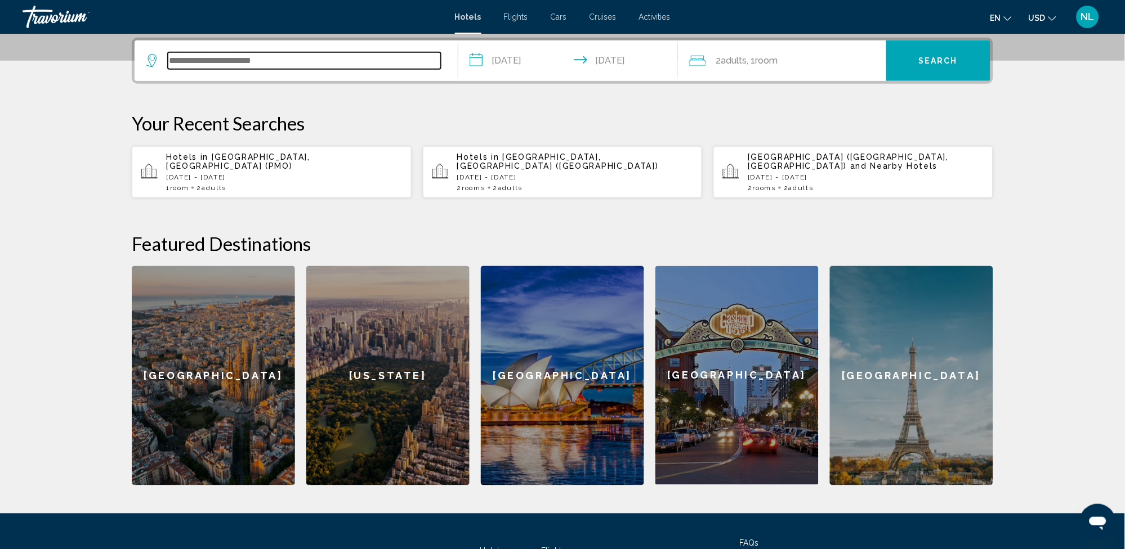
click at [369, 52] on input "Search widget" at bounding box center [304, 60] width 273 height 17
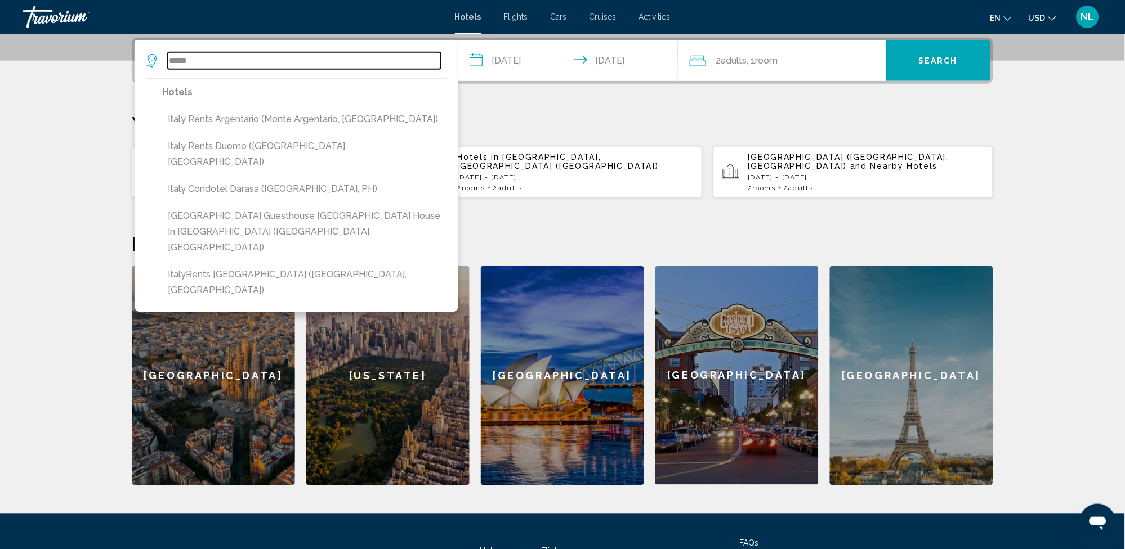
click at [299, 66] on input "*****" at bounding box center [304, 60] width 273 height 17
type input "*****"
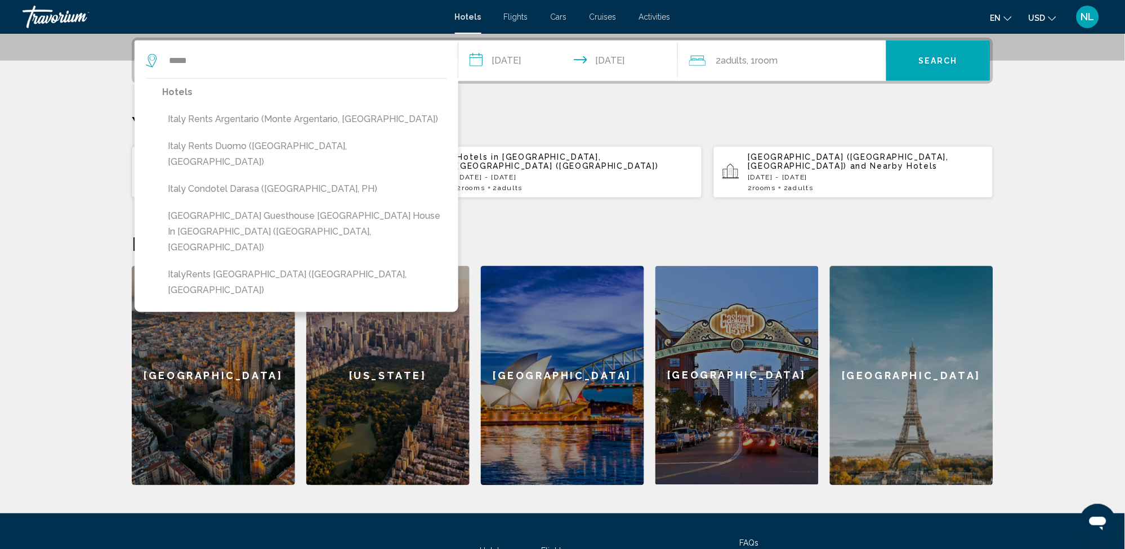
click at [518, 105] on div "**********" at bounding box center [562, 262] width 906 height 448
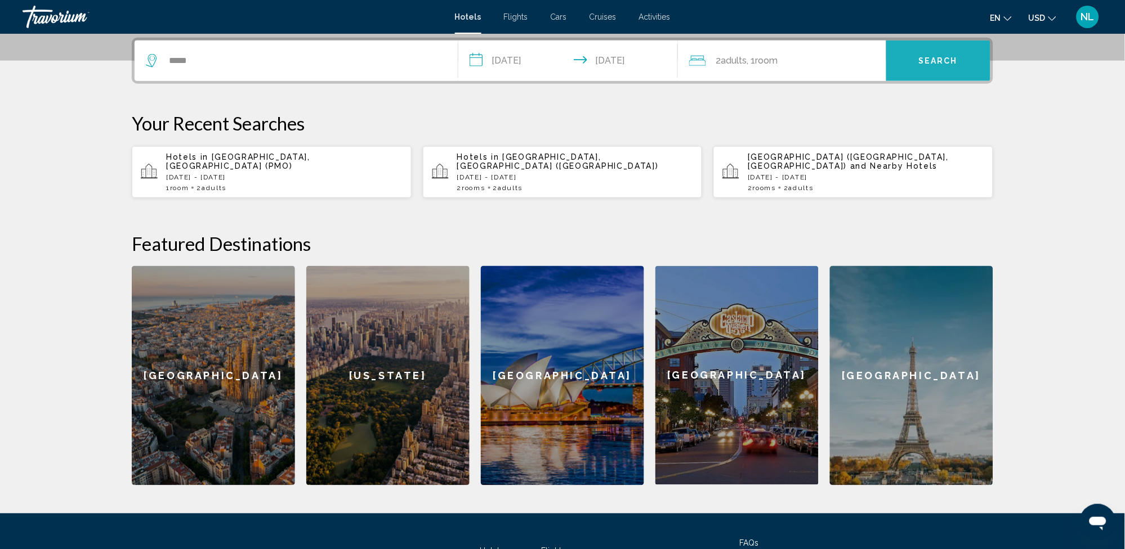
click at [950, 54] on button "Search" at bounding box center [938, 61] width 104 height 41
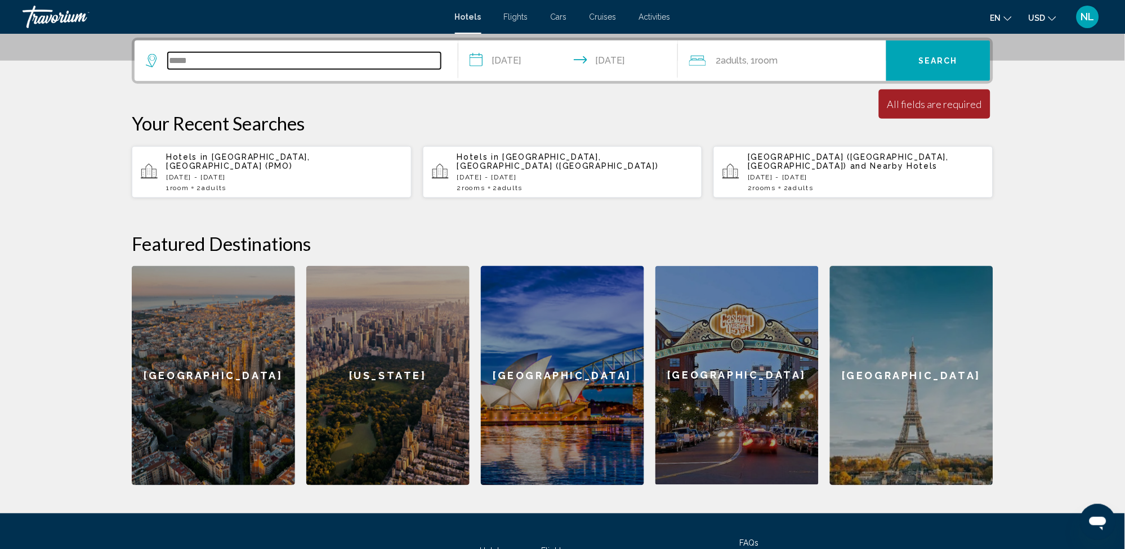
click at [170, 59] on input "*****" at bounding box center [304, 60] width 273 height 17
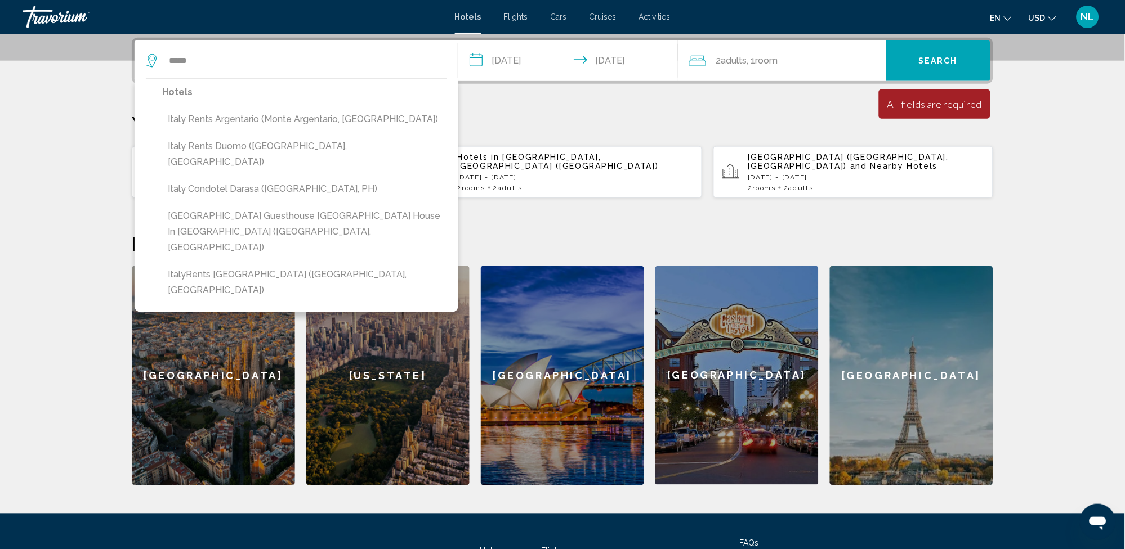
click at [591, 116] on p "Your Recent Searches" at bounding box center [562, 123] width 861 height 23
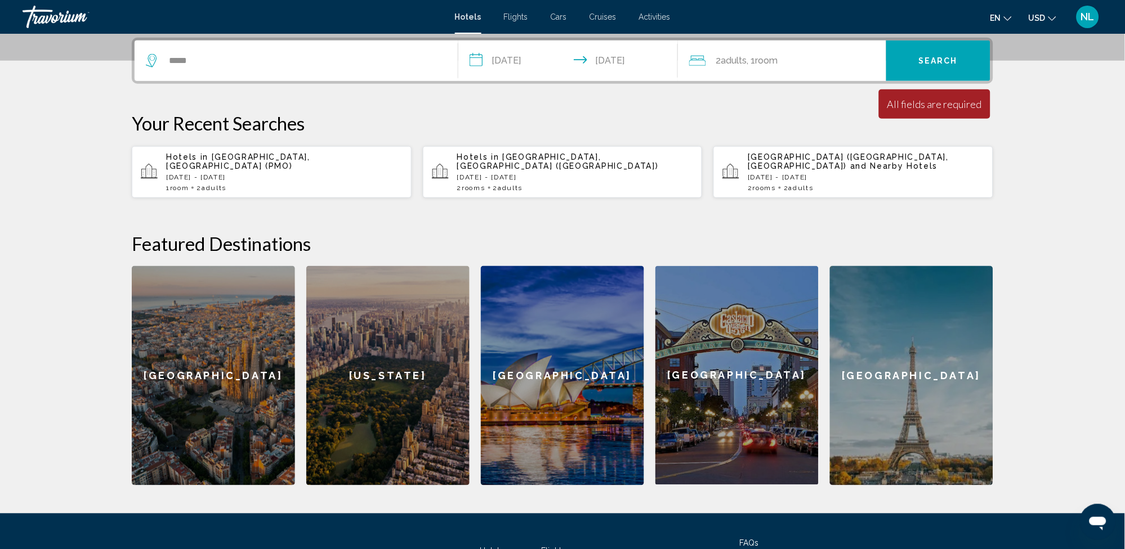
click at [604, 17] on span "Cruises" at bounding box center [602, 16] width 27 height 9
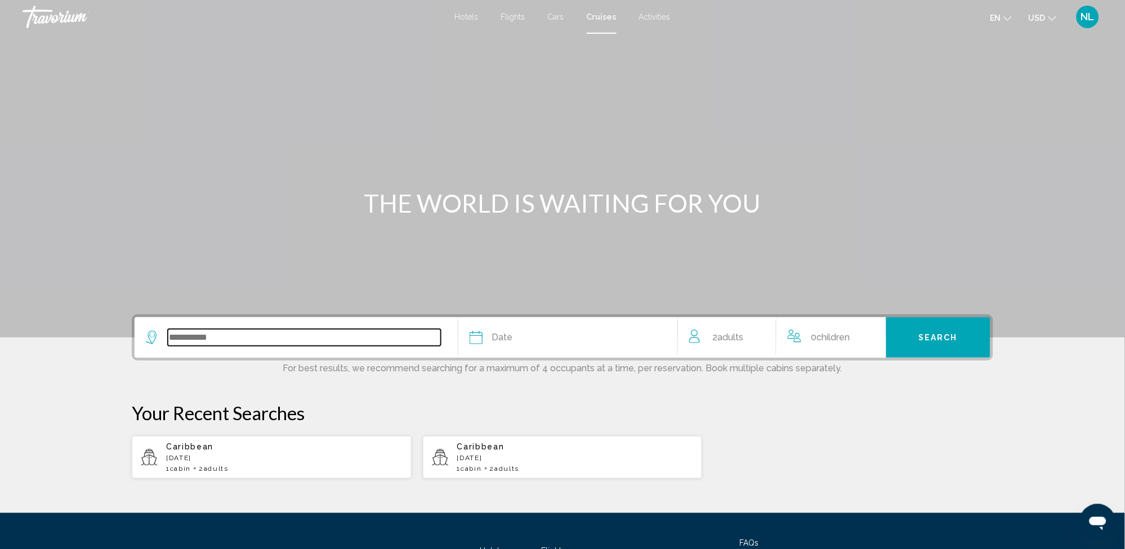
click at [323, 334] on input "Search widget" at bounding box center [304, 337] width 273 height 17
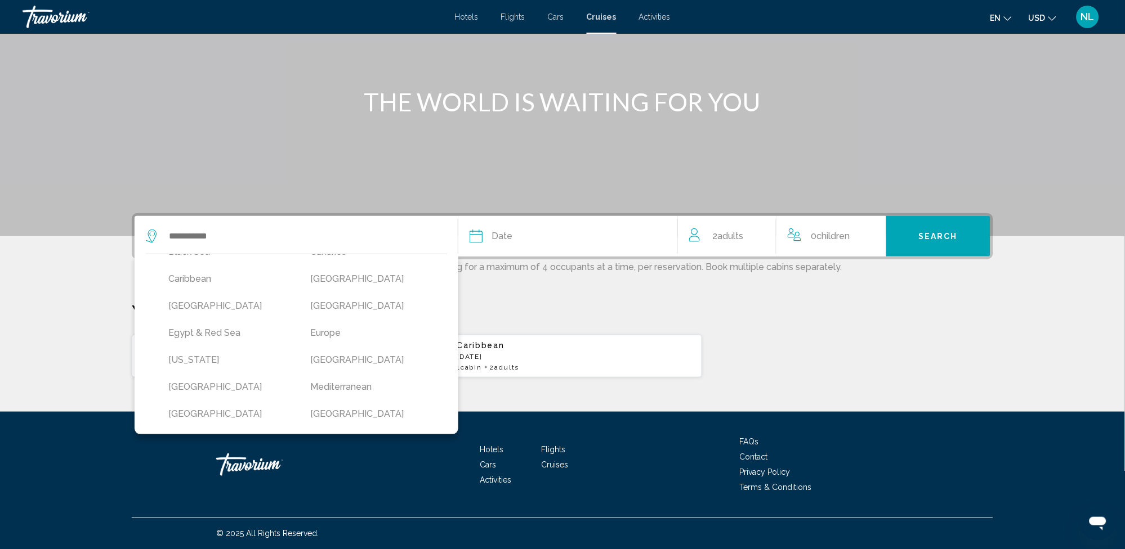
scroll to position [128, 0]
click at [353, 329] on button "Europe" at bounding box center [370, 331] width 131 height 21
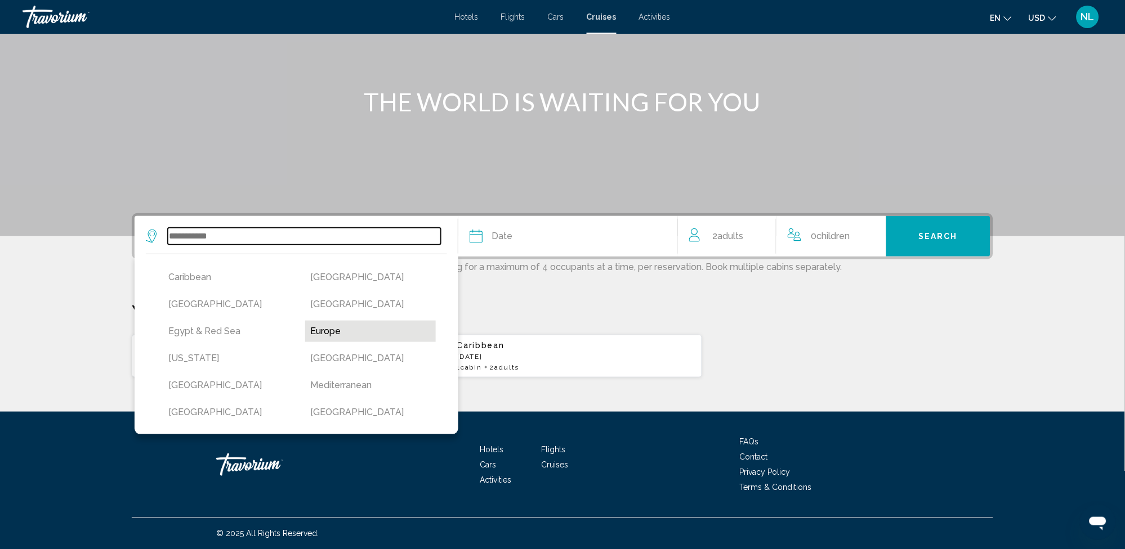
type input "******"
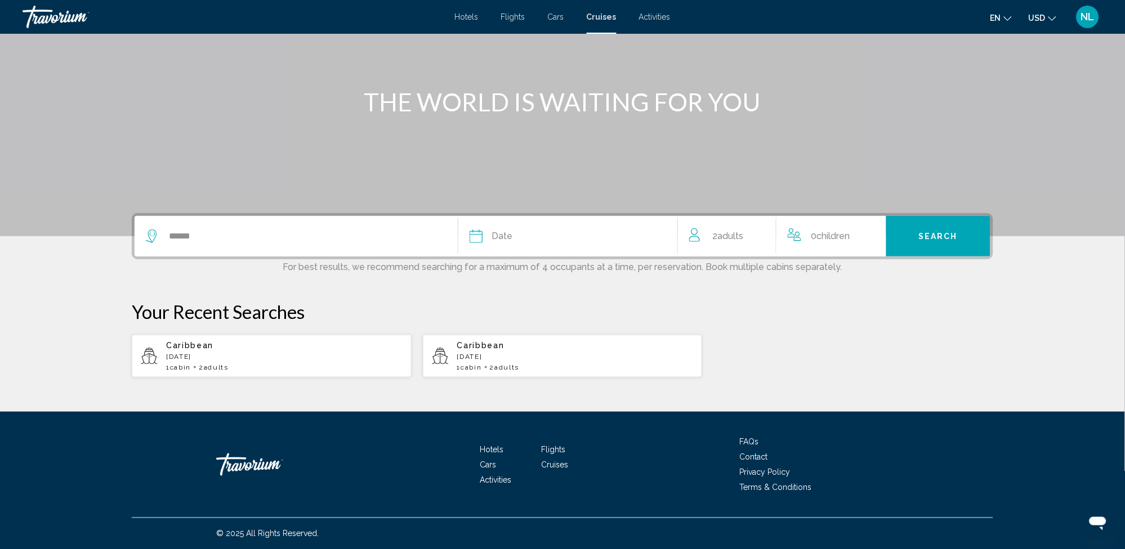
click at [561, 239] on div "Date" at bounding box center [567, 237] width 196 height 16
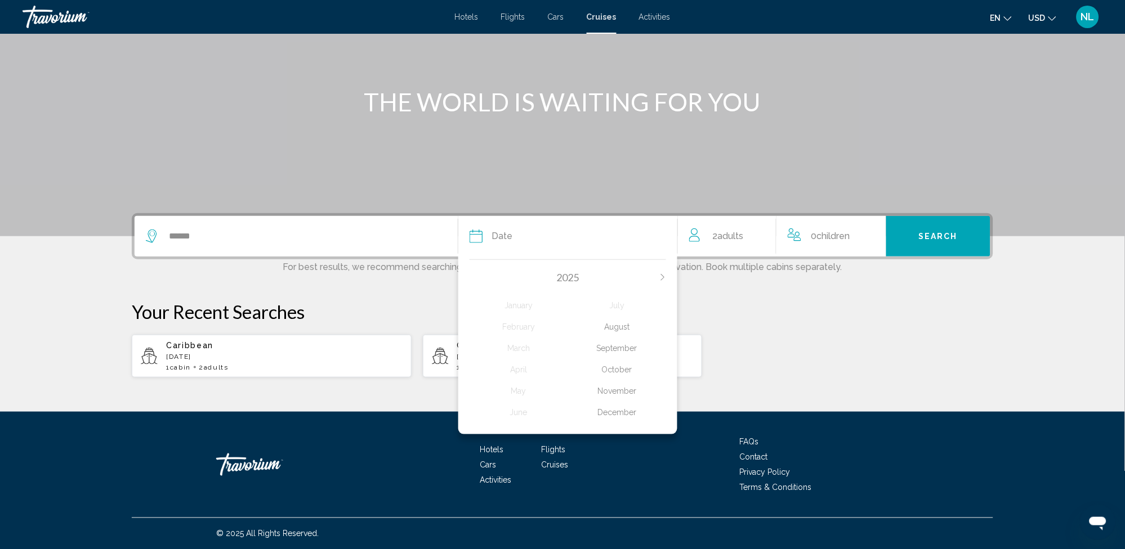
click at [615, 366] on div "October" at bounding box center [617, 370] width 99 height 20
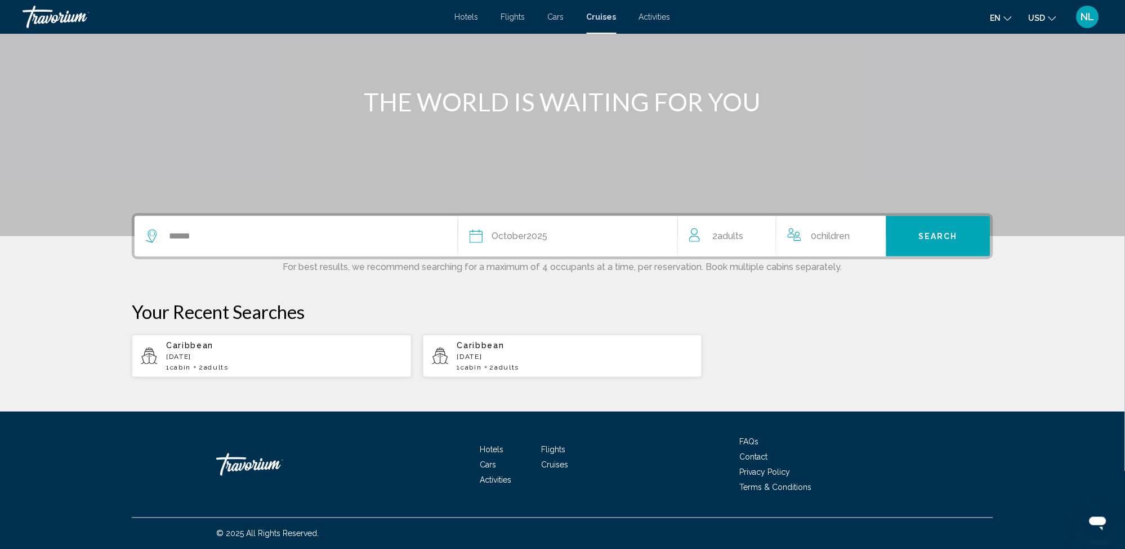
click at [920, 238] on span "Search" at bounding box center [938, 236] width 39 height 9
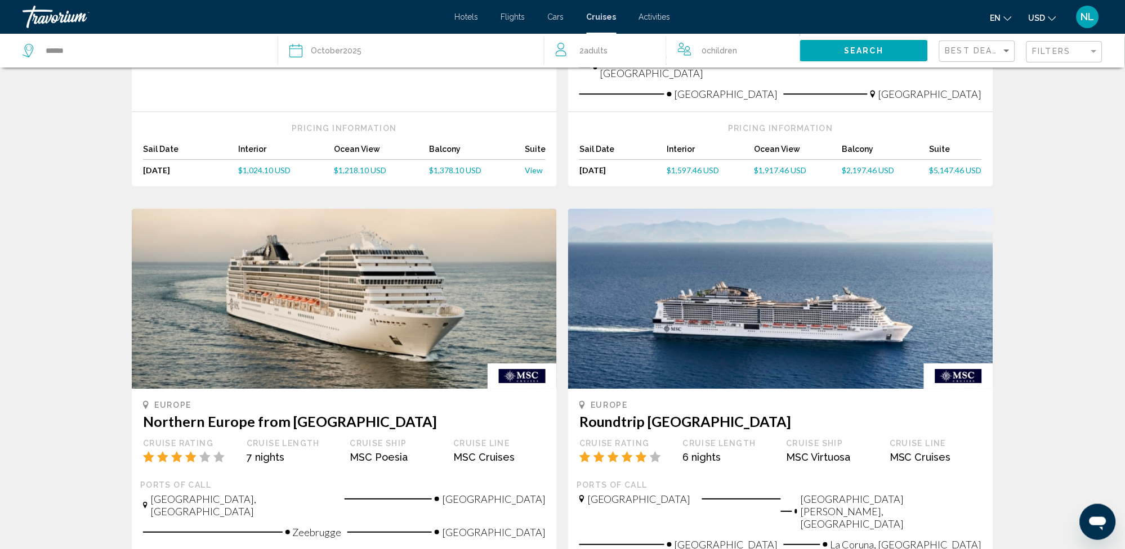
scroll to position [874, 0]
